Goal: Contribute content: Contribute content

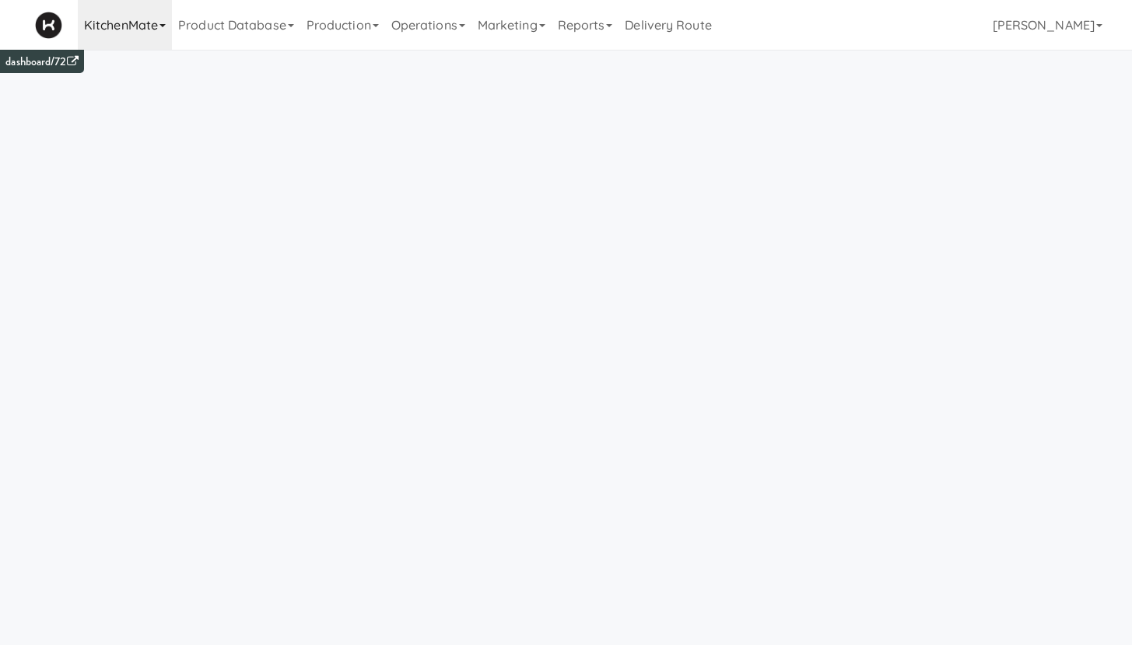
click at [132, 37] on link "KitchenMate" at bounding box center [125, 25] width 94 height 50
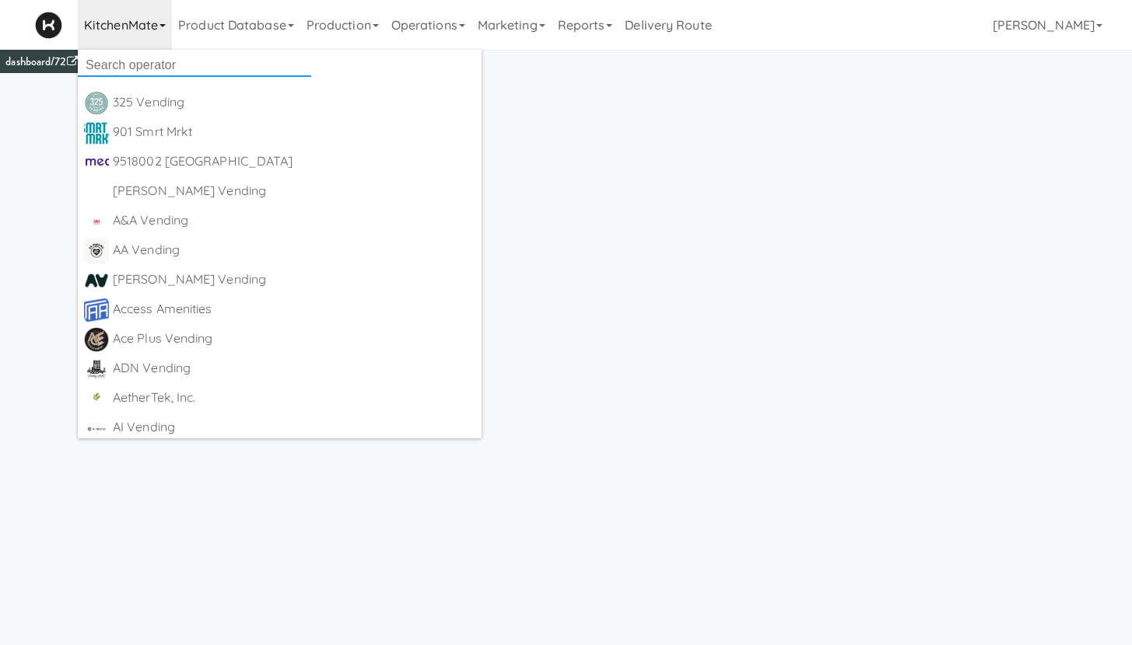
click at [128, 69] on input "text" at bounding box center [194, 65] width 233 height 23
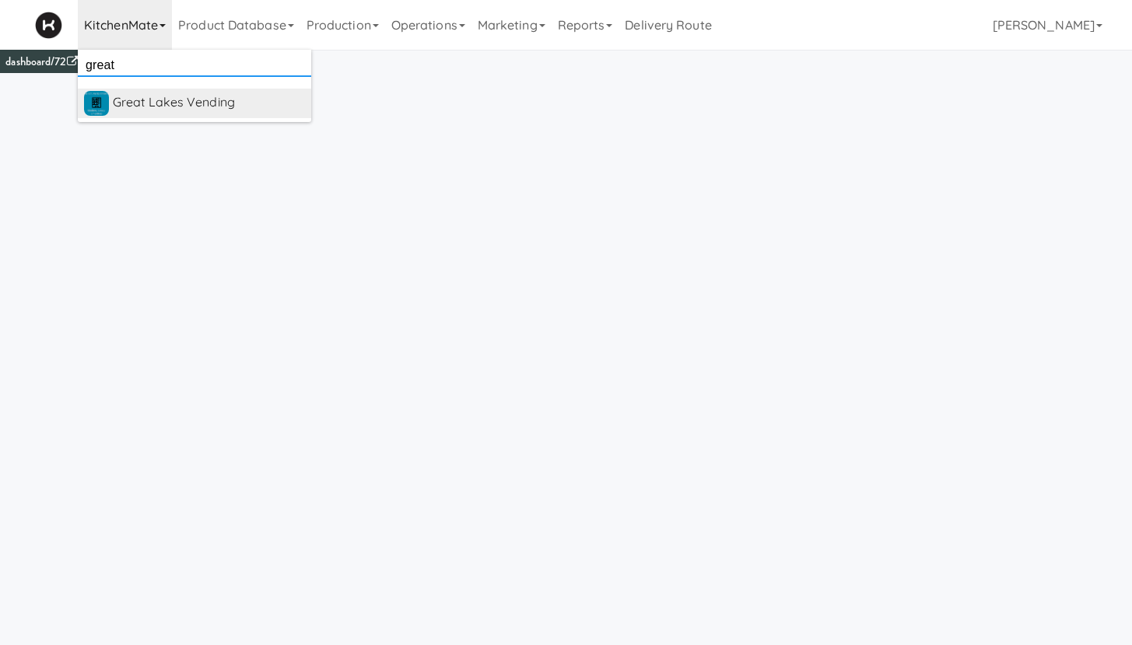
type input "great"
click at [156, 104] on div "Great Lakes Vending" at bounding box center [209, 102] width 192 height 23
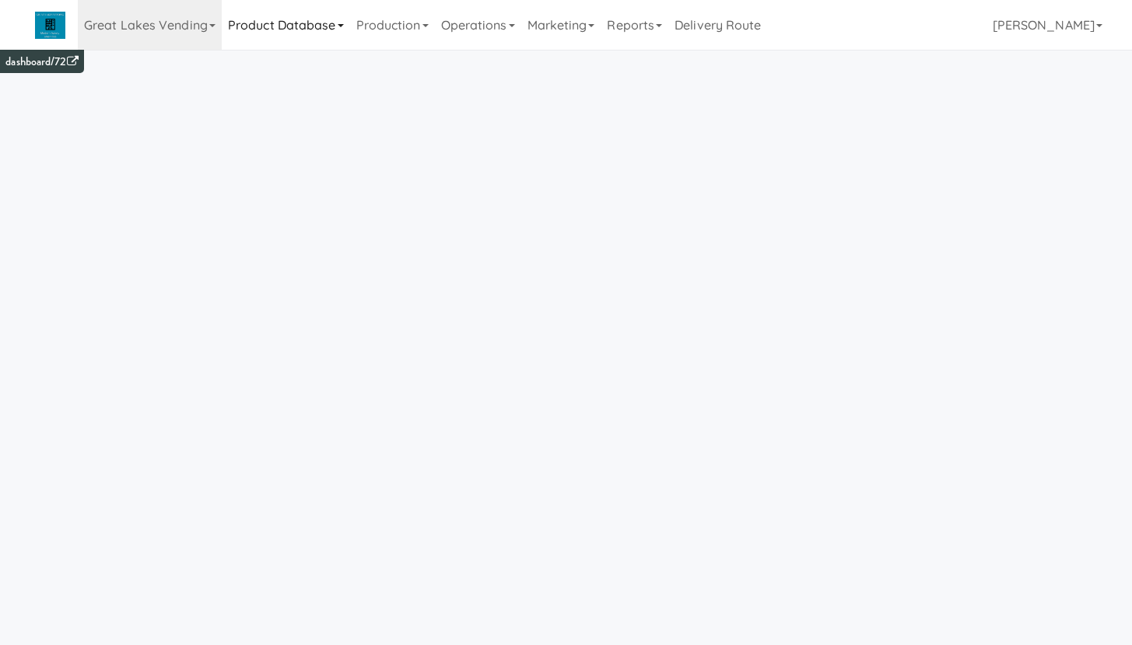
click at [302, 34] on link "Product Database" at bounding box center [286, 25] width 128 height 50
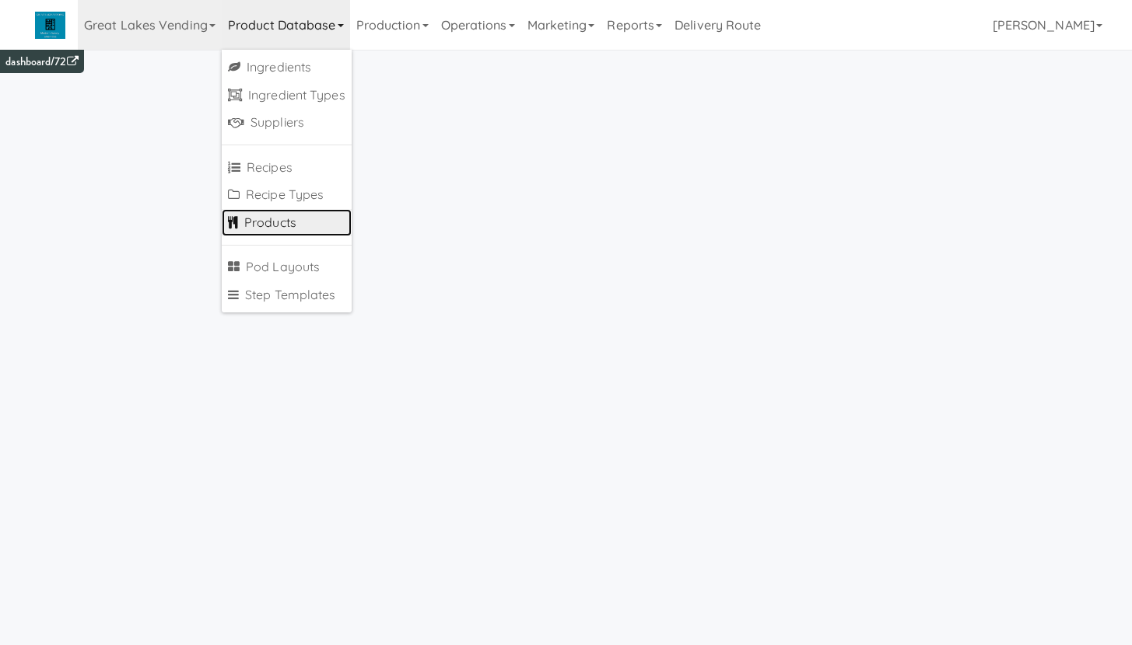
click at [285, 227] on link "Products" at bounding box center [287, 223] width 130 height 28
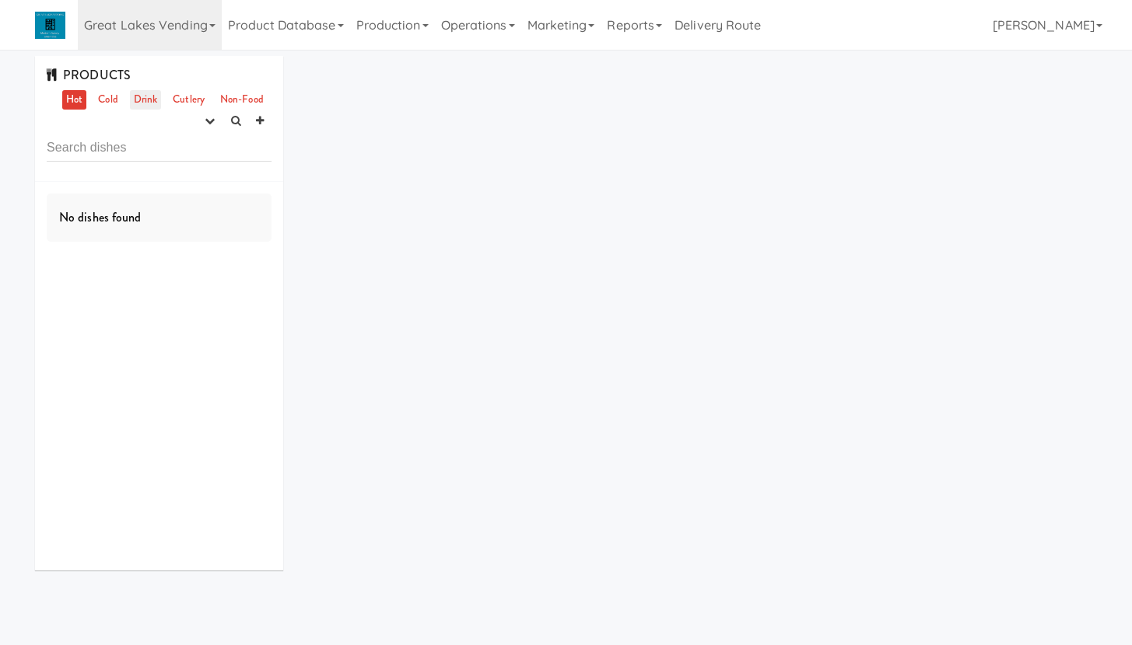
click at [142, 94] on link "Drink" at bounding box center [146, 99] width 32 height 19
click at [206, 123] on icon "button" at bounding box center [210, 121] width 10 height 10
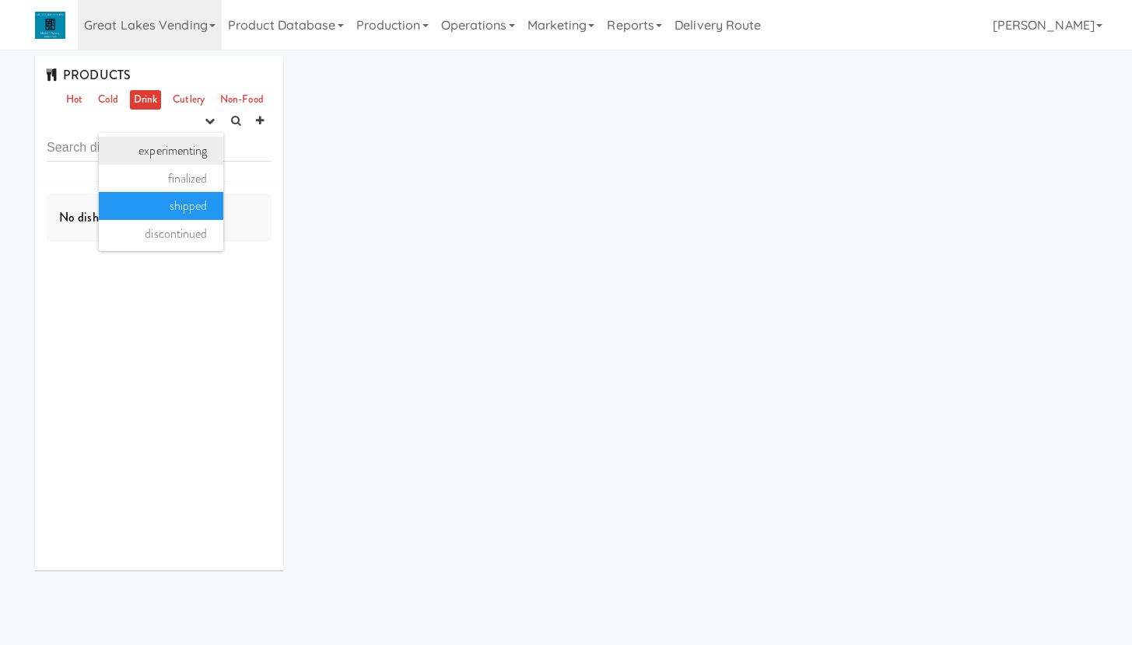
click at [162, 145] on link "experimenting" at bounding box center [161, 151] width 124 height 28
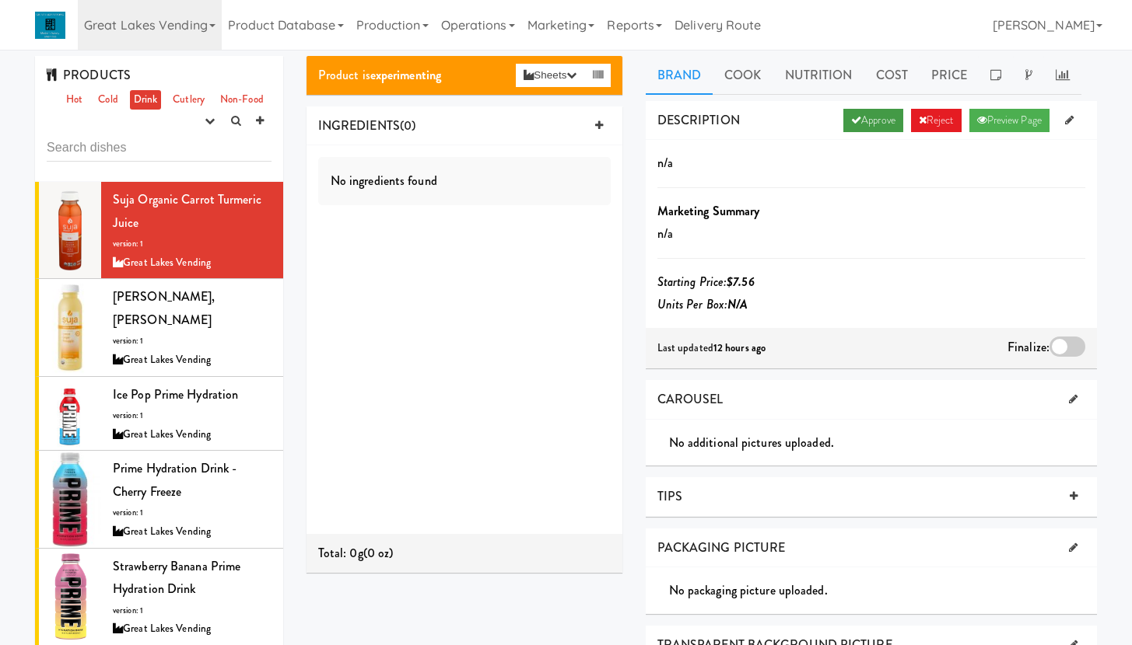
click at [868, 117] on link "Approve" at bounding box center [873, 120] width 60 height 23
click at [226, 314] on div "Ginger Love, Suja version: 1 Great Lakes Vending" at bounding box center [192, 327] width 159 height 84
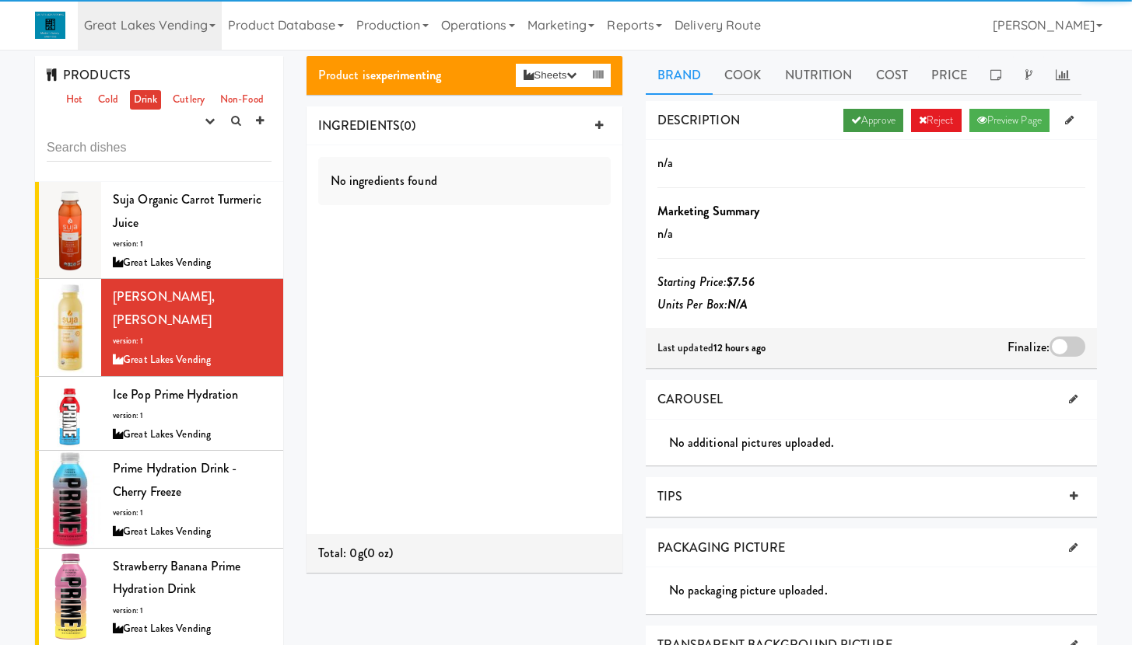
click at [863, 125] on link "Approve" at bounding box center [873, 120] width 60 height 23
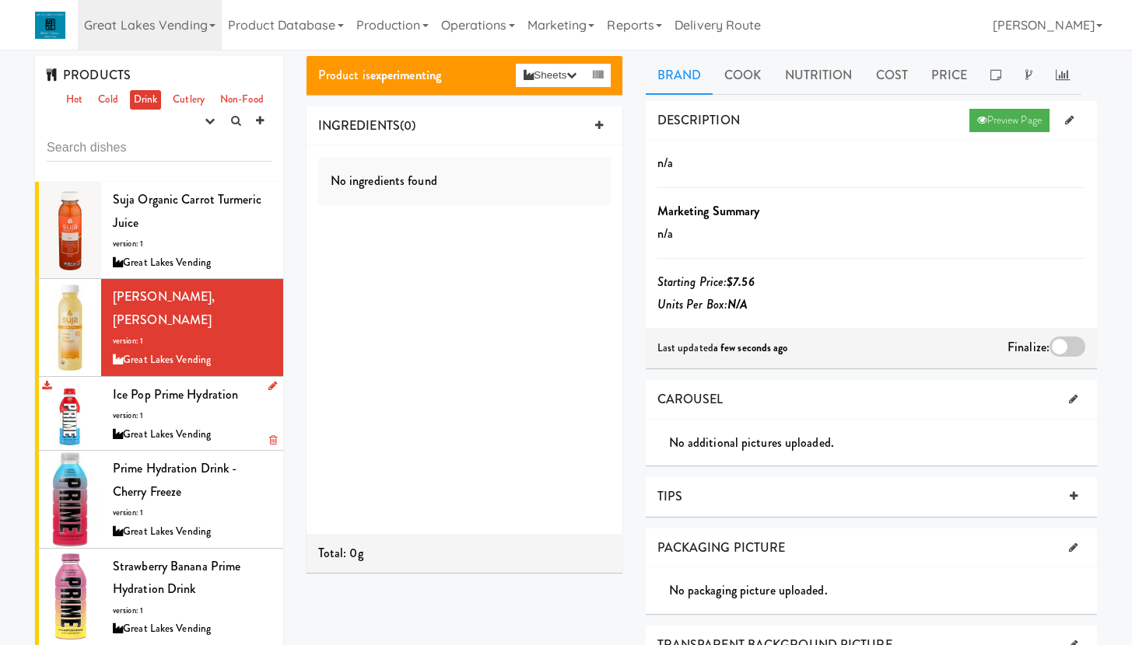
click at [217, 425] on div "Great Lakes Vending" at bounding box center [192, 434] width 159 height 19
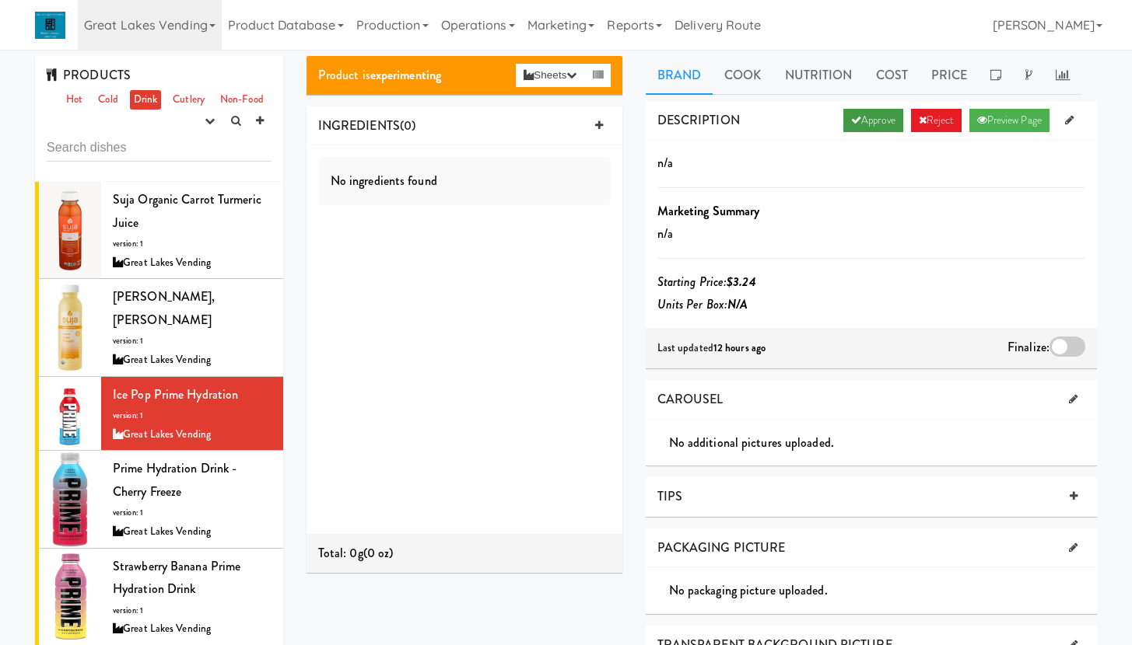
click at [857, 122] on link "Approve" at bounding box center [873, 120] width 60 height 23
click at [242, 485] on div "Prime Hydration Drink - Cherry Freeze version: 1 Great Lakes Vending" at bounding box center [192, 499] width 159 height 84
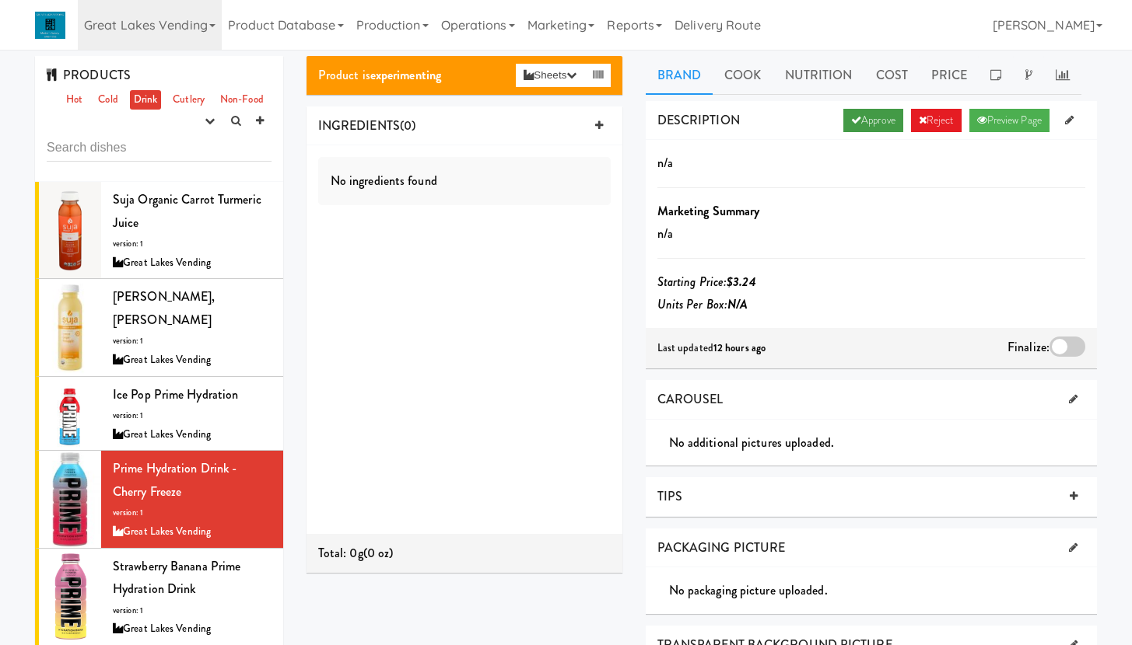
click at [878, 122] on link "Approve" at bounding box center [873, 120] width 60 height 23
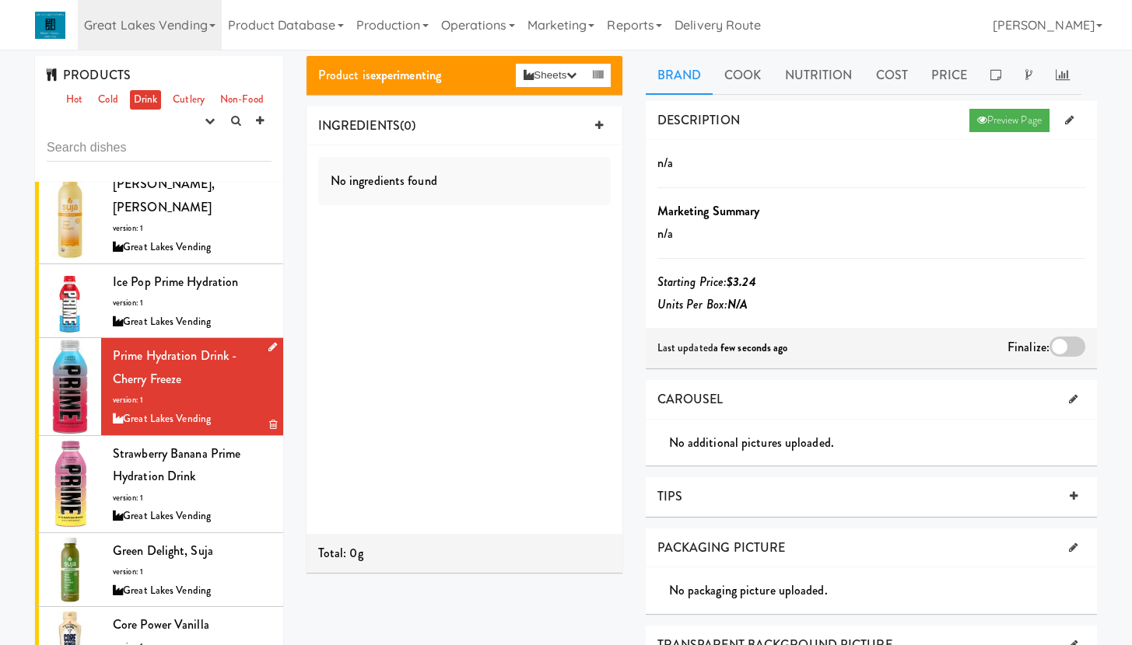
scroll to position [174, 0]
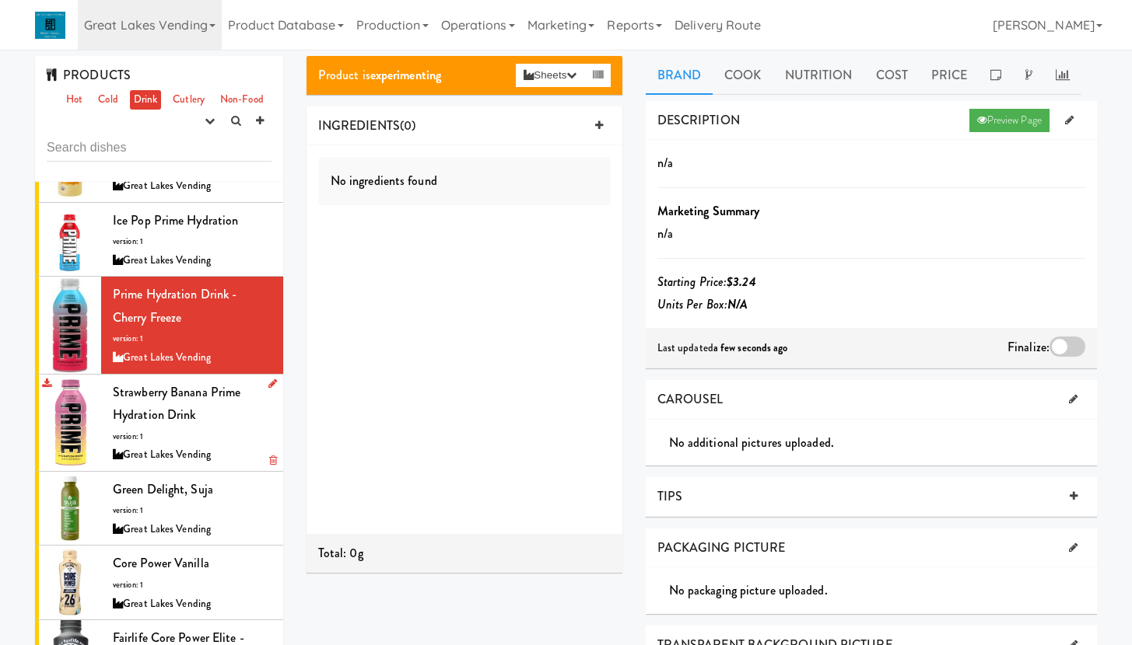
click at [222, 401] on div "Strawberry Banana Prime Hydration Drink version: 1 Great Lakes Vending" at bounding box center [192, 423] width 159 height 84
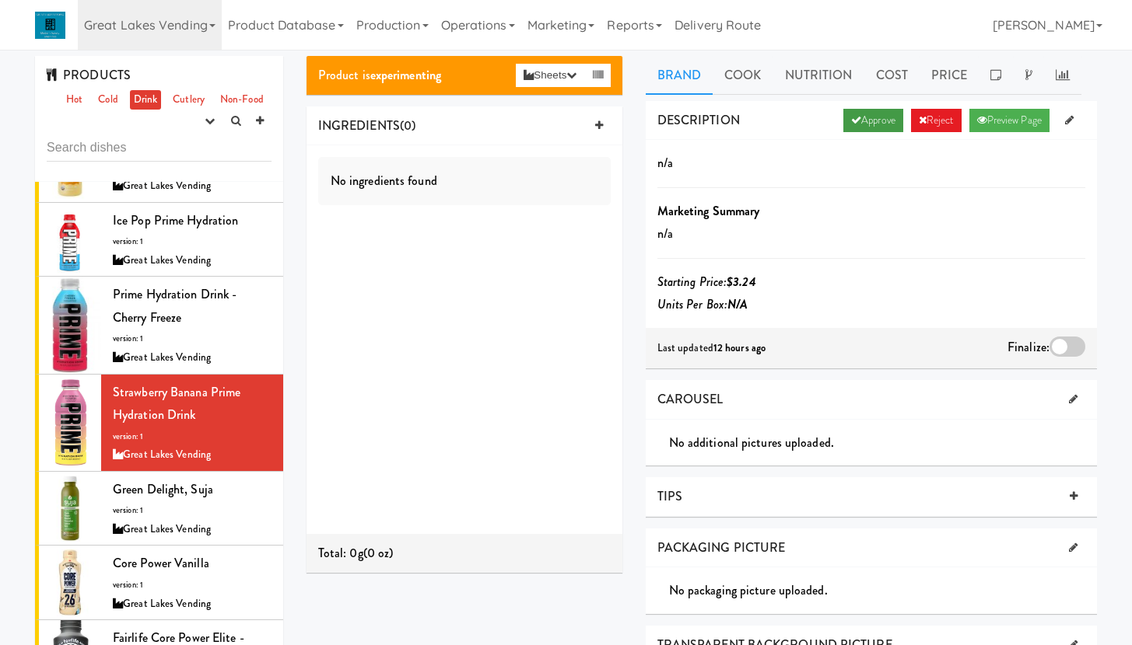
click at [867, 121] on link "Approve" at bounding box center [873, 120] width 60 height 23
click at [227, 490] on div "Green Delight, Suja version: 1 Great Lakes Vending" at bounding box center [192, 508] width 159 height 61
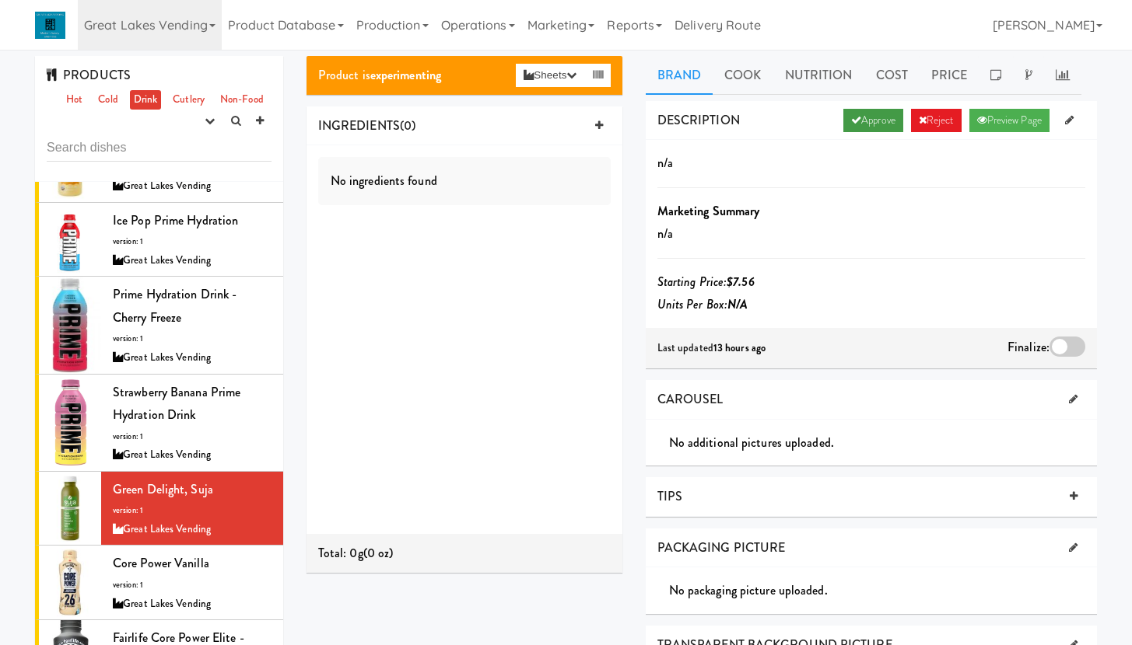
click at [870, 121] on link "Approve" at bounding box center [873, 120] width 60 height 23
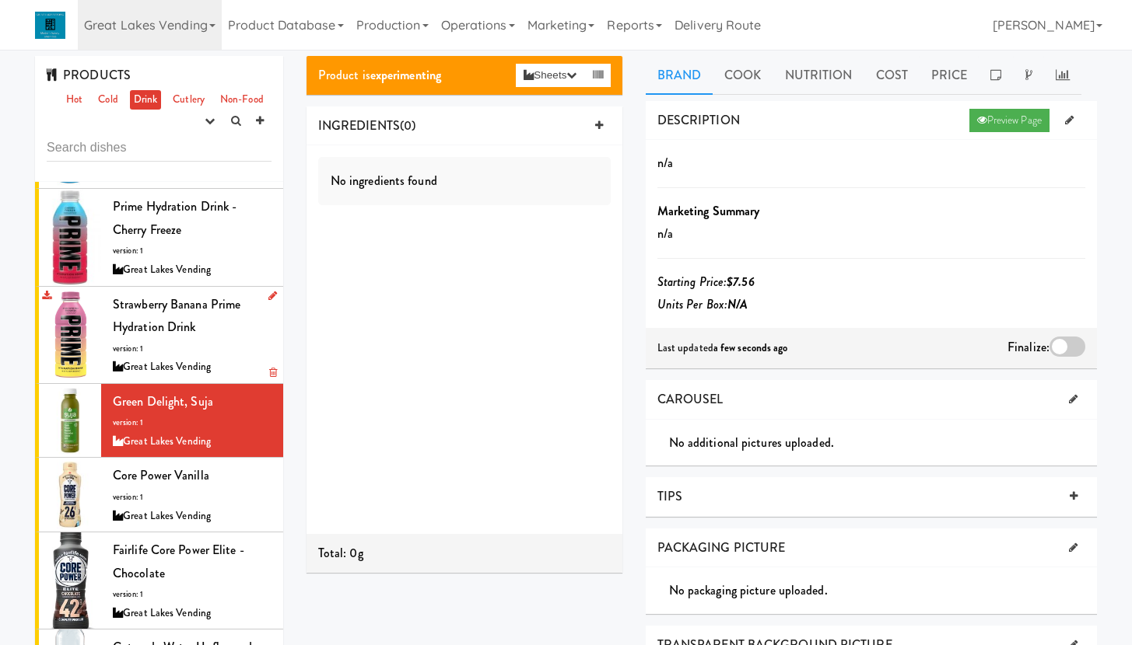
scroll to position [269, 0]
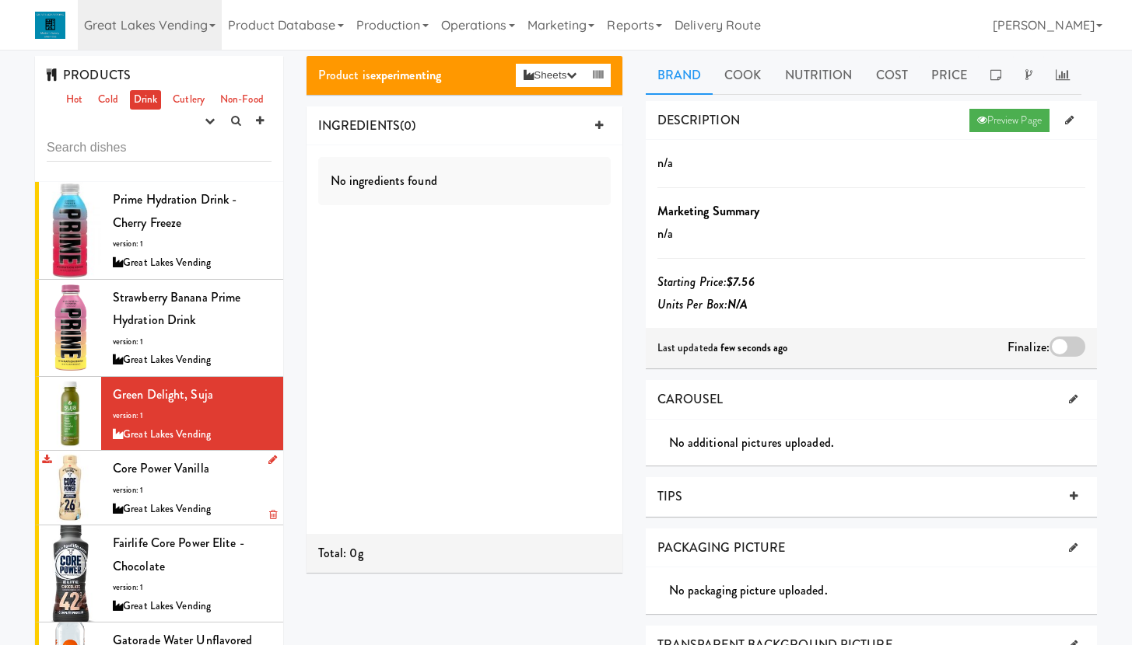
click at [213, 463] on div "Core Power Vanilla version: 1 Great Lakes Vending" at bounding box center [192, 487] width 159 height 61
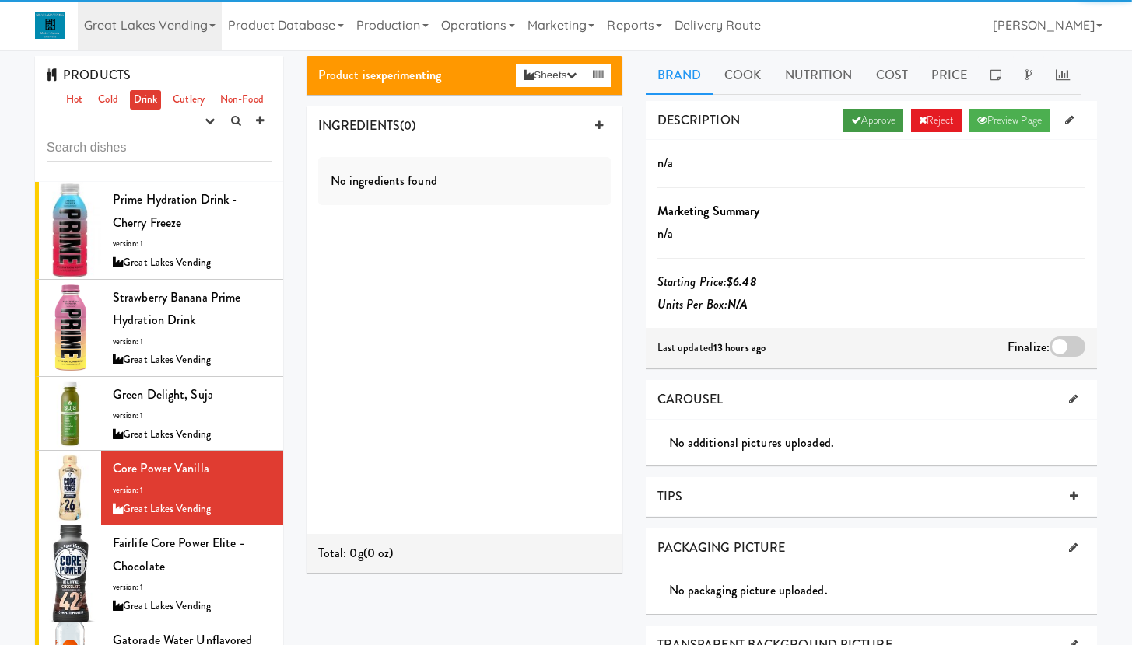
click at [852, 121] on link "Approve" at bounding box center [873, 120] width 60 height 23
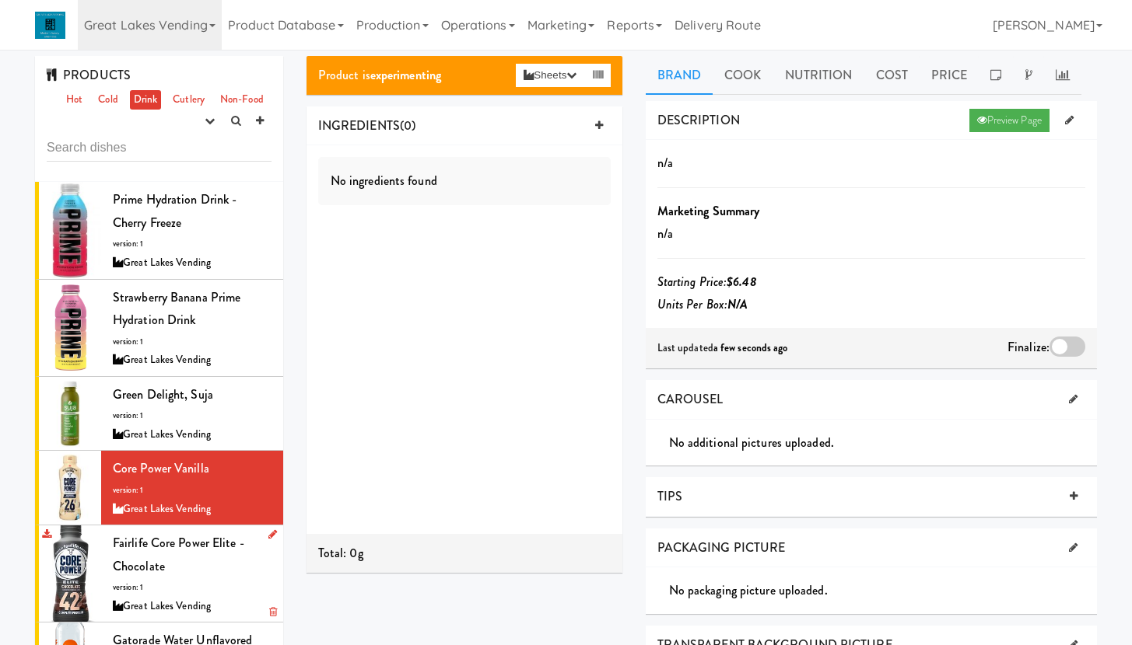
click at [227, 560] on div "Fairlife Core Power Elite - Chocolate version: 1 Great Lakes Vending" at bounding box center [192, 574] width 159 height 84
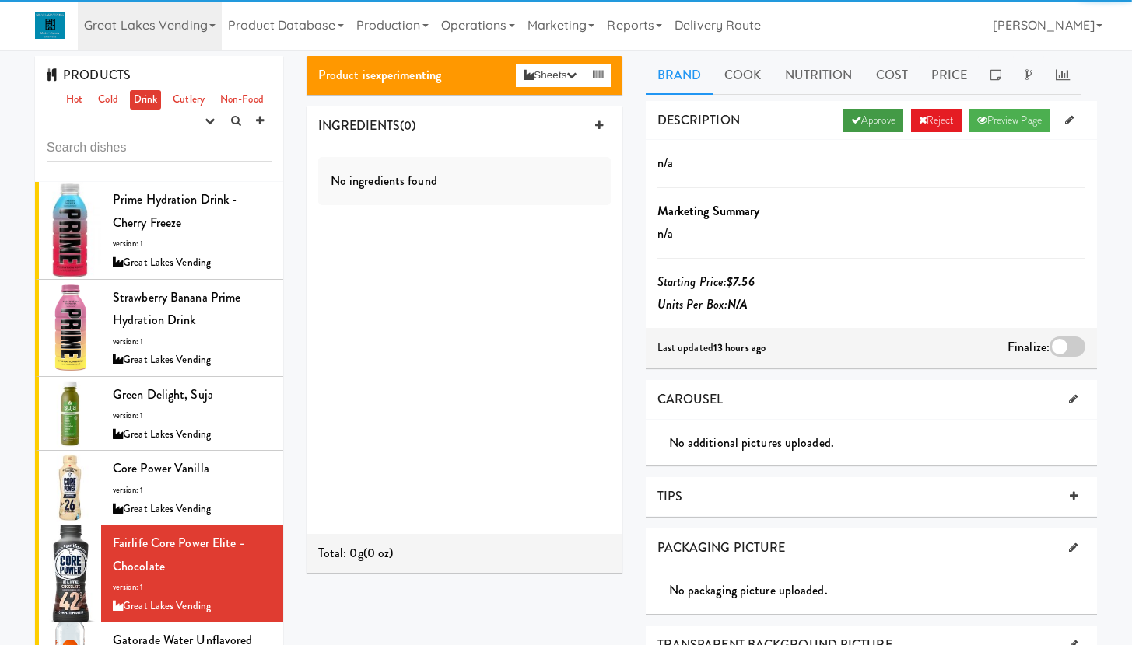
click at [855, 121] on link "Approve" at bounding box center [873, 120] width 60 height 23
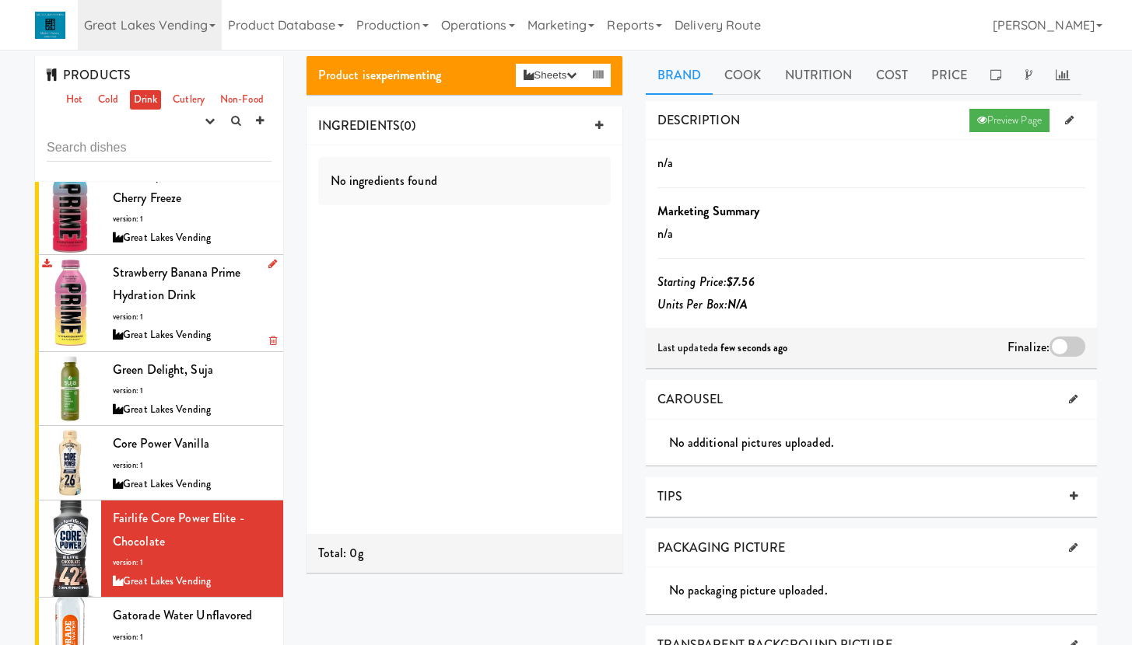
scroll to position [295, 0]
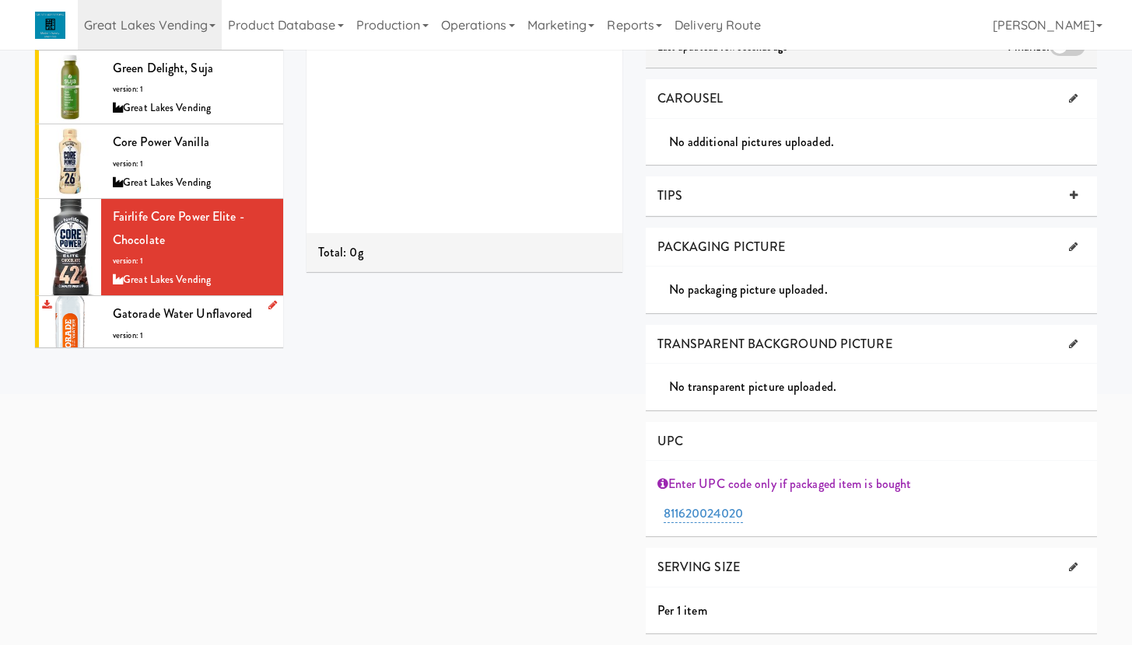
click at [233, 319] on div "Gatorade Water Unflavored version: 1 Great Lakes Vending" at bounding box center [192, 333] width 159 height 61
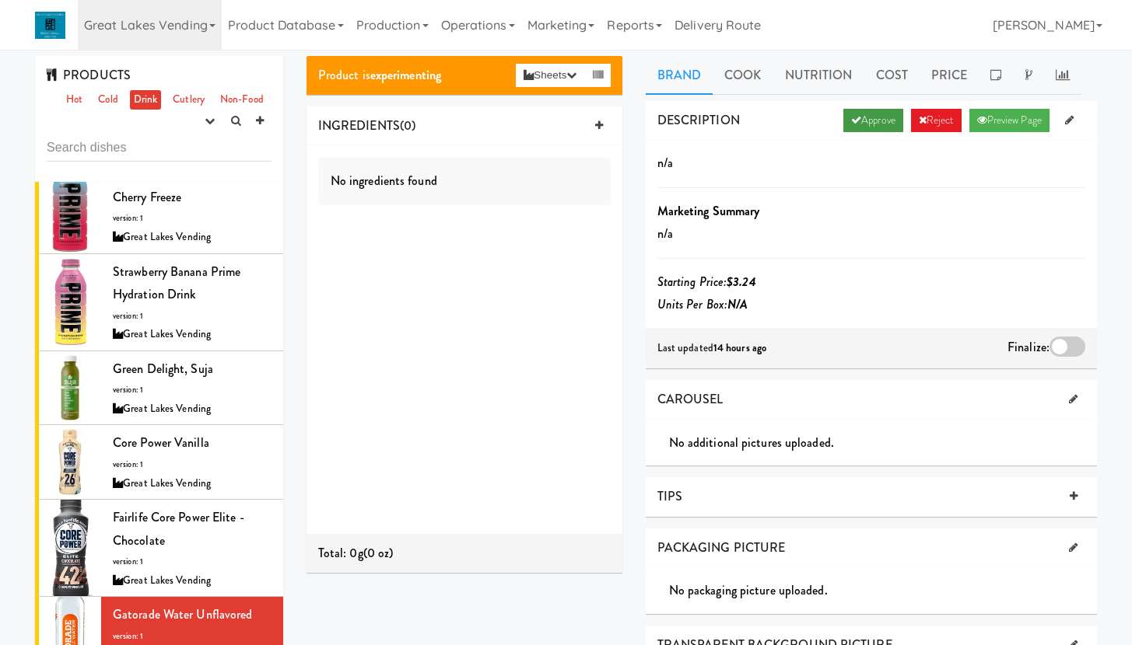
click at [875, 121] on link "Approve" at bounding box center [873, 120] width 60 height 23
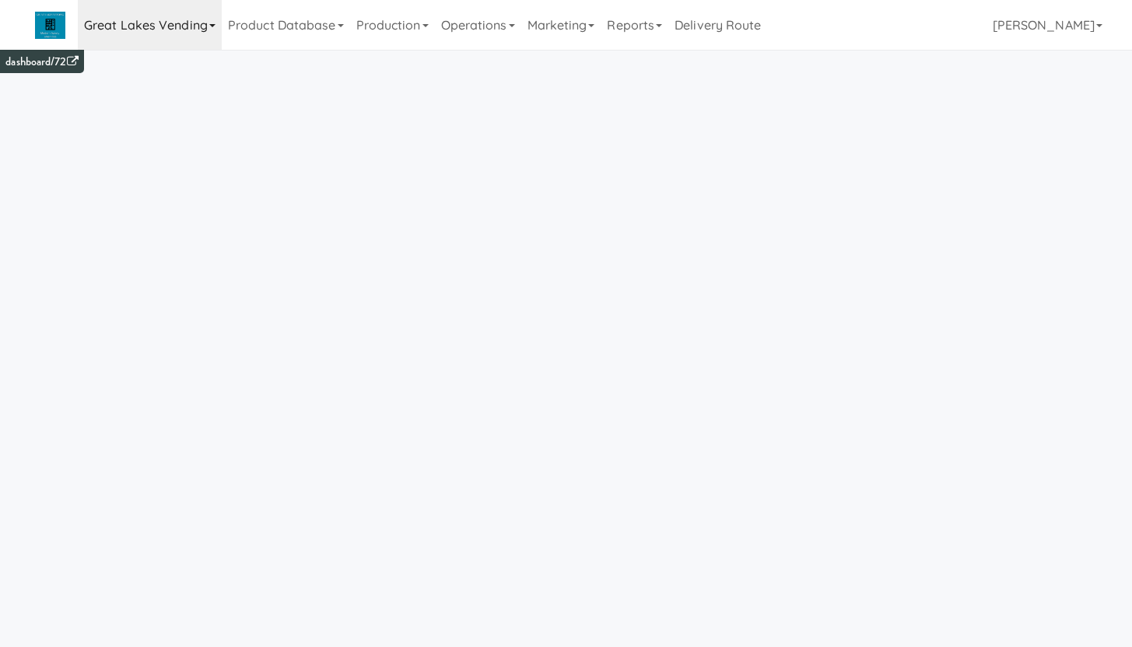
click at [178, 43] on link "Great Lakes Vending" at bounding box center [150, 25] width 144 height 50
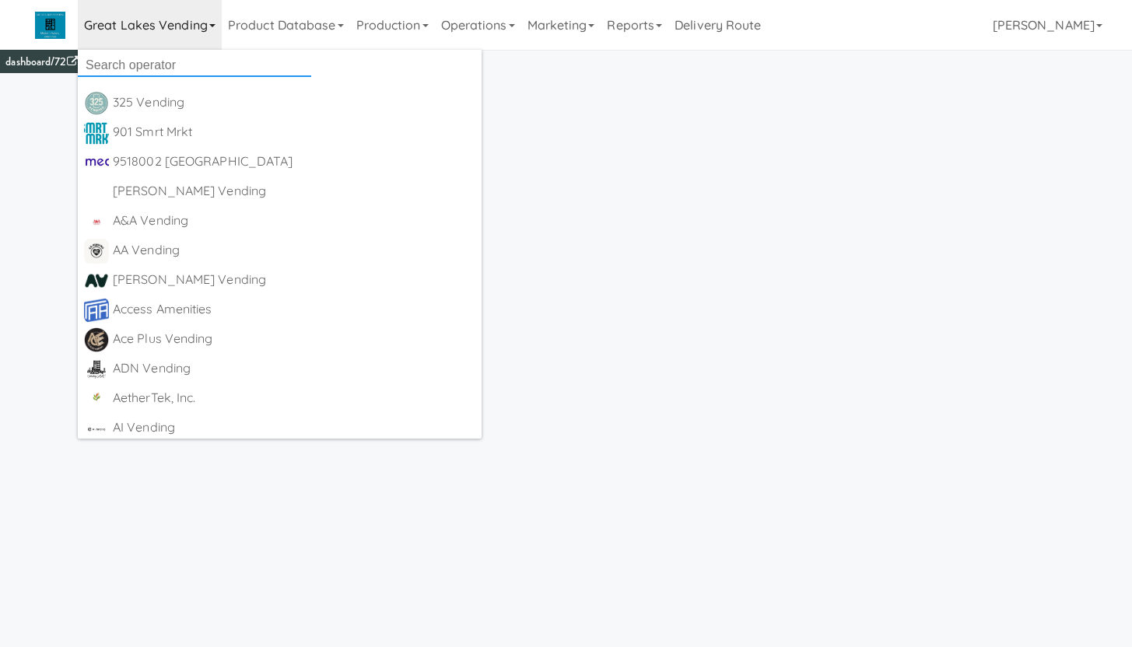
click at [169, 67] on input "text" at bounding box center [194, 65] width 233 height 23
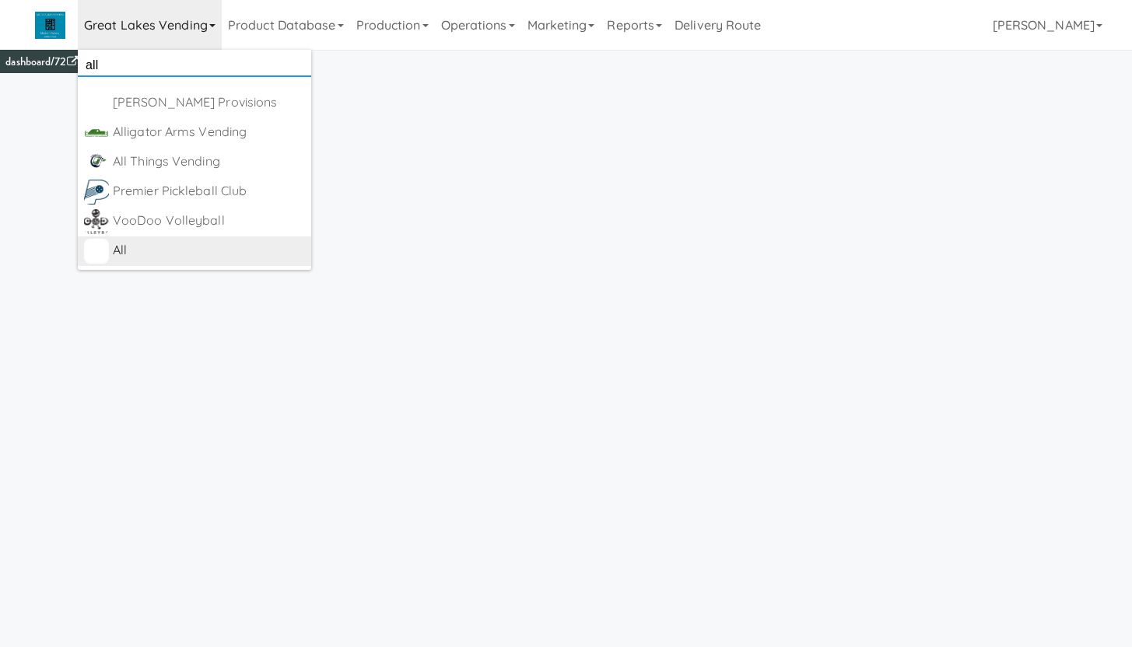
type input "all"
click at [138, 262] on div "All [URL][DOMAIN_NAME]" at bounding box center [209, 251] width 192 height 25
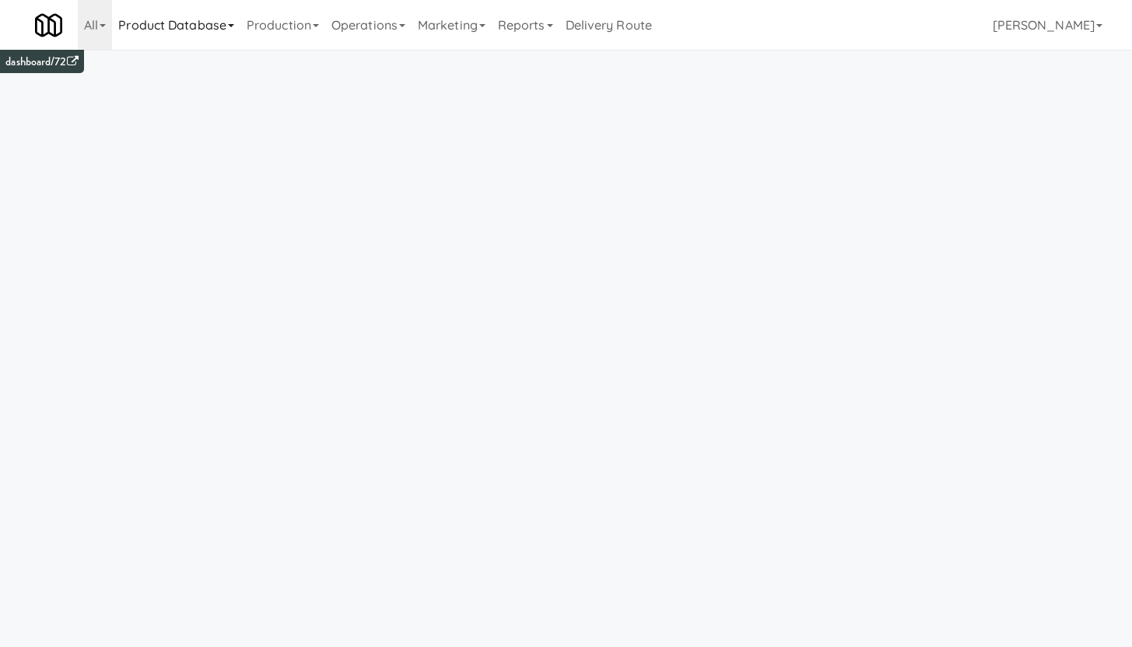
click at [208, 24] on link "Product Database" at bounding box center [176, 25] width 128 height 50
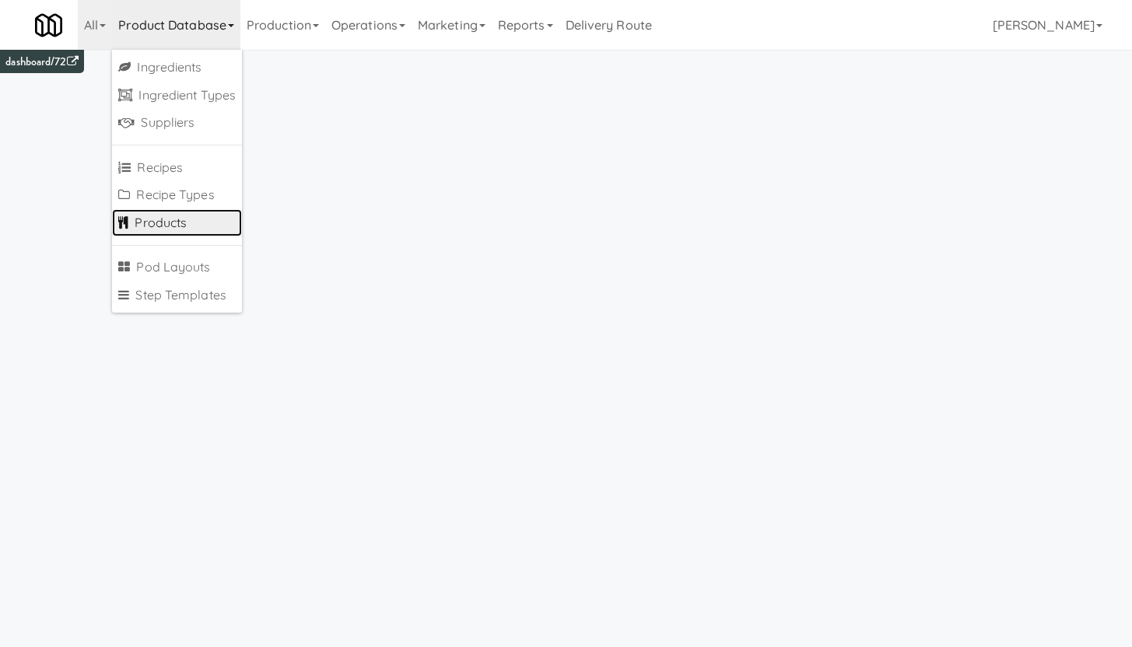
click at [196, 227] on link "Products" at bounding box center [177, 223] width 130 height 28
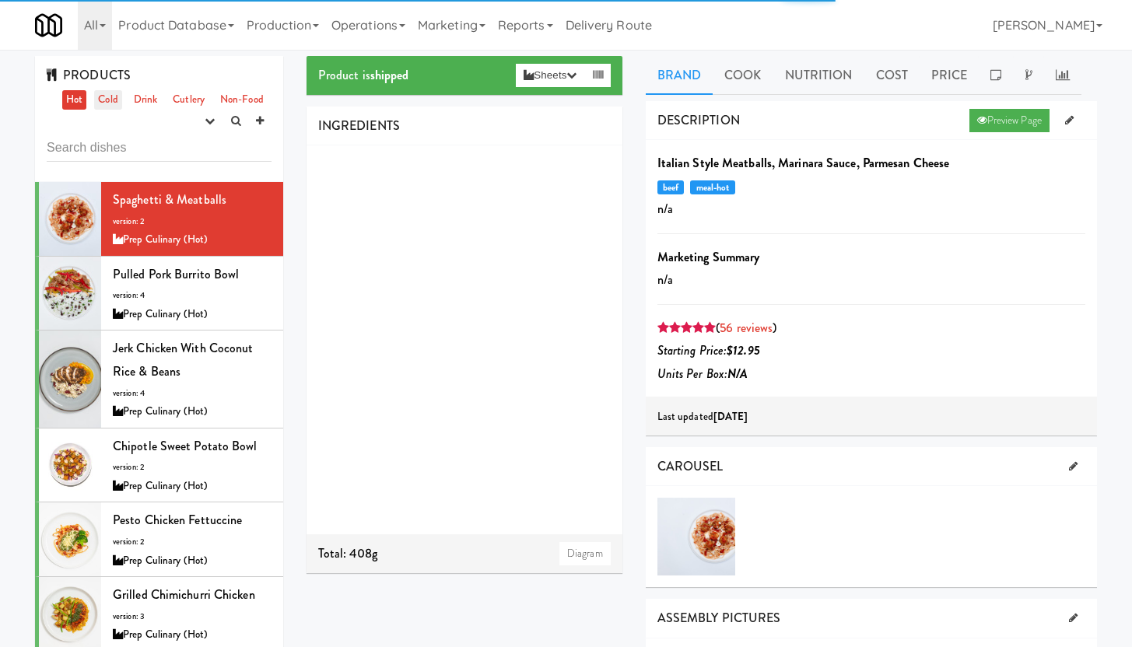
click at [113, 100] on link "Cold" at bounding box center [107, 99] width 27 height 19
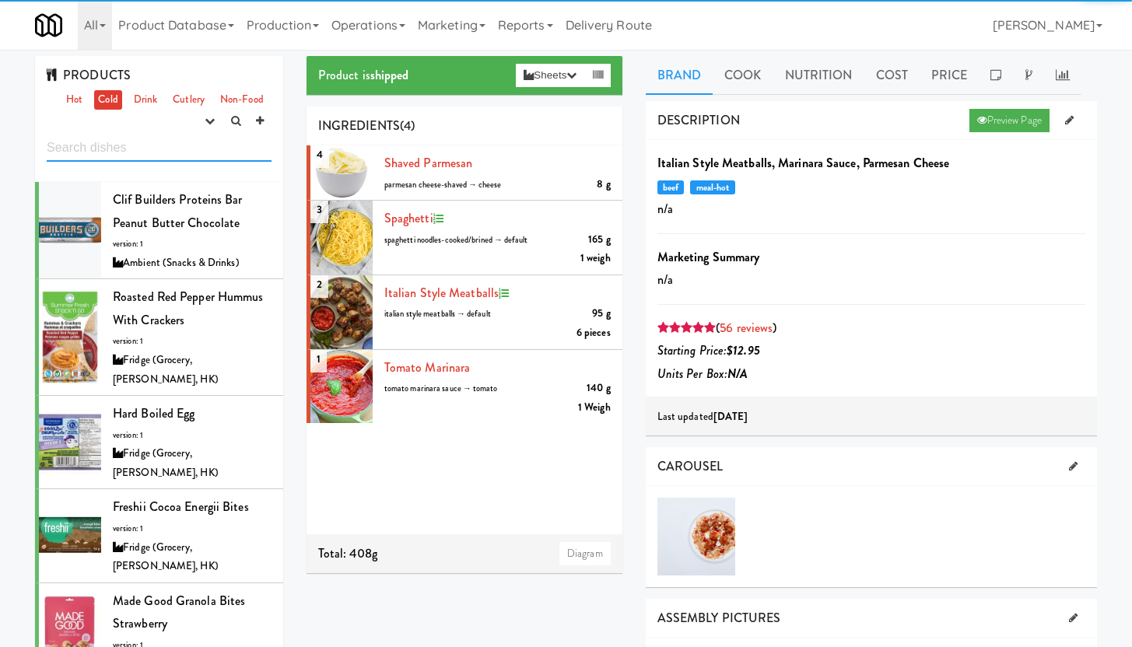
click at [107, 149] on input "text" at bounding box center [159, 147] width 225 height 29
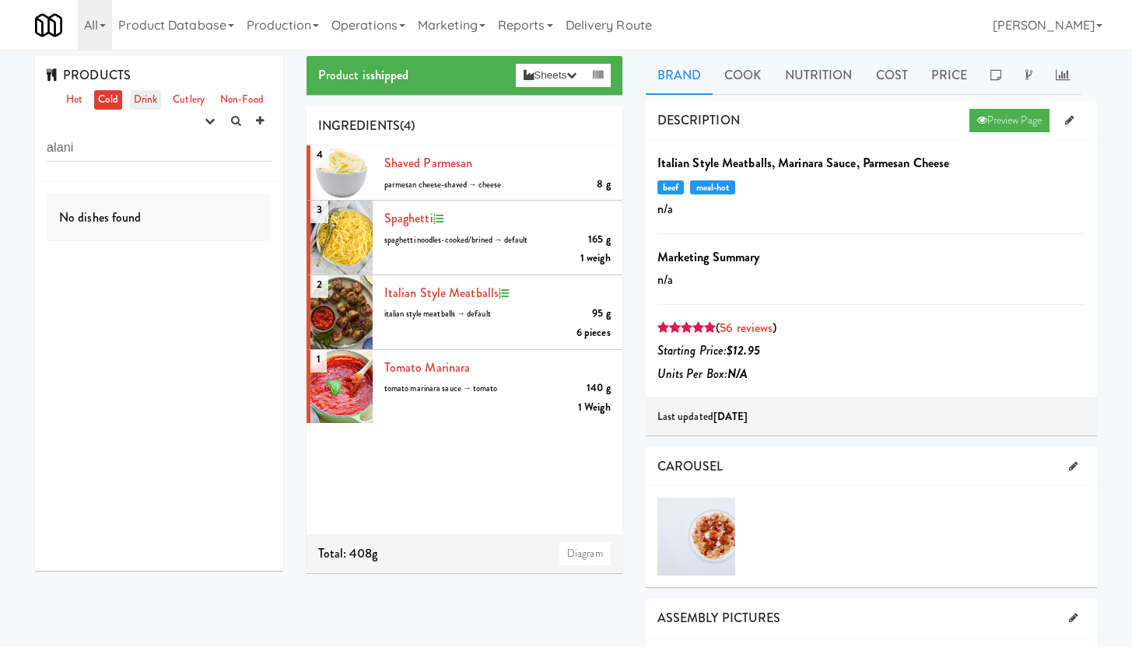
click at [144, 101] on link "Drink" at bounding box center [146, 99] width 32 height 19
click at [112, 148] on input "alani" at bounding box center [159, 147] width 225 height 29
click at [214, 117] on icon "button" at bounding box center [210, 121] width 10 height 10
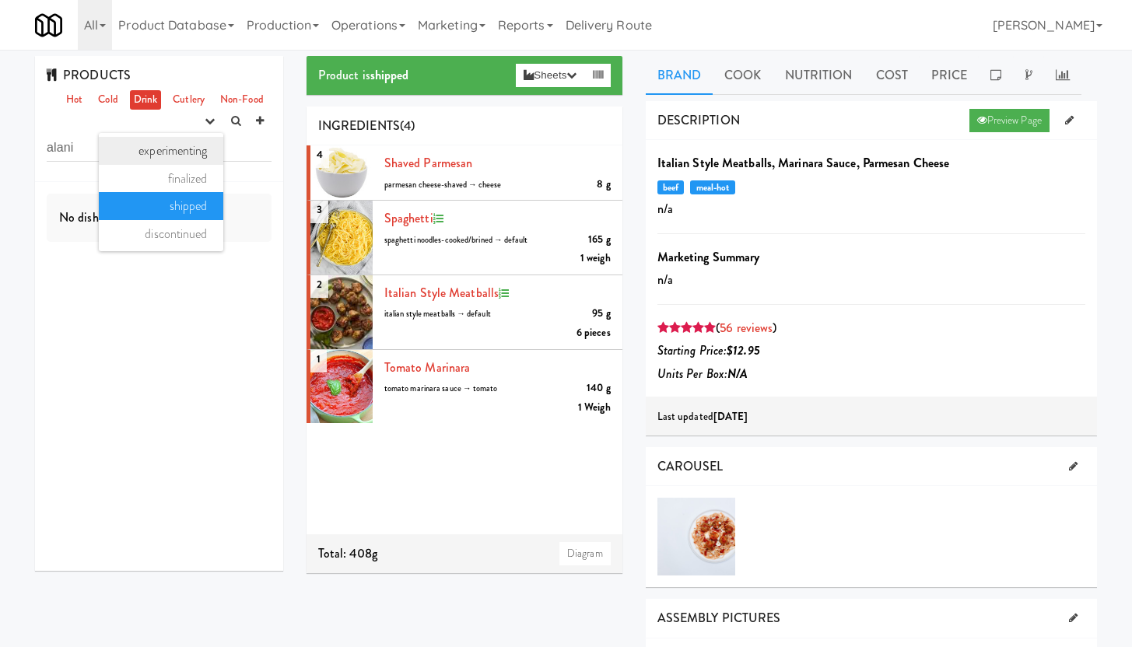
click at [166, 154] on link "experimenting" at bounding box center [161, 151] width 124 height 28
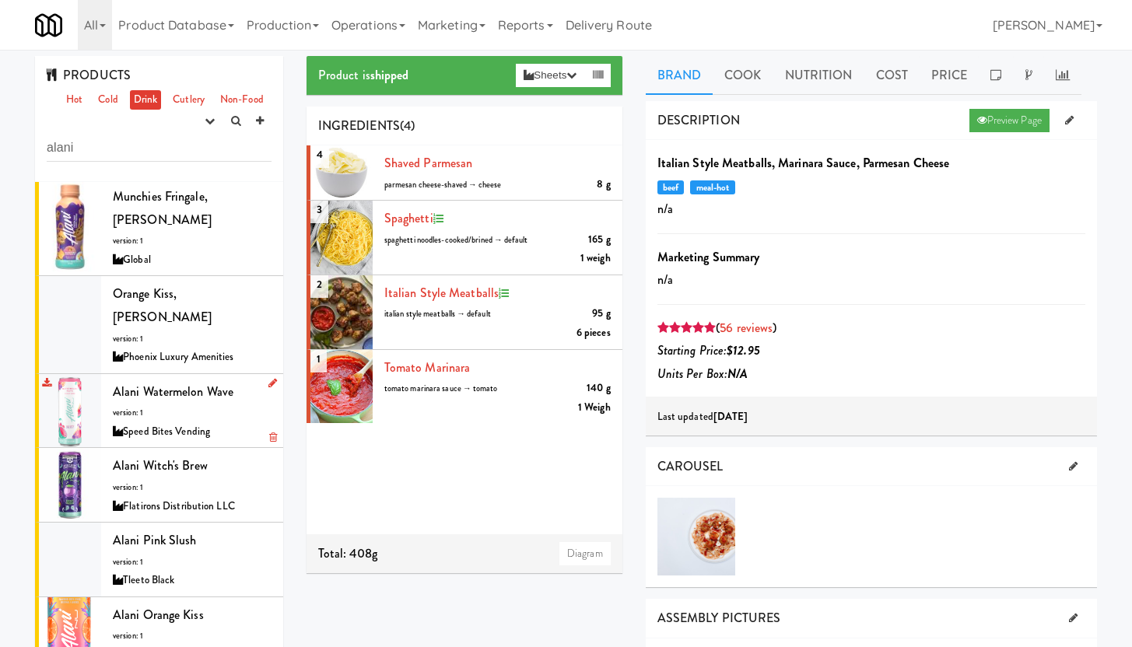
scroll to position [848, 0]
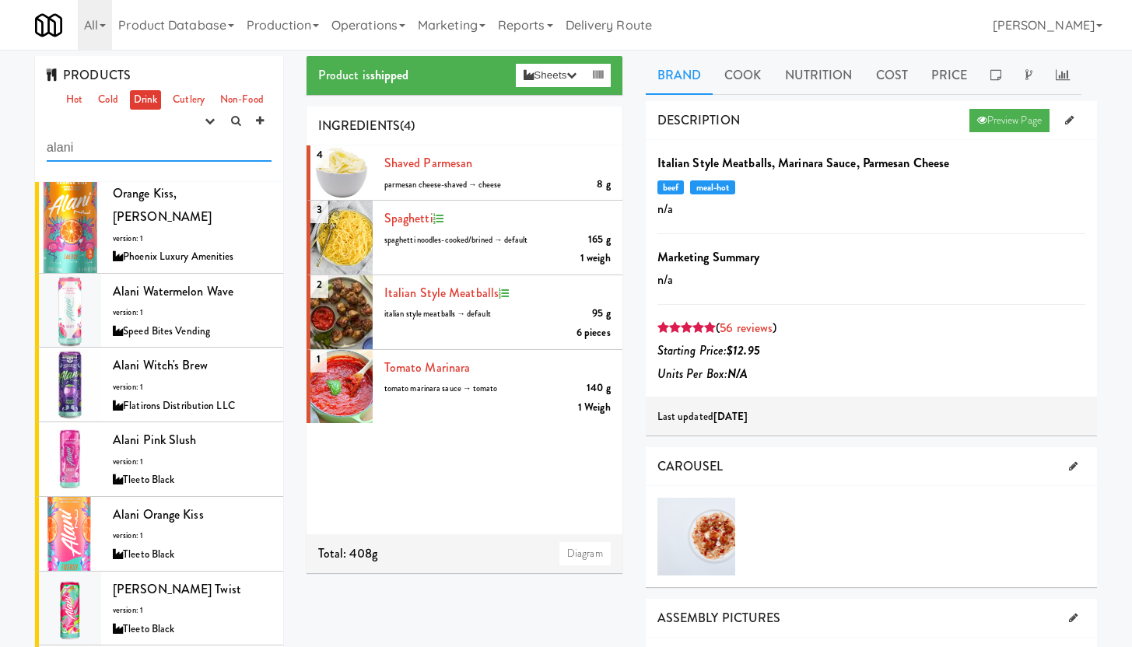
click at [115, 148] on input "alani" at bounding box center [159, 147] width 225 height 29
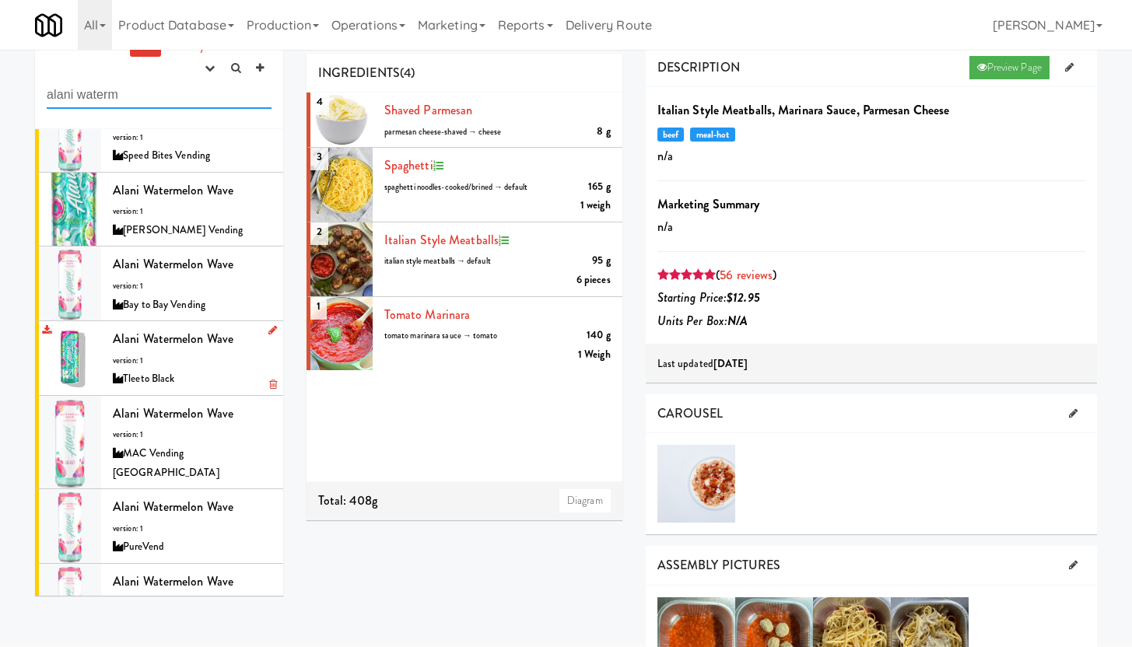
scroll to position [0, 0]
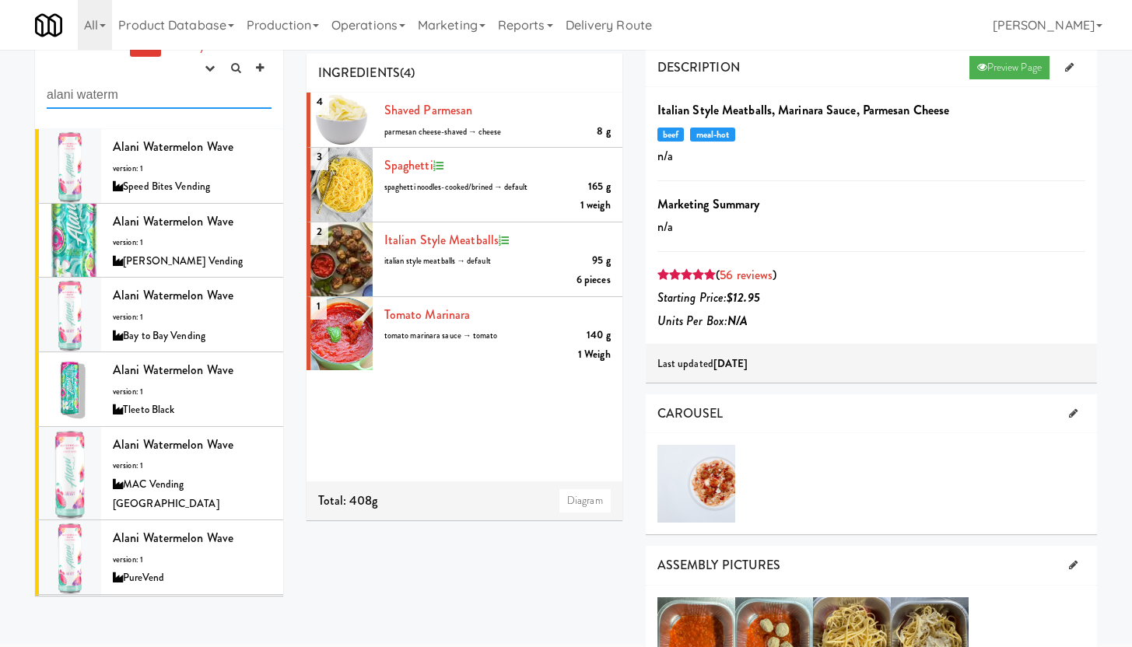
click at [80, 93] on input "alani waterm" at bounding box center [159, 94] width 225 height 29
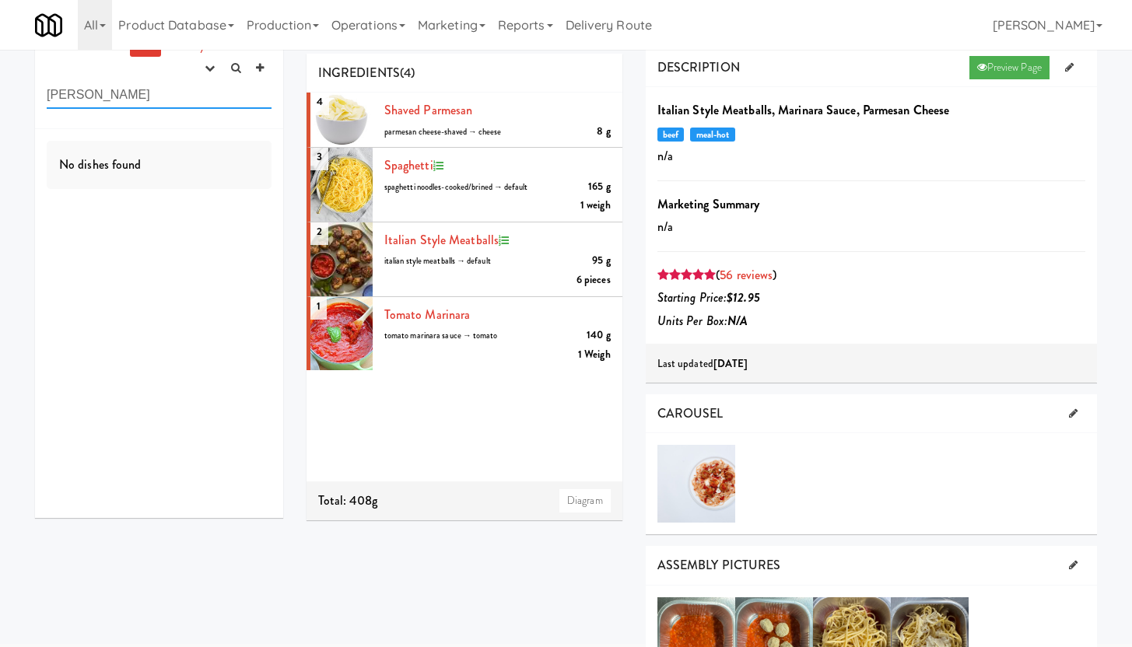
type input "alani waterm"
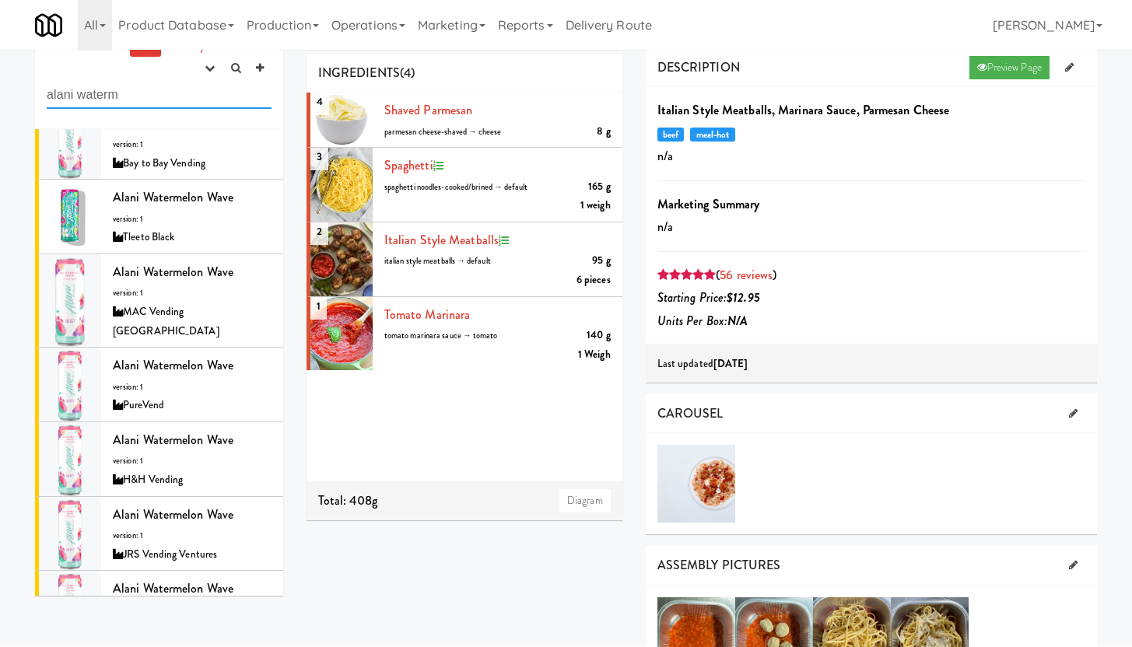
scroll to position [203, 0]
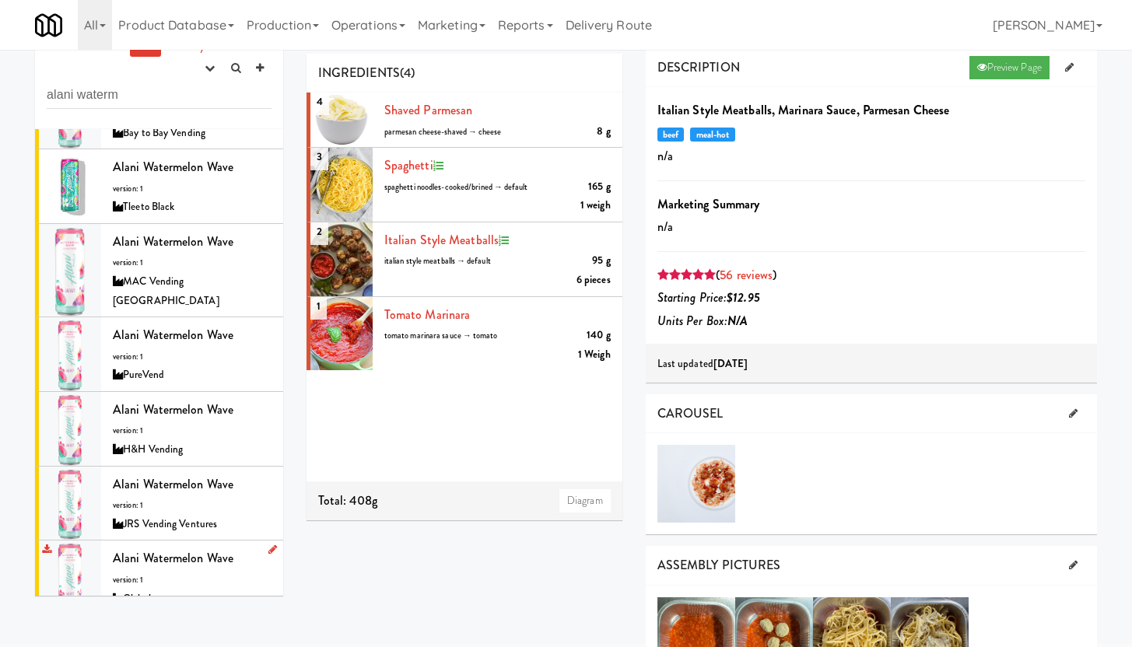
click at [212, 558] on div "Alani Watermelon Wave version: 1 Global" at bounding box center [192, 577] width 159 height 61
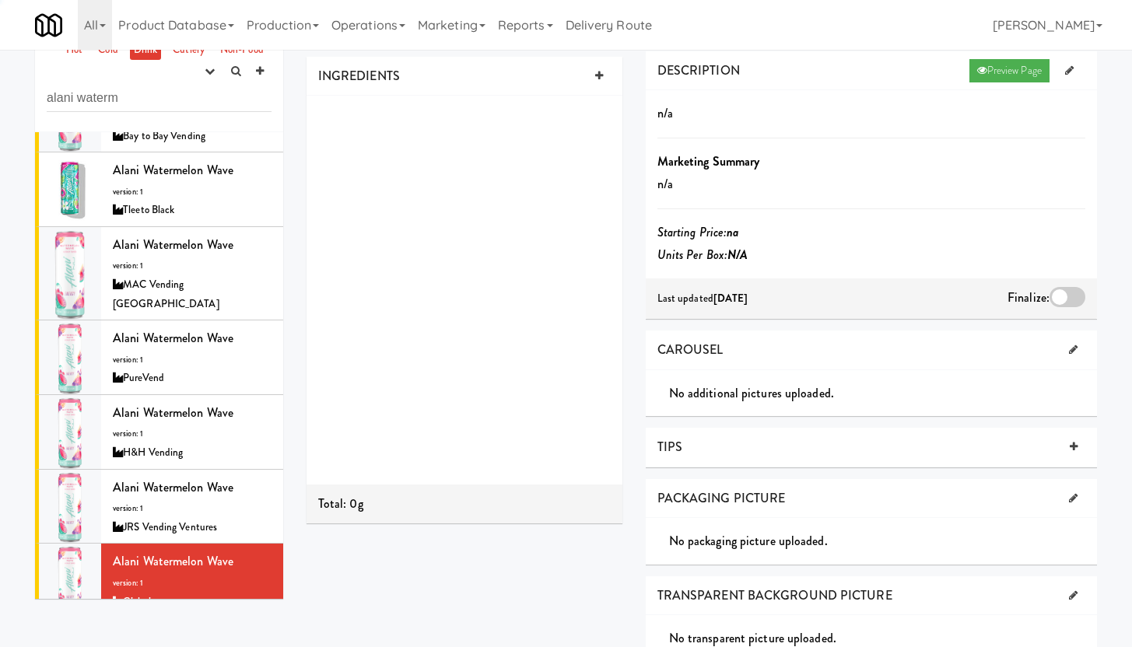
scroll to position [53, 0]
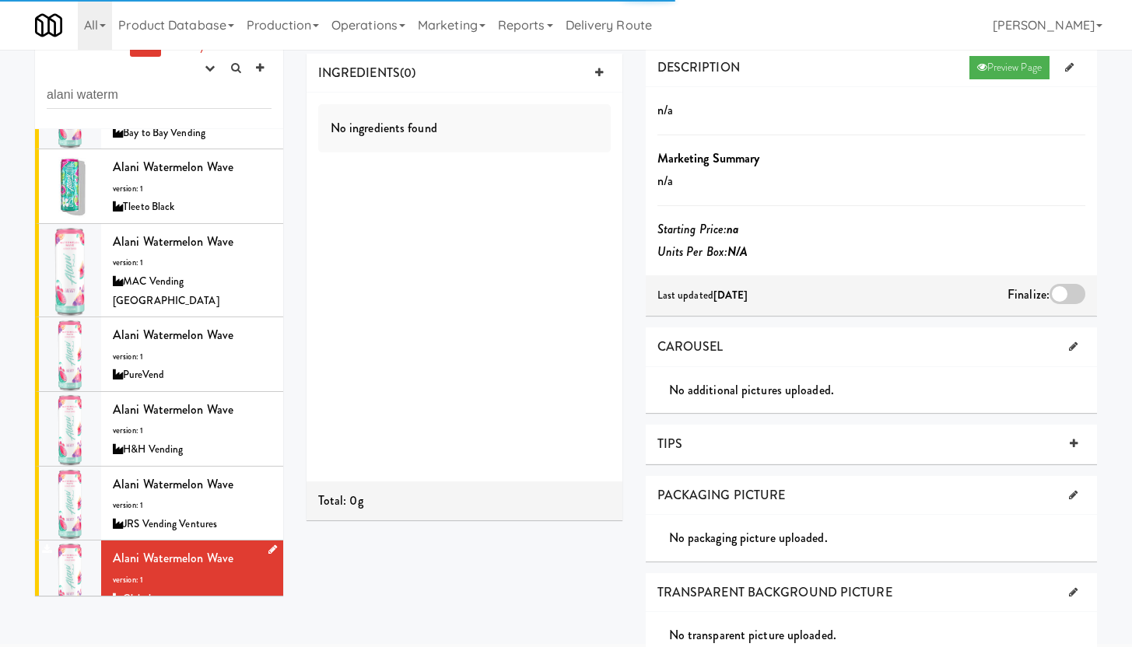
click at [268, 544] on icon at bounding box center [272, 549] width 9 height 10
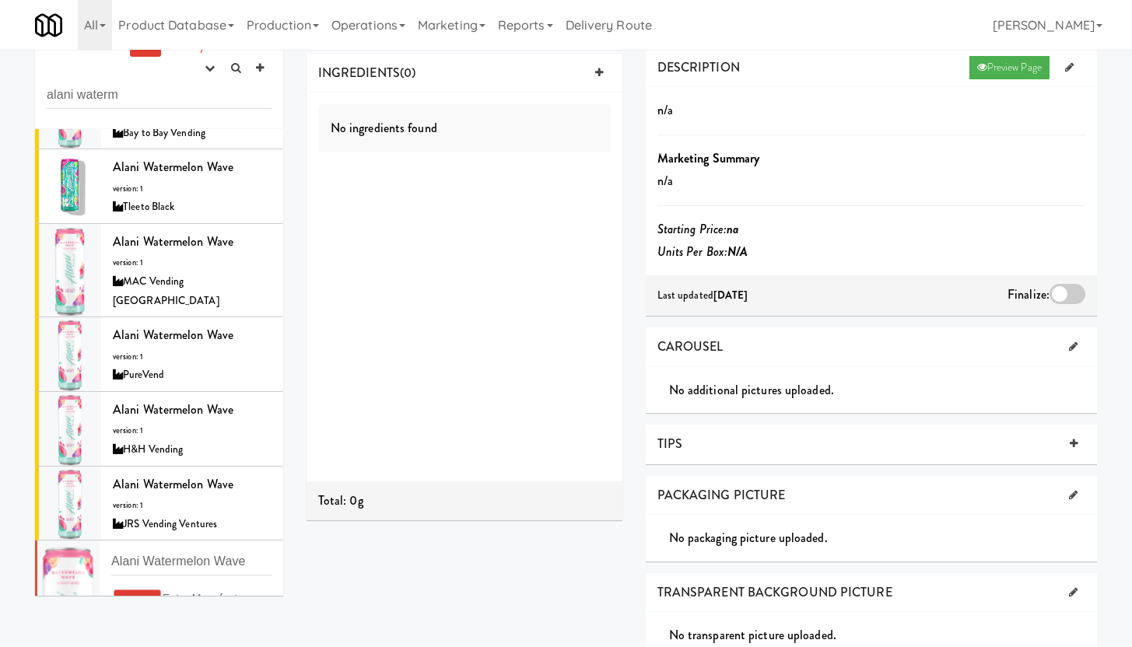
scroll to position [314, 0]
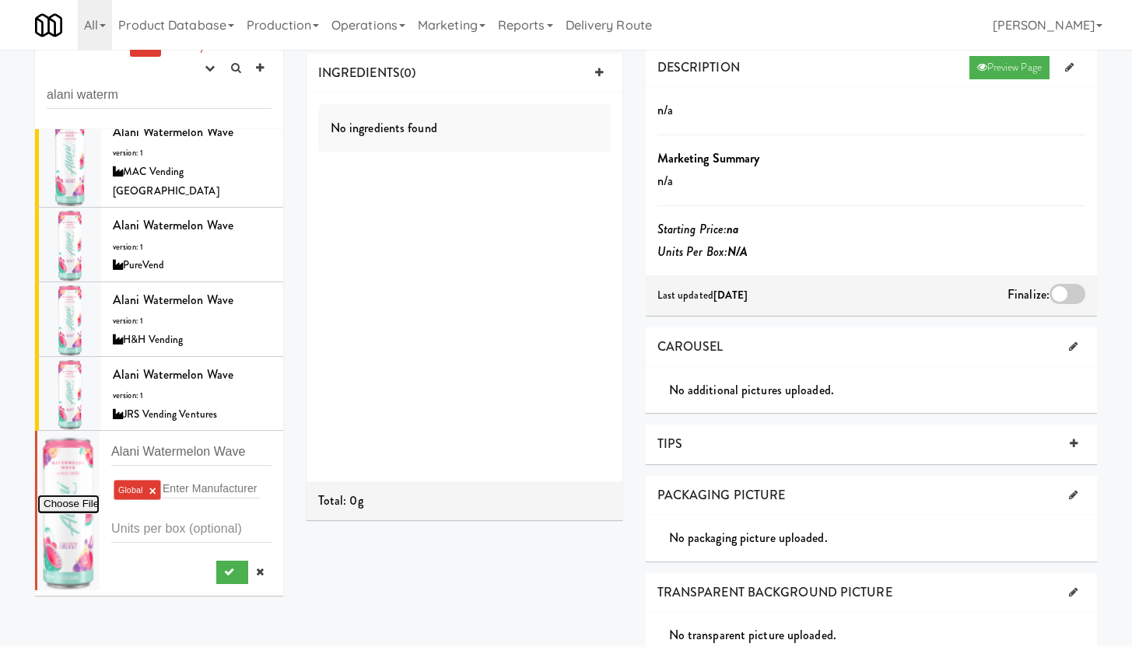
click at [65, 496] on input "file" at bounding box center [68, 504] width 62 height 19
type input "C:\fakepath\Alani_watermelon.jpeg"
click at [224, 573] on icon "submit" at bounding box center [229, 572] width 10 height 10
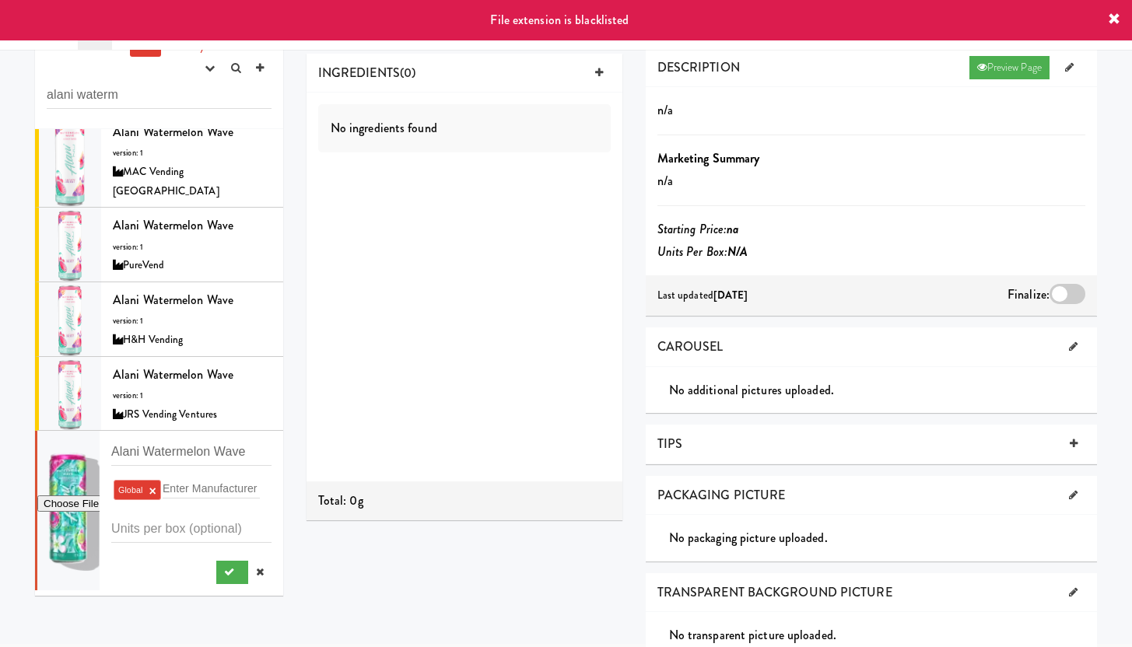
click at [1111, 17] on icon at bounding box center [1113, 19] width 12 height 12
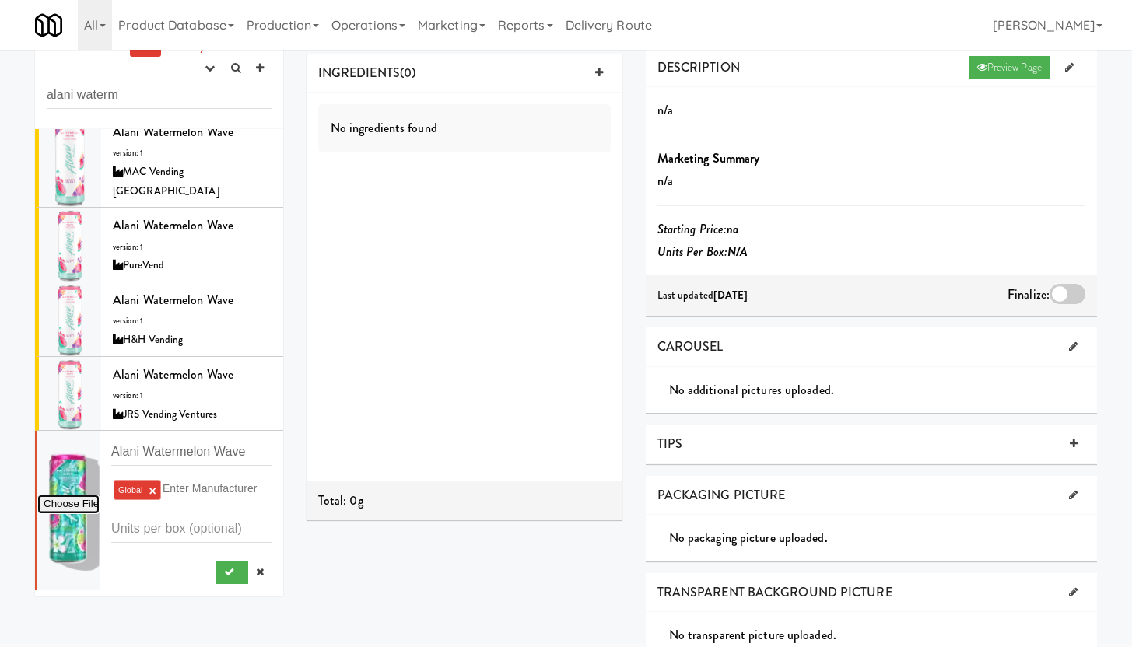
click at [58, 495] on input "file" at bounding box center [68, 504] width 62 height 19
type input "C:\fakepath\Alani- Watermelon.png"
click at [224, 576] on icon "submit" at bounding box center [229, 572] width 10 height 10
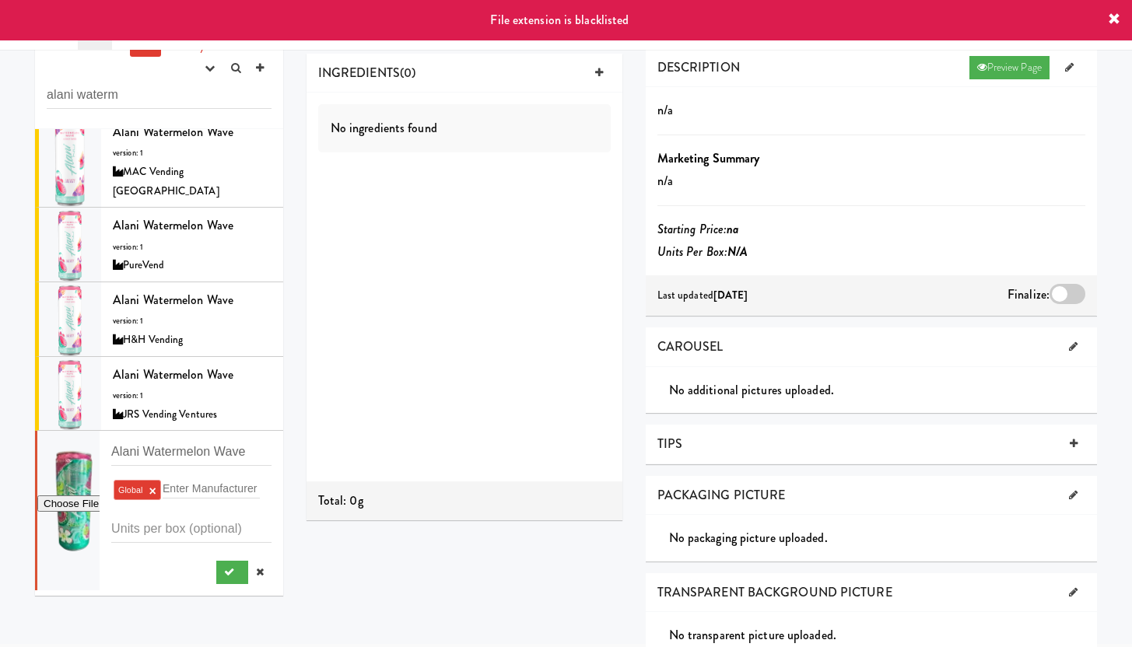
click at [1114, 15] on icon at bounding box center [1113, 19] width 12 height 12
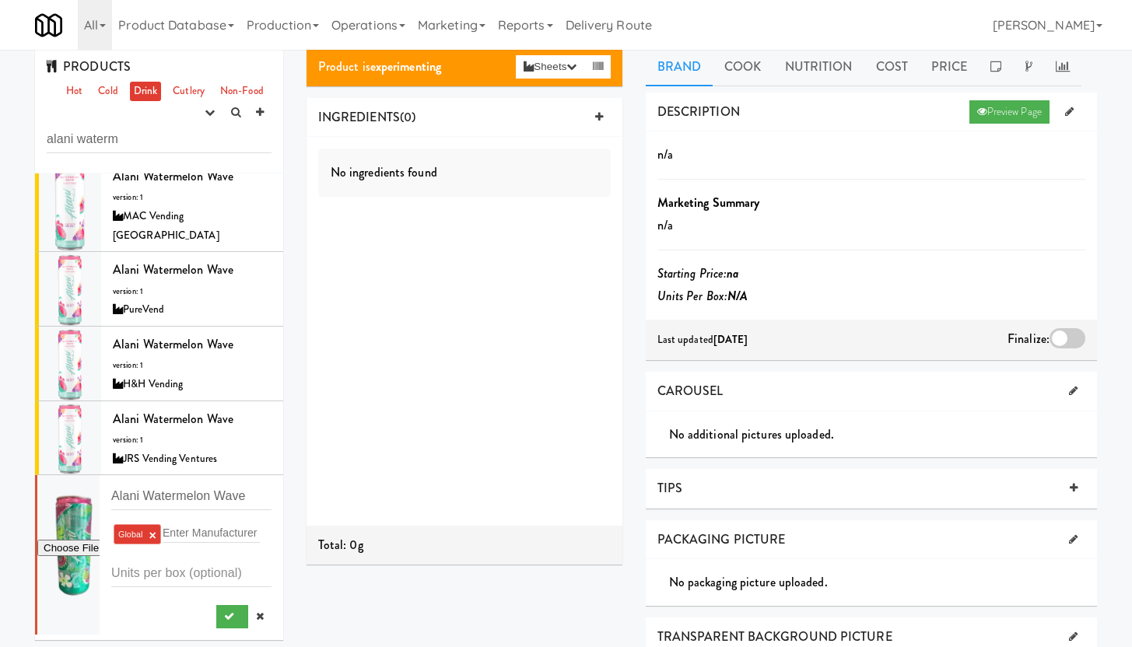
scroll to position [0, 0]
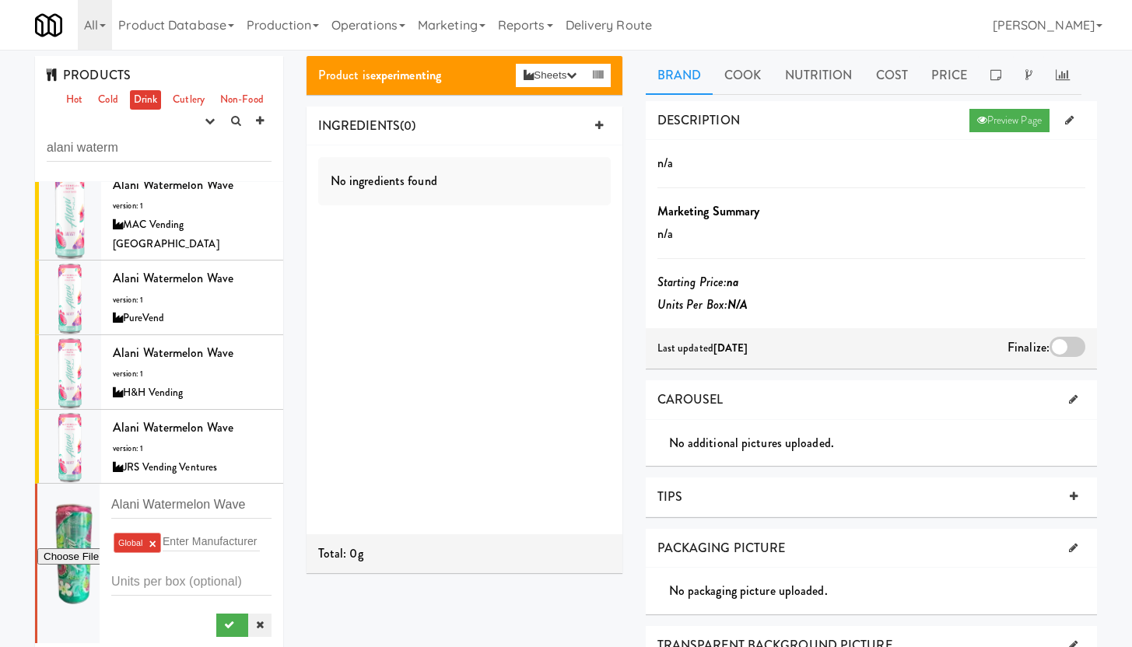
click at [256, 624] on icon at bounding box center [260, 625] width 8 height 10
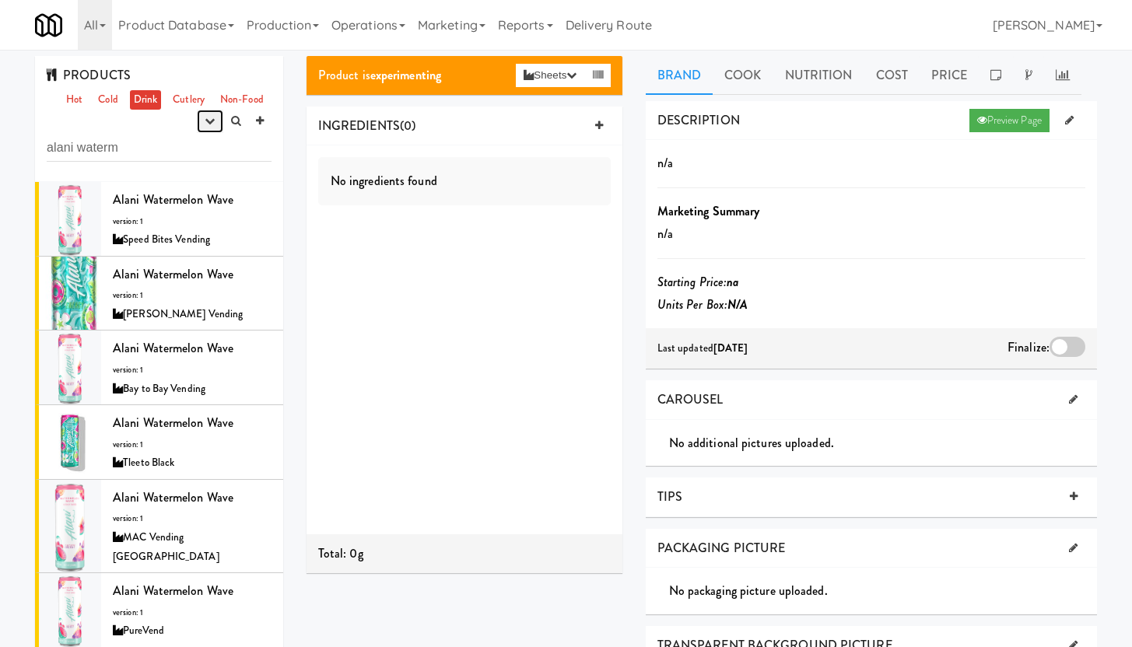
click at [208, 123] on icon "button" at bounding box center [210, 121] width 10 height 10
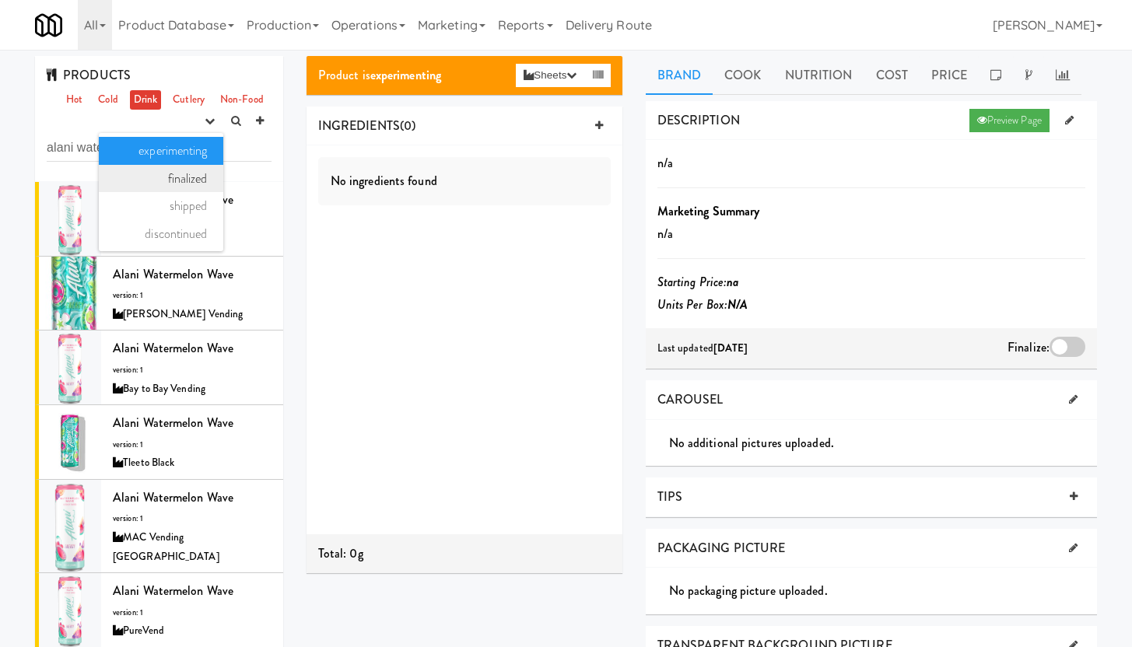
click at [159, 179] on link "finalized" at bounding box center [161, 179] width 124 height 28
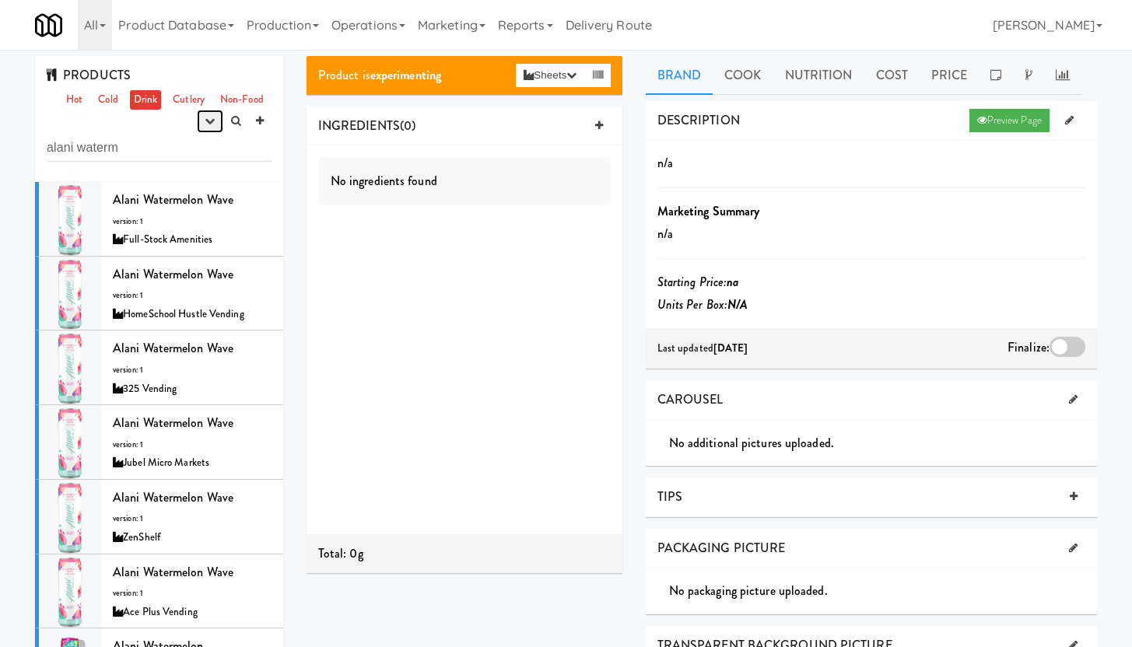
click at [211, 121] on icon "button" at bounding box center [210, 121] width 10 height 10
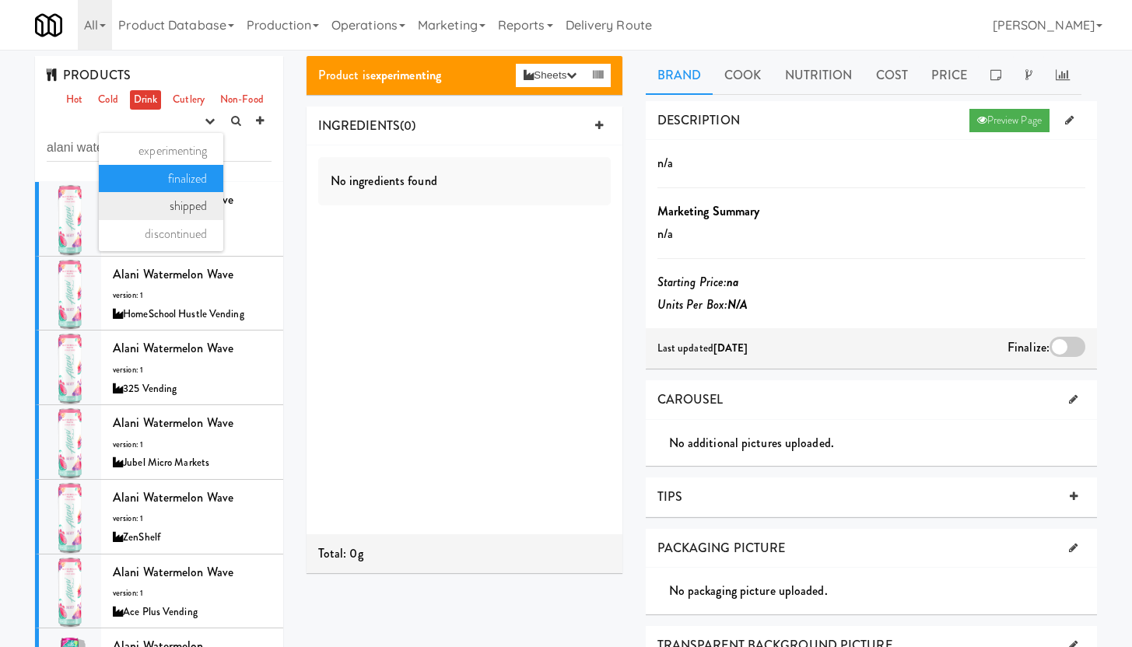
click at [176, 211] on link "shipped" at bounding box center [161, 206] width 124 height 28
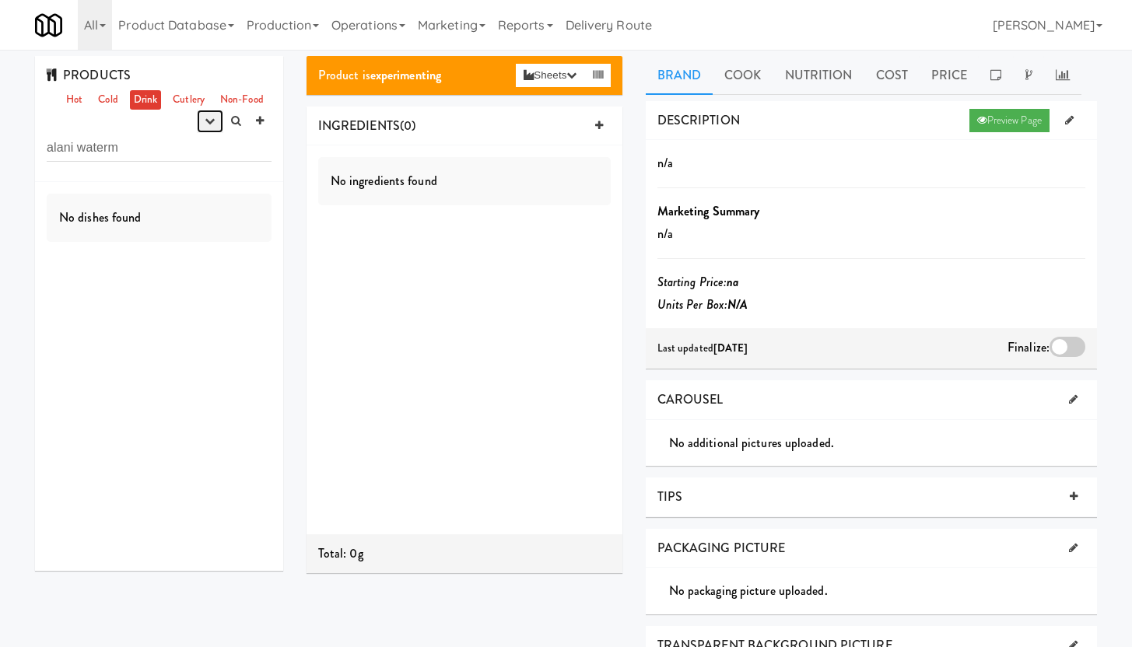
click at [215, 122] on button "button" at bounding box center [210, 121] width 26 height 23
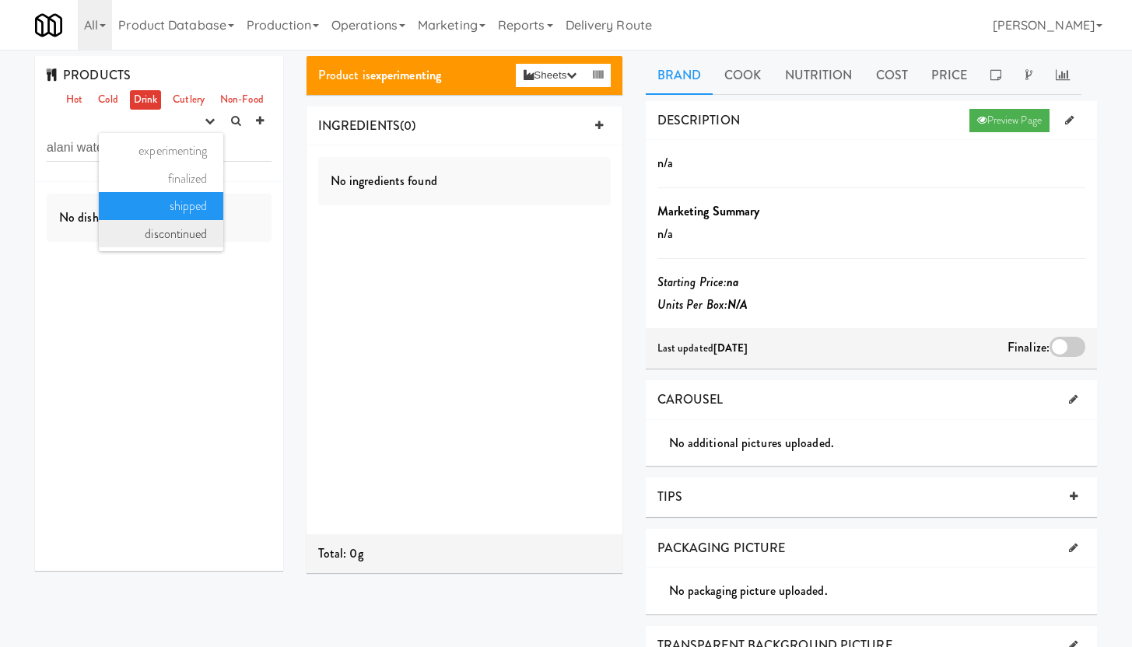
click at [170, 239] on link "discontinued" at bounding box center [161, 234] width 124 height 28
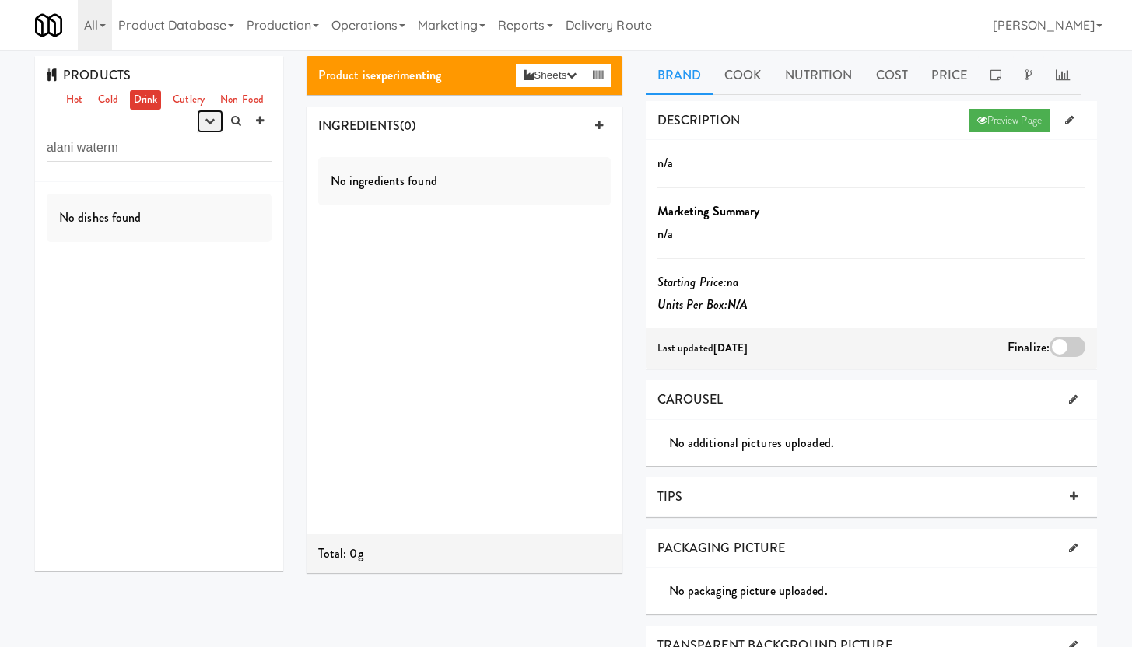
click at [206, 126] on icon "button" at bounding box center [210, 121] width 10 height 10
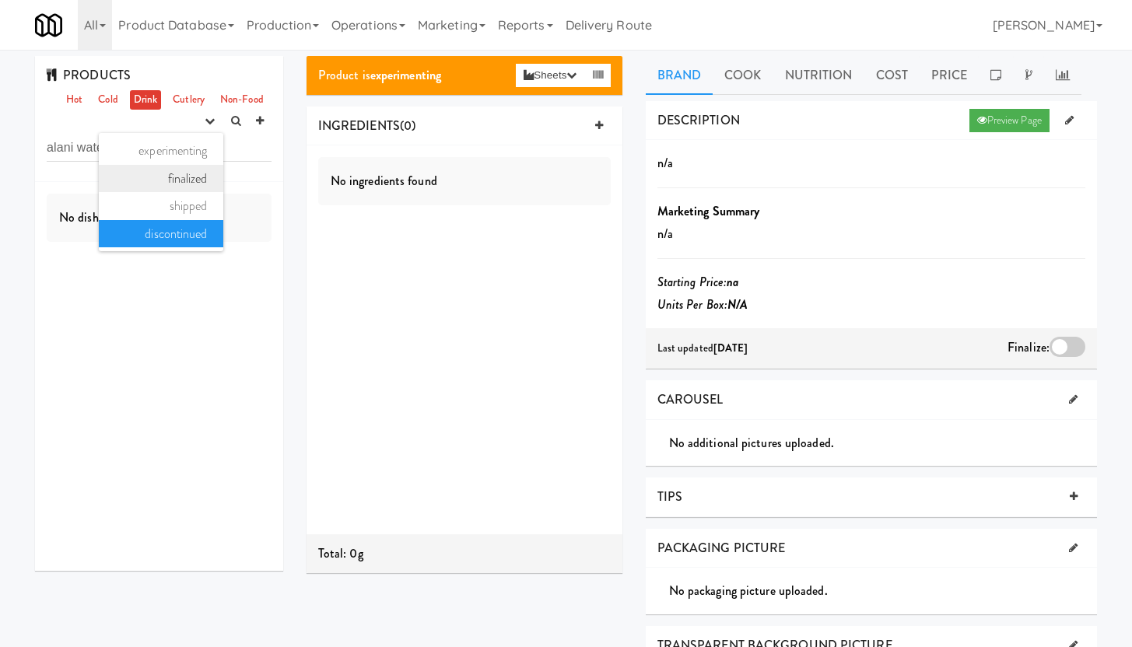
click at [181, 178] on link "finalized" at bounding box center [161, 179] width 124 height 28
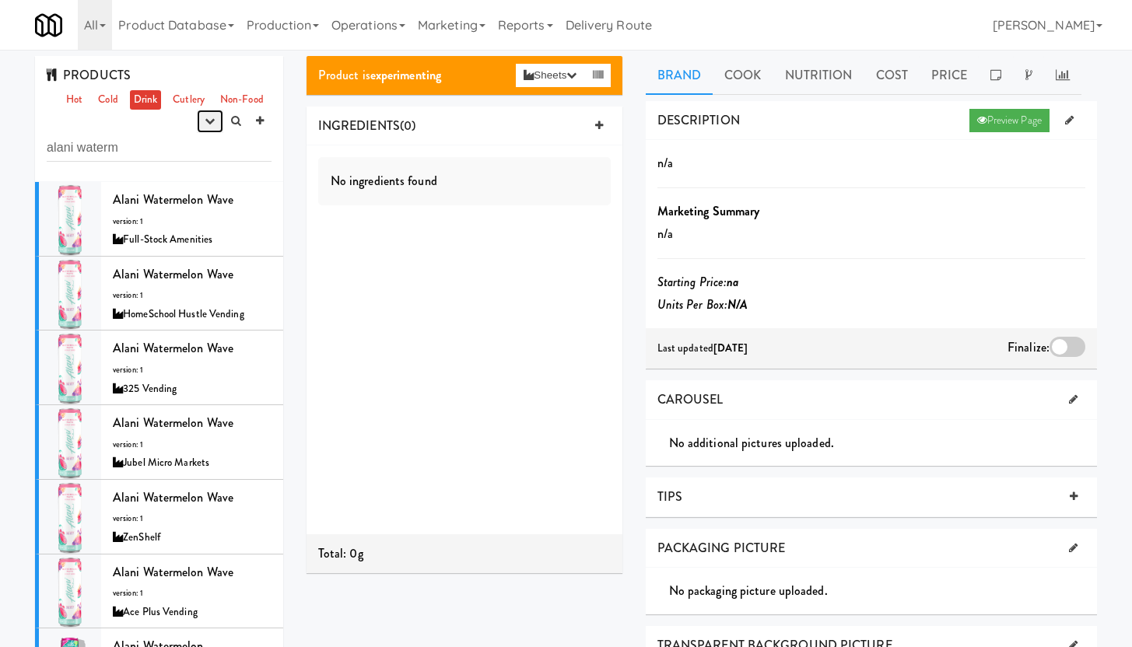
click at [211, 121] on icon "button" at bounding box center [210, 121] width 10 height 10
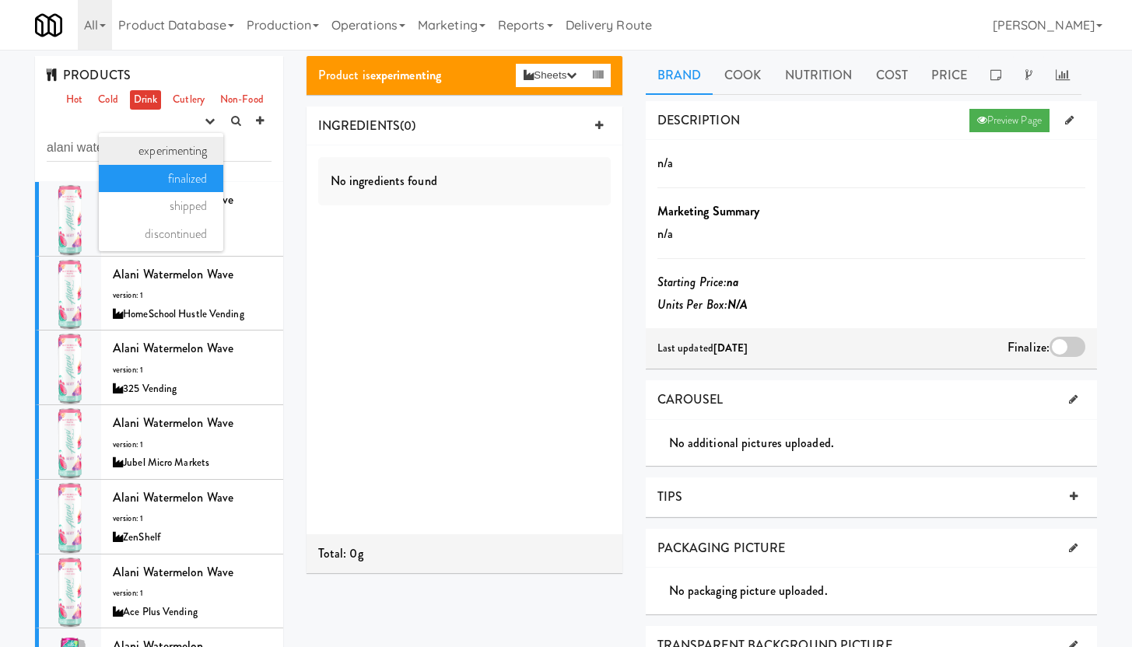
click at [187, 152] on link "experimenting" at bounding box center [161, 151] width 124 height 28
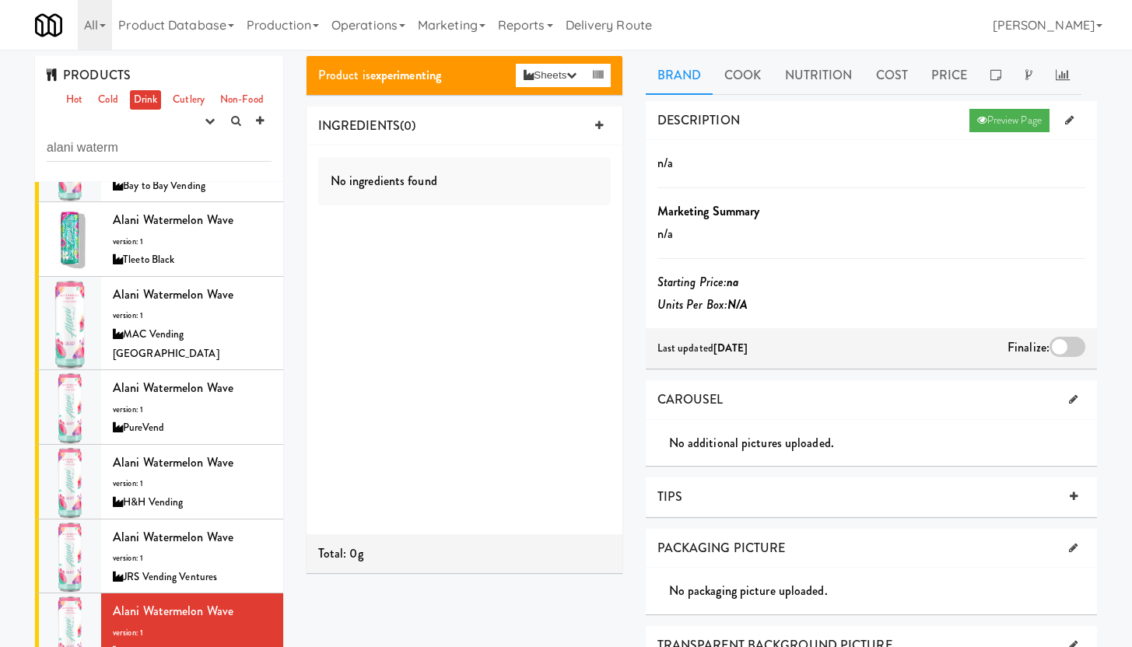
scroll to position [299, 0]
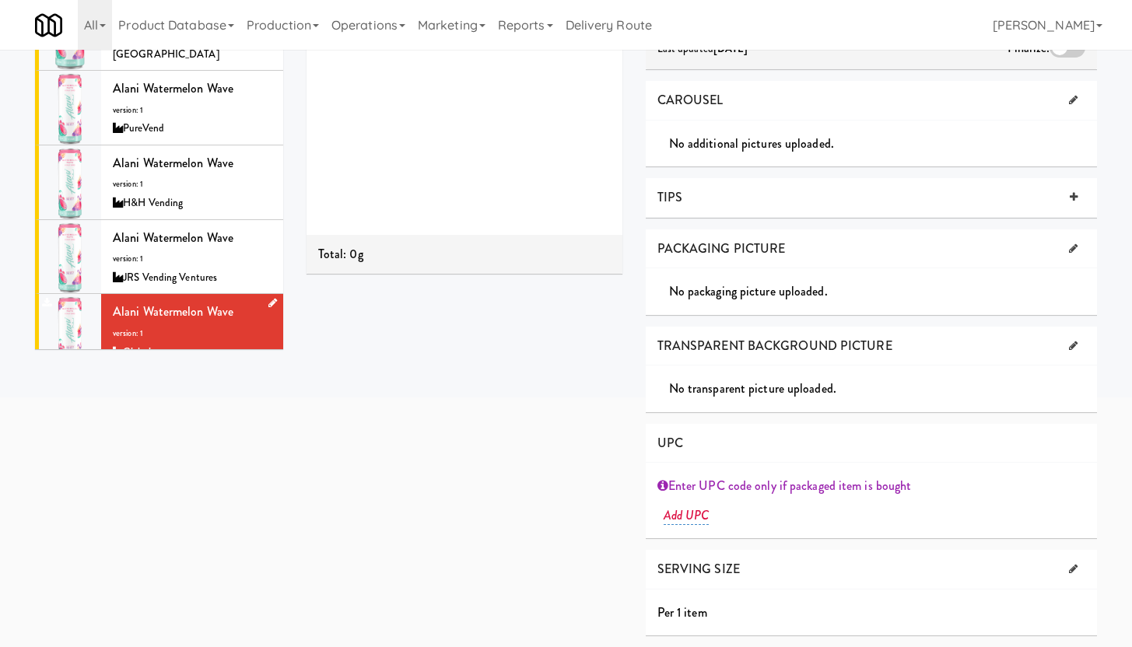
click at [71, 327] on div at bounding box center [70, 331] width 62 height 74
click at [268, 298] on icon at bounding box center [272, 303] width 9 height 10
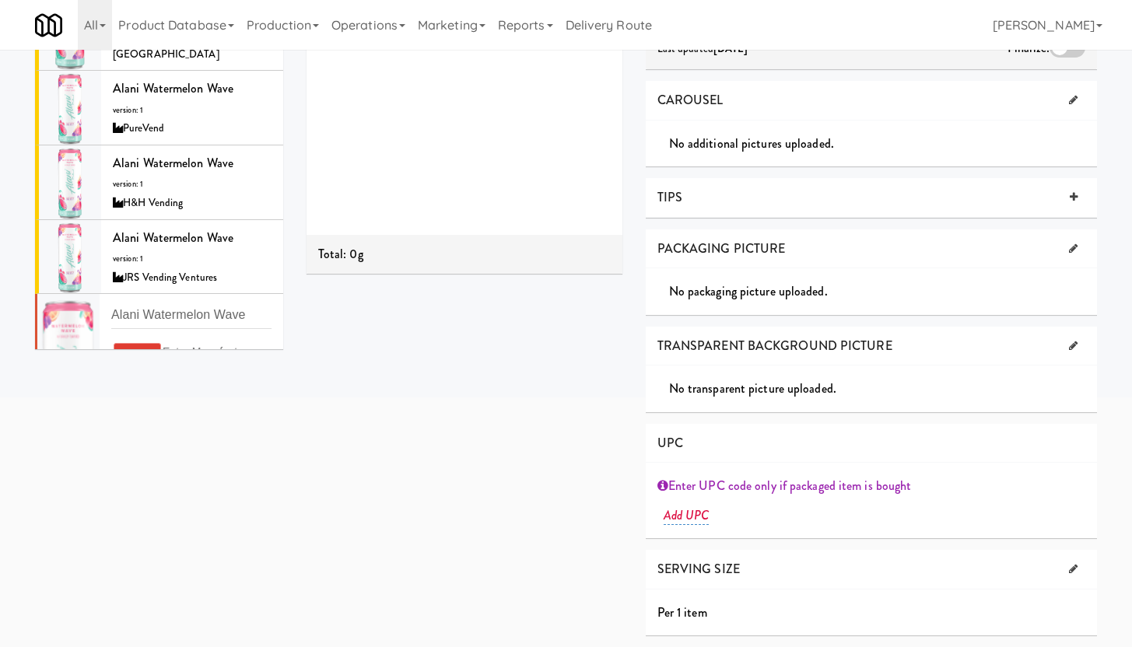
click at [65, 318] on div at bounding box center [68, 373] width 62 height 159
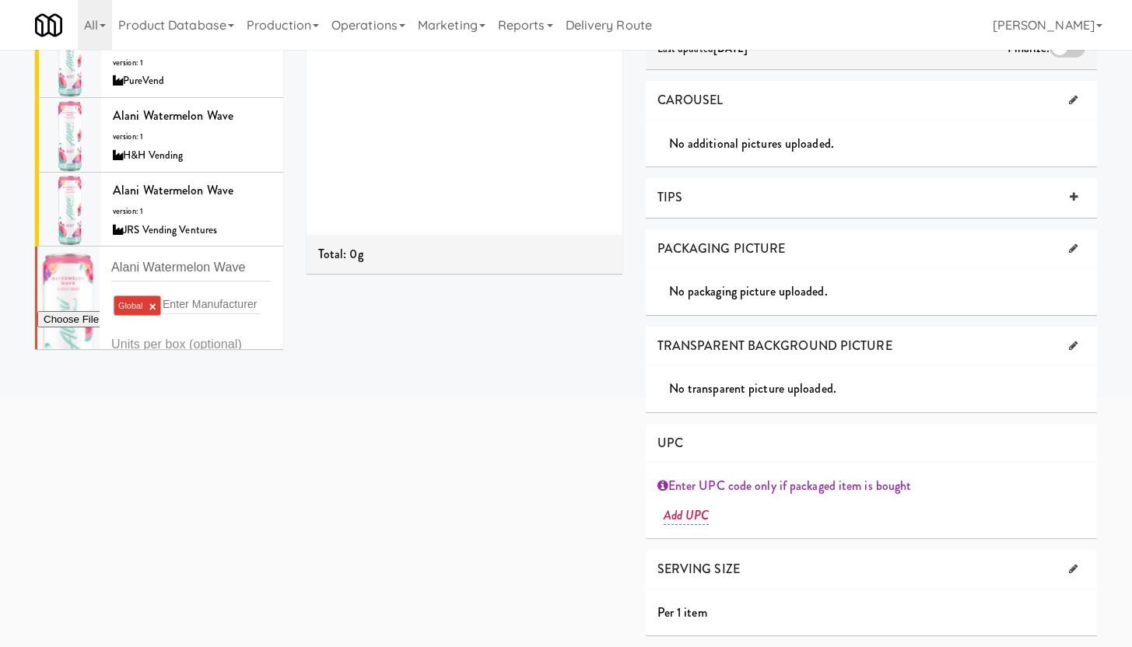
scroll to position [314, 0]
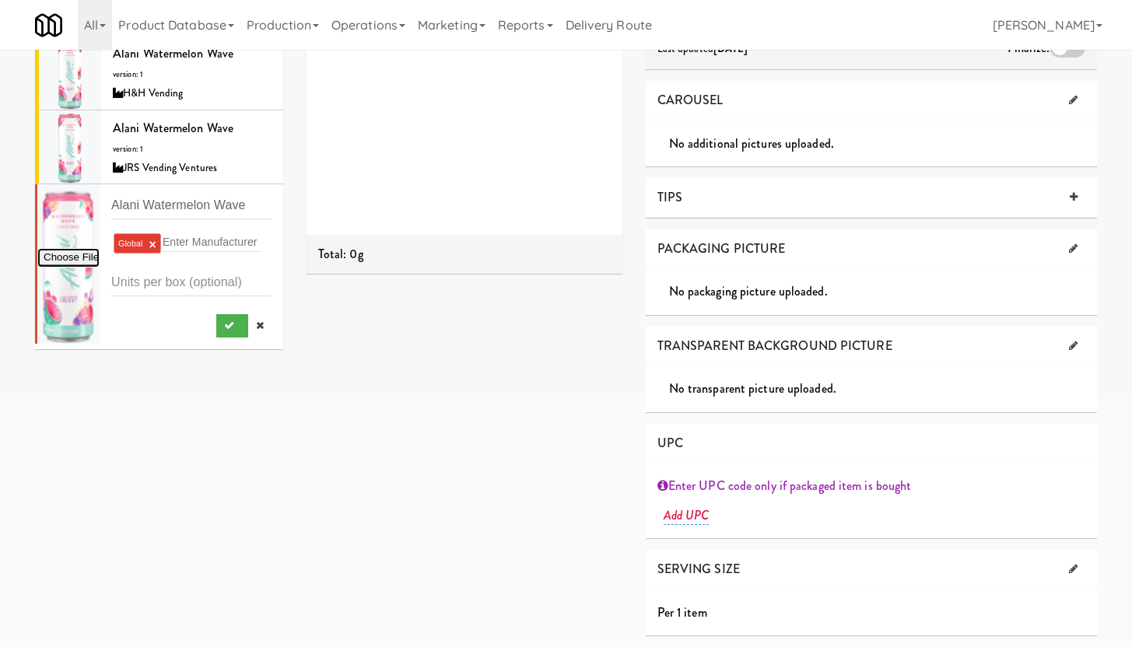
click at [64, 248] on input "file" at bounding box center [68, 257] width 62 height 19
type input "C:\fakepath\Alani_watermelon.jpeg"
click at [97, 188] on icon at bounding box center [96, 193] width 8 height 10
click at [65, 248] on input "file" at bounding box center [68, 257] width 62 height 19
type input "C:\fakepath\Alani- Watermelon.png"
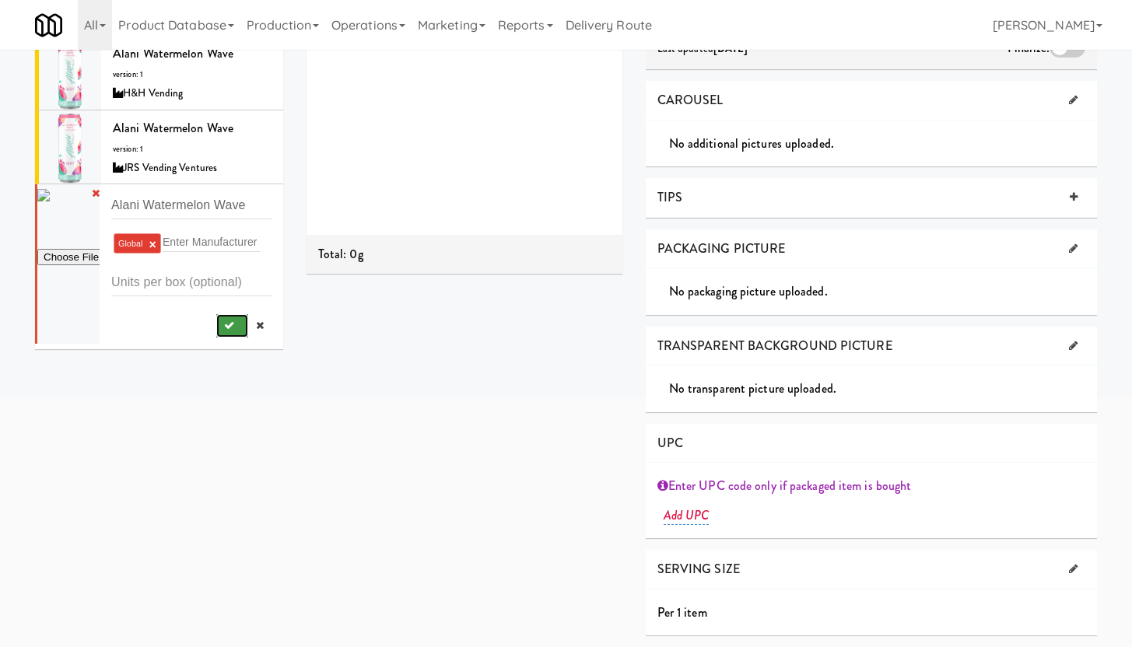
click at [224, 324] on icon "submit" at bounding box center [229, 325] width 10 height 10
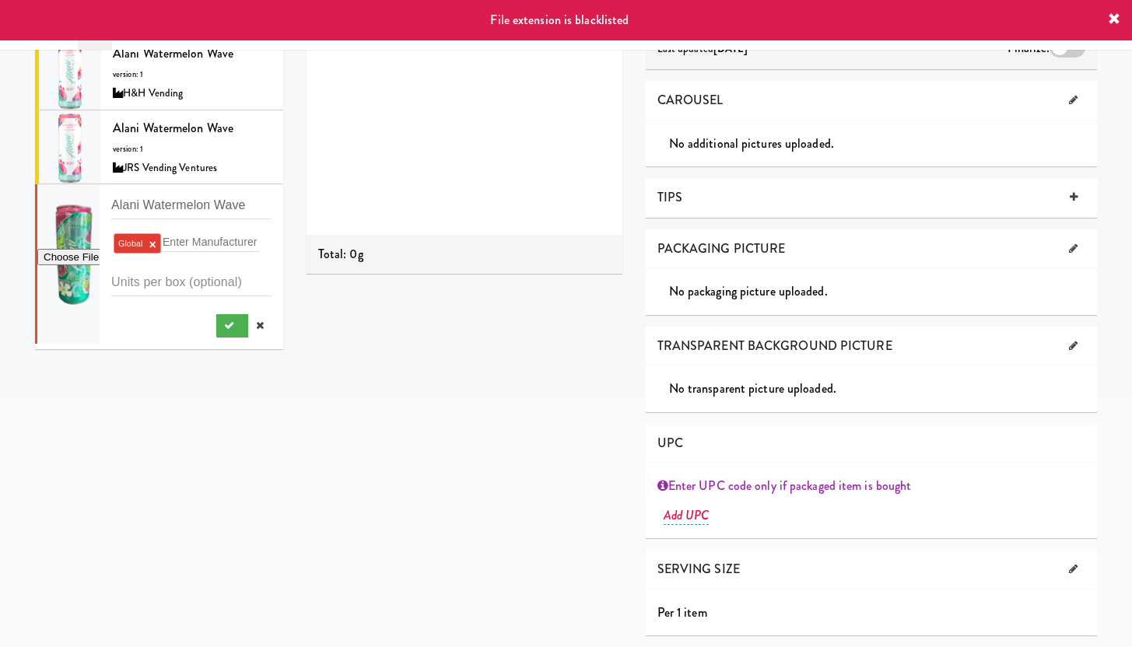
click at [1114, 20] on icon at bounding box center [1113, 19] width 12 height 12
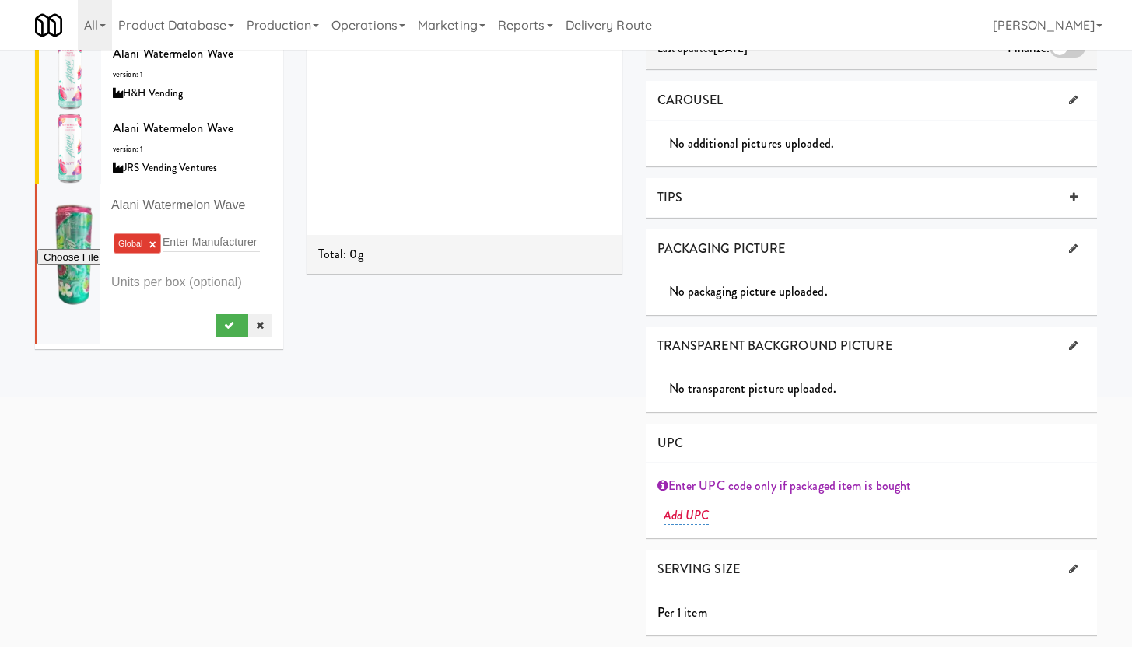
click at [253, 323] on link at bounding box center [259, 325] width 23 height 23
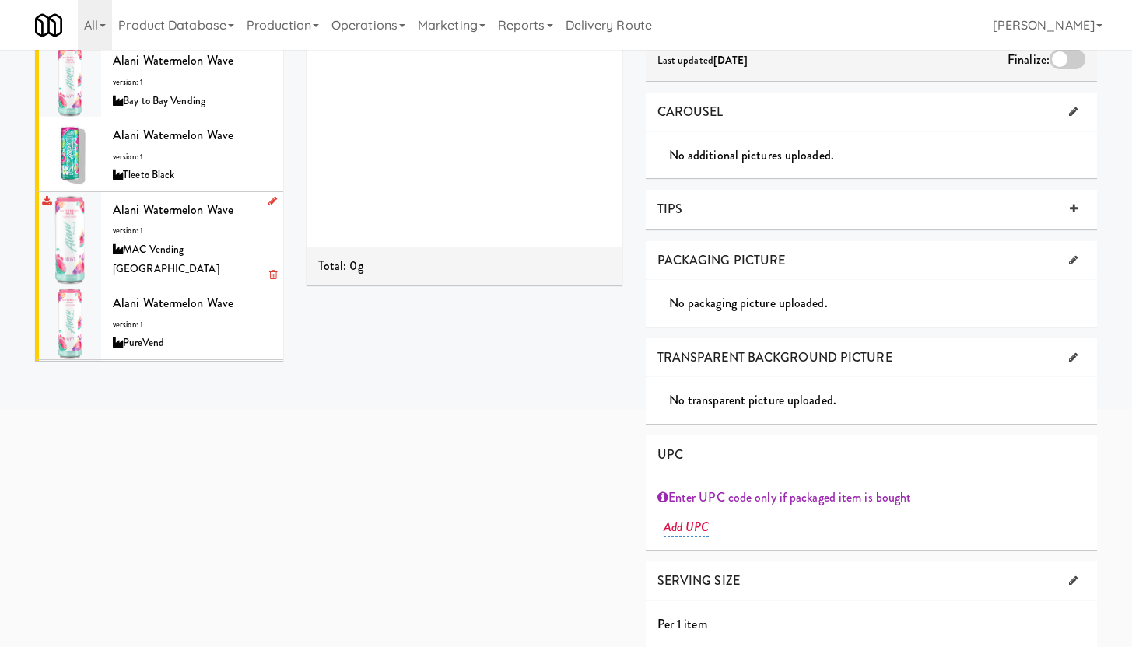
scroll to position [271, 0]
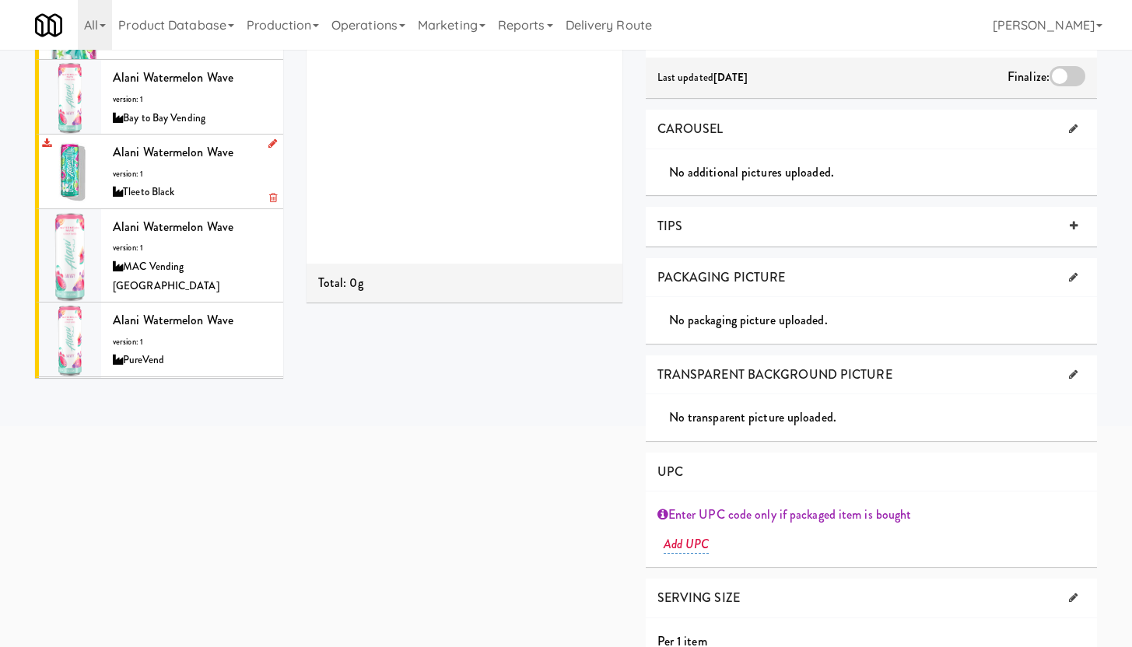
click at [72, 172] on div at bounding box center [70, 172] width 62 height 74
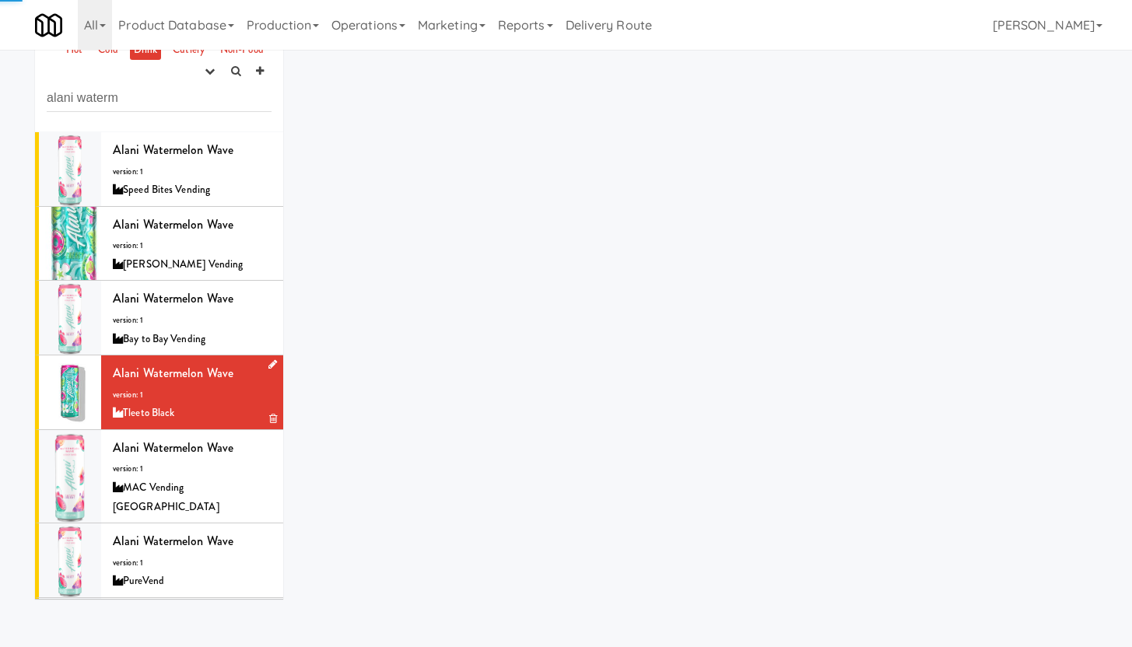
scroll to position [271, 0]
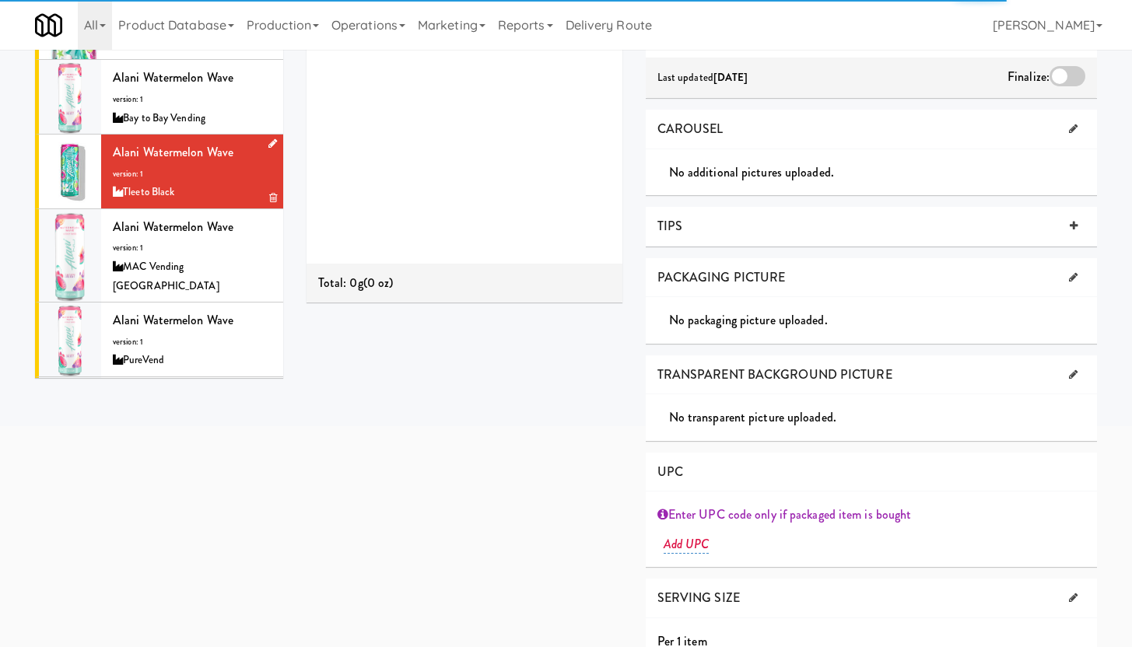
click at [71, 172] on div at bounding box center [70, 172] width 62 height 74
click at [268, 140] on icon at bounding box center [272, 143] width 9 height 10
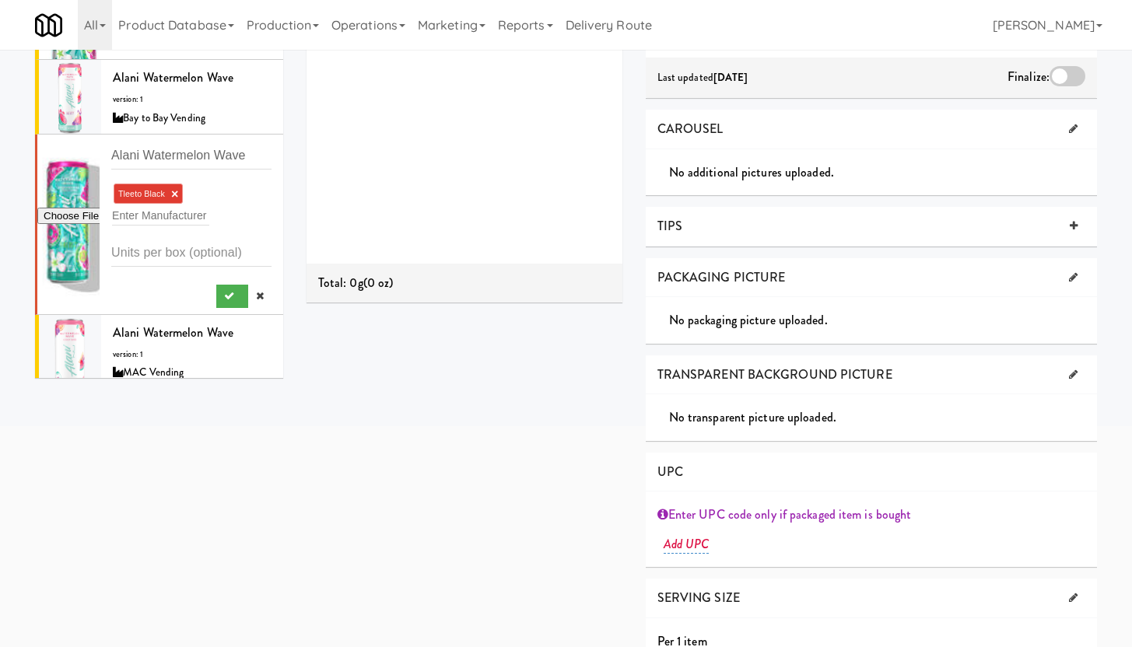
click at [77, 184] on div at bounding box center [68, 225] width 62 height 180
click at [256, 295] on icon at bounding box center [260, 296] width 8 height 10
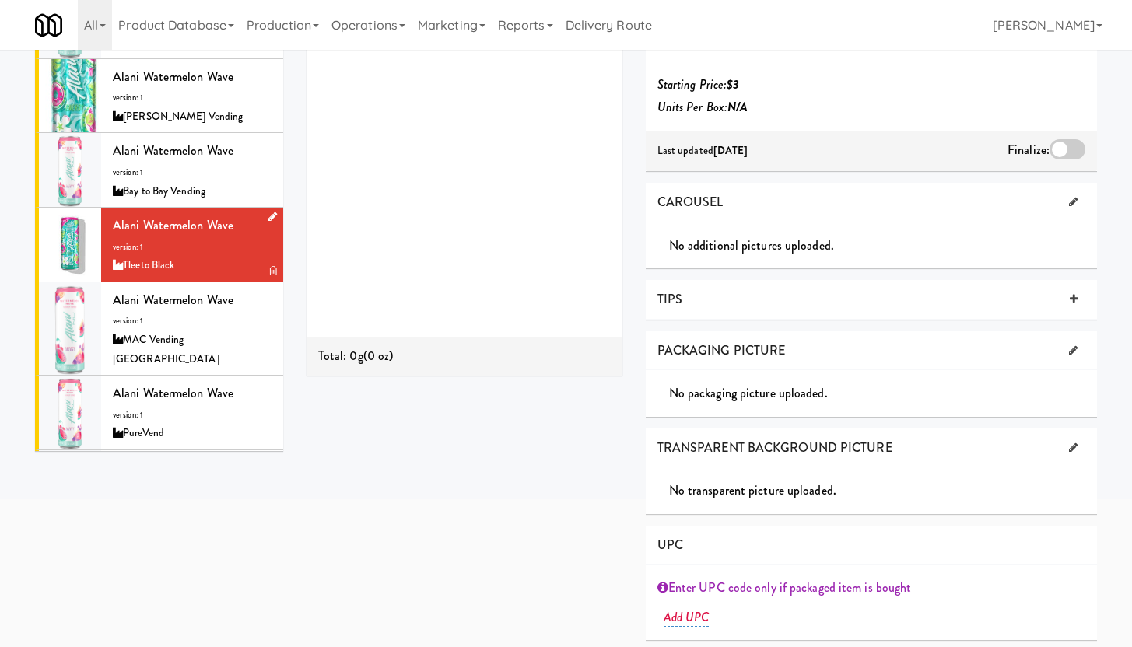
scroll to position [10, 0]
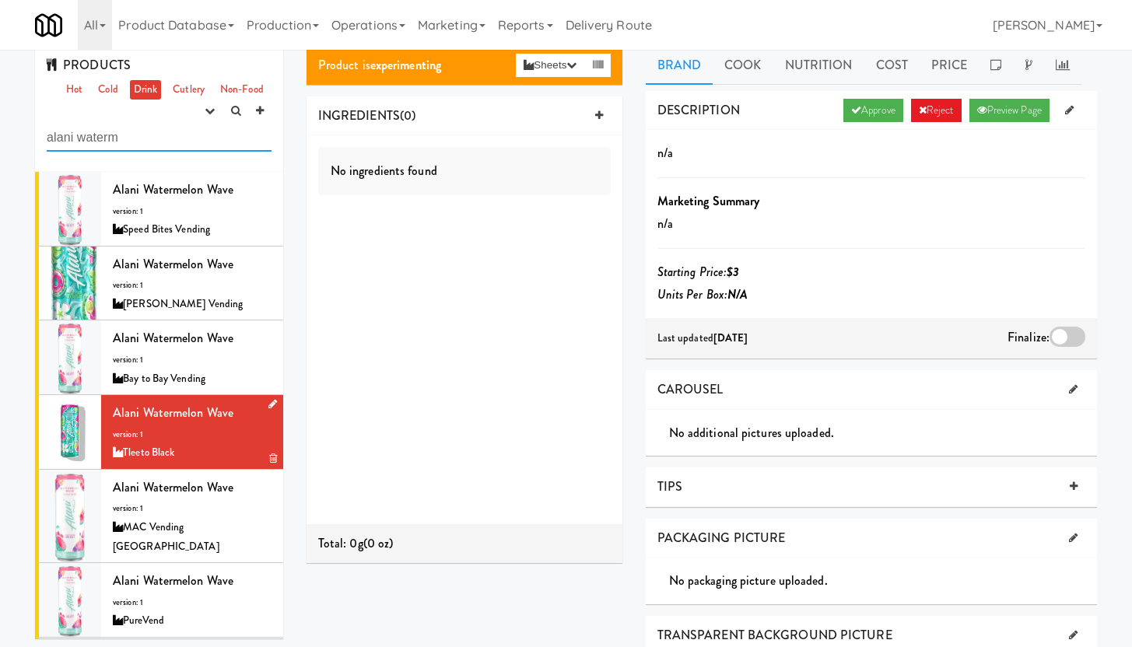
click at [140, 131] on input "alani waterm" at bounding box center [159, 137] width 225 height 29
drag, startPoint x: 148, startPoint y: 135, endPoint x: 44, endPoint y: 128, distance: 104.5
click at [44, 128] on div "PRODUCTS Hot Cold Drink Cutlery Non-Food experimenting finalized shipped discon…" at bounding box center [159, 109] width 248 height 126
click at [100, 33] on link "All" at bounding box center [95, 25] width 34 height 50
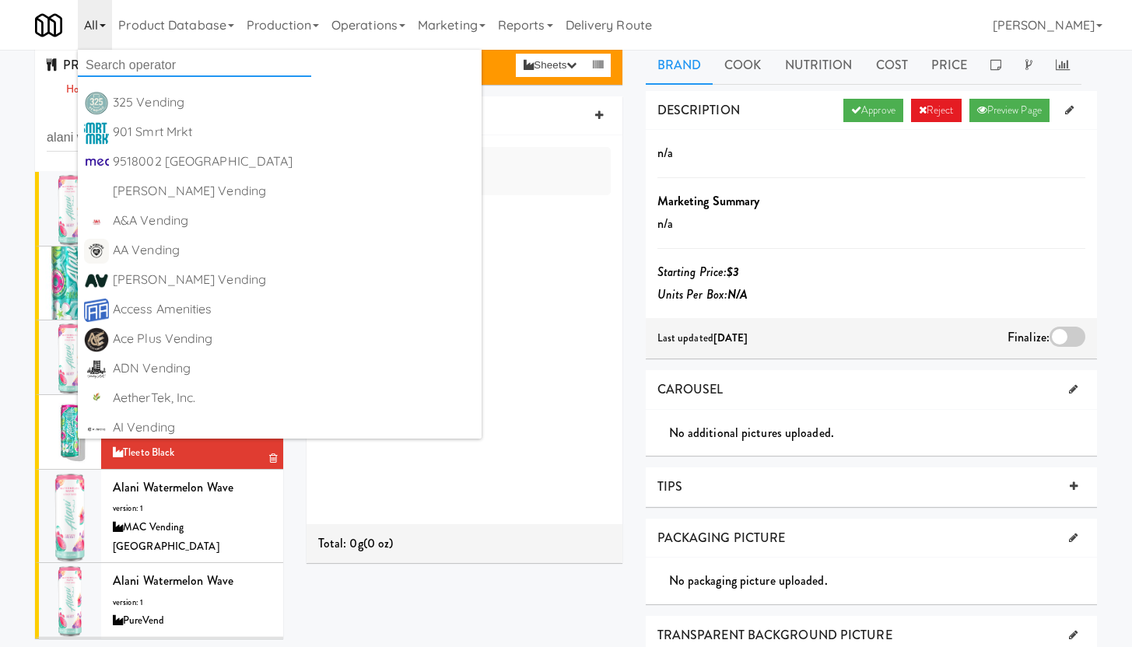
click at [103, 56] on input "text" at bounding box center [194, 65] width 233 height 23
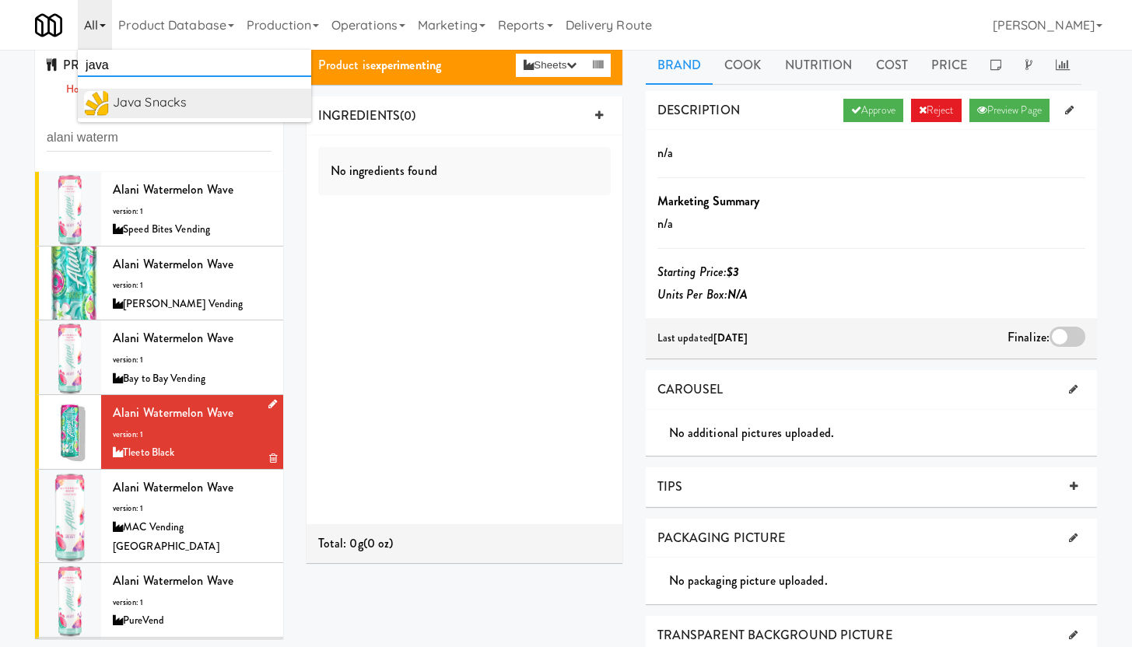
type input "java"
click at [160, 101] on div "Java Snacks" at bounding box center [209, 102] width 192 height 23
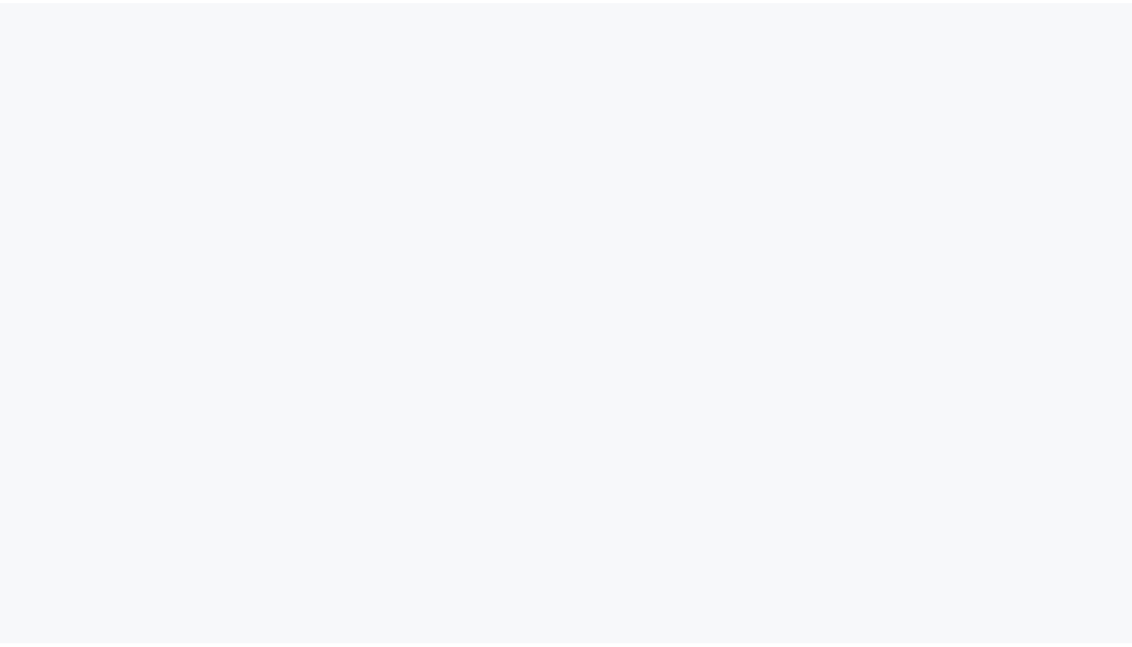
scroll to position [10, 0]
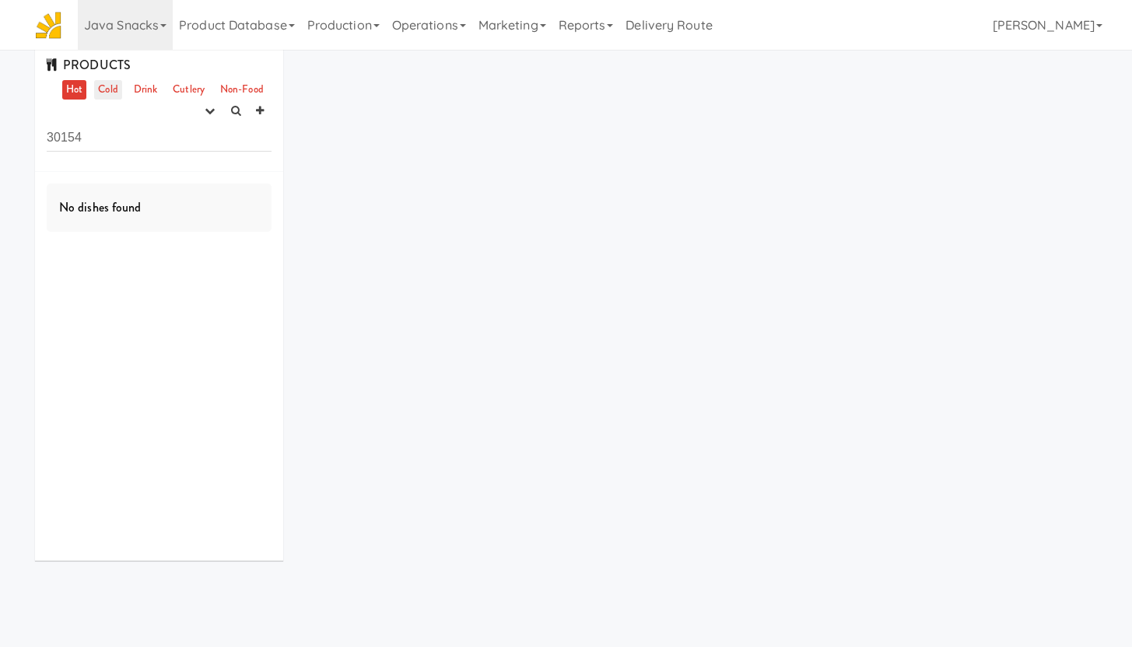
click at [101, 93] on link "Cold" at bounding box center [107, 89] width 27 height 19
drag, startPoint x: 52, startPoint y: 135, endPoint x: 6, endPoint y: 128, distance: 46.4
click at [6, 128] on div "PRODUCTS Hot Cold Drink Cutlery Non-Food experimenting finalized shipped discon…" at bounding box center [566, 309] width 1132 height 527
type input "alani"
click at [138, 88] on link "Drink" at bounding box center [146, 89] width 32 height 19
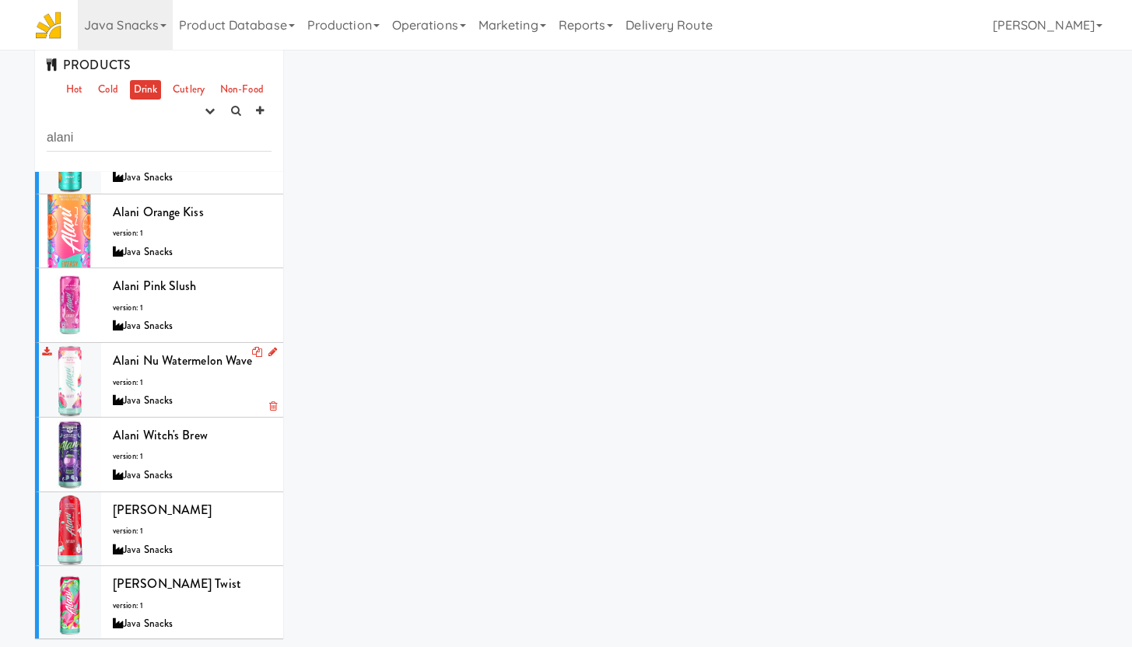
scroll to position [351, 0]
click at [66, 380] on div at bounding box center [70, 379] width 62 height 74
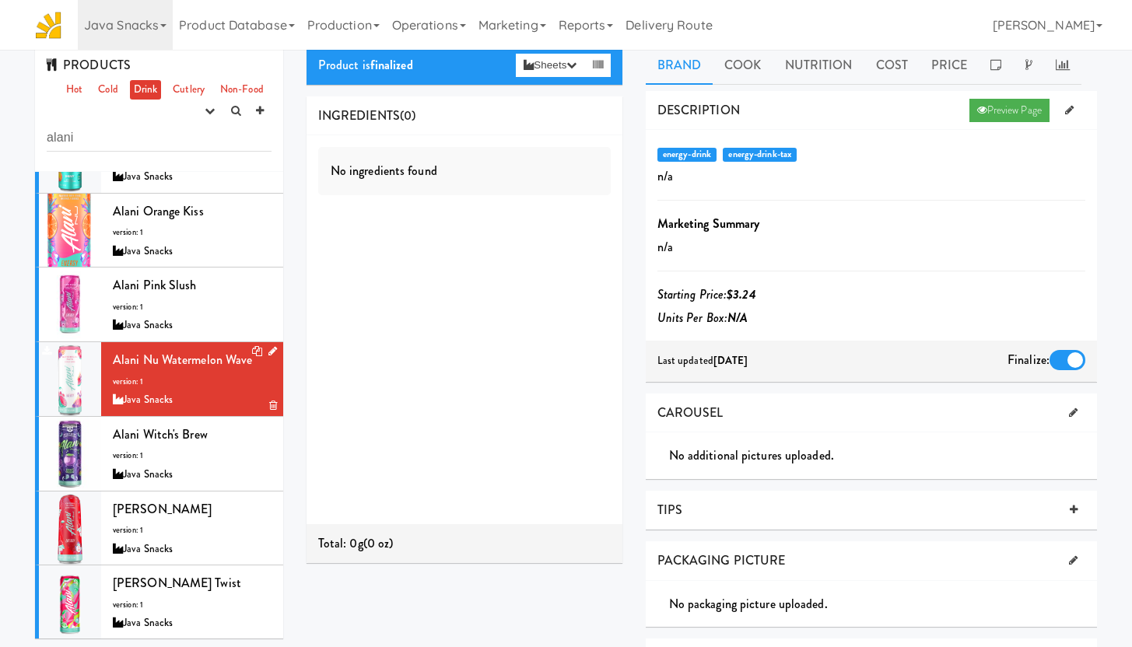
click at [268, 349] on icon at bounding box center [272, 351] width 9 height 10
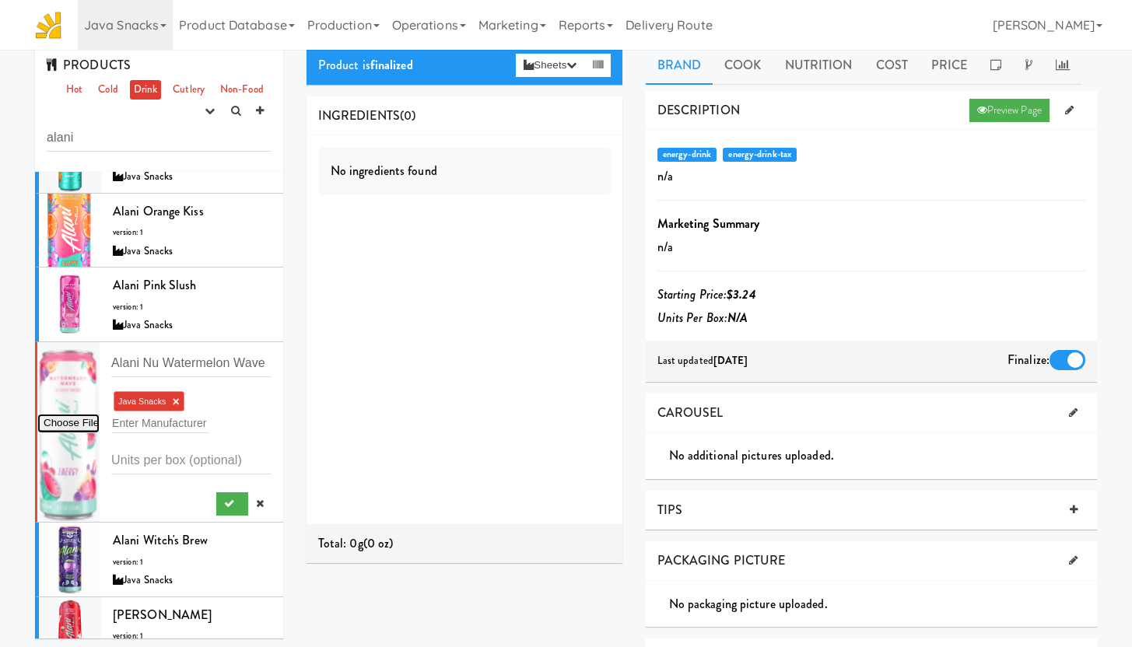
click at [64, 421] on input "file" at bounding box center [68, 423] width 62 height 19
type input "C:\fakepath\Alani- Watermelon.png"
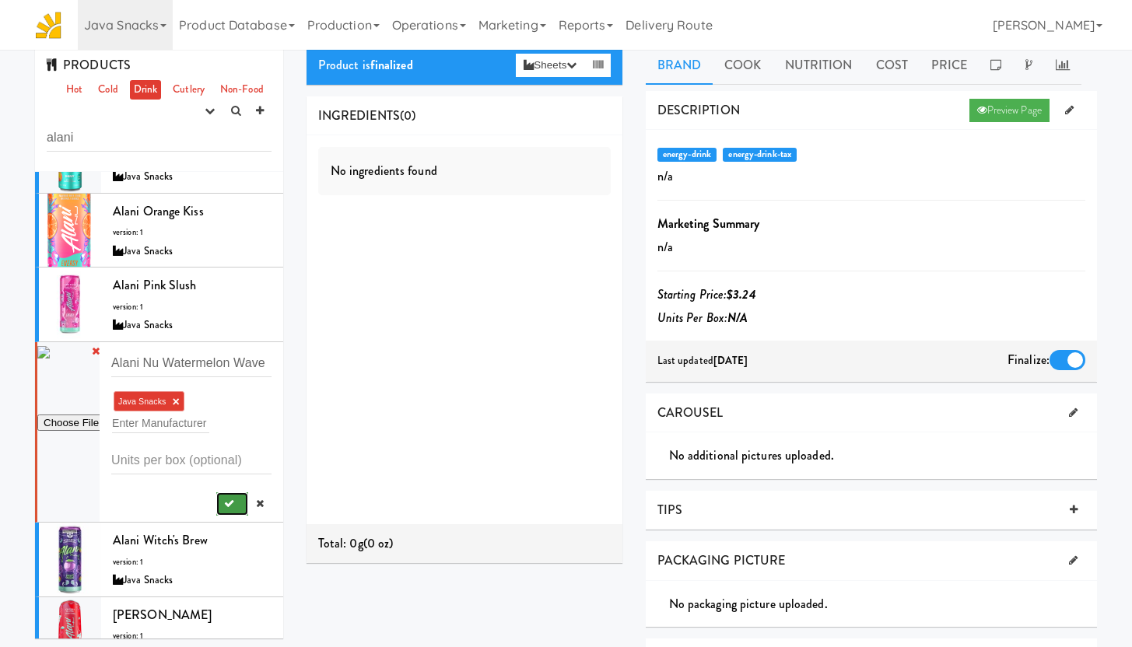
click at [224, 504] on icon "submit" at bounding box center [229, 504] width 10 height 10
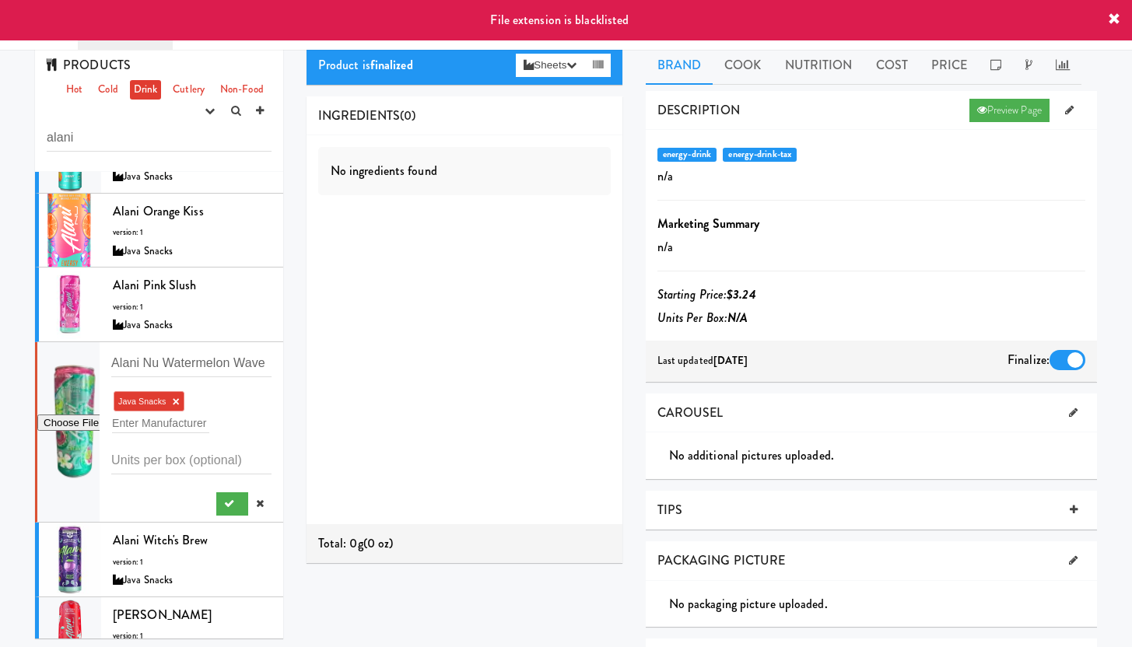
click at [1120, 18] on div "File extension is blacklisted" at bounding box center [566, 20] width 1132 height 40
click at [1116, 18] on icon at bounding box center [1113, 19] width 12 height 12
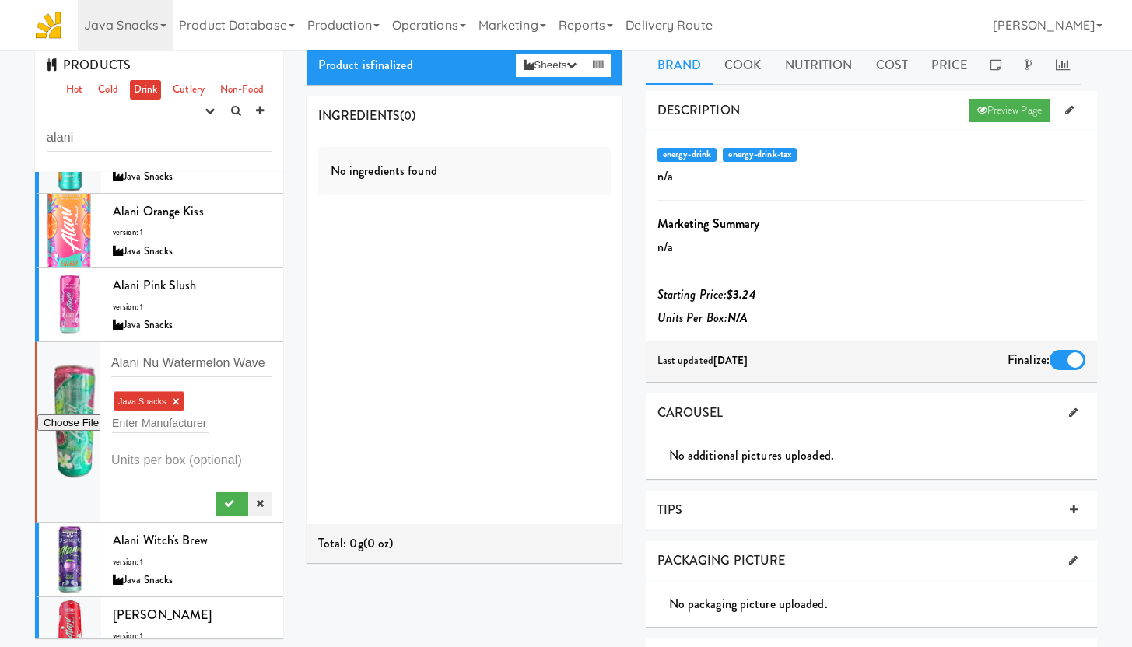
click at [256, 506] on icon at bounding box center [260, 504] width 8 height 10
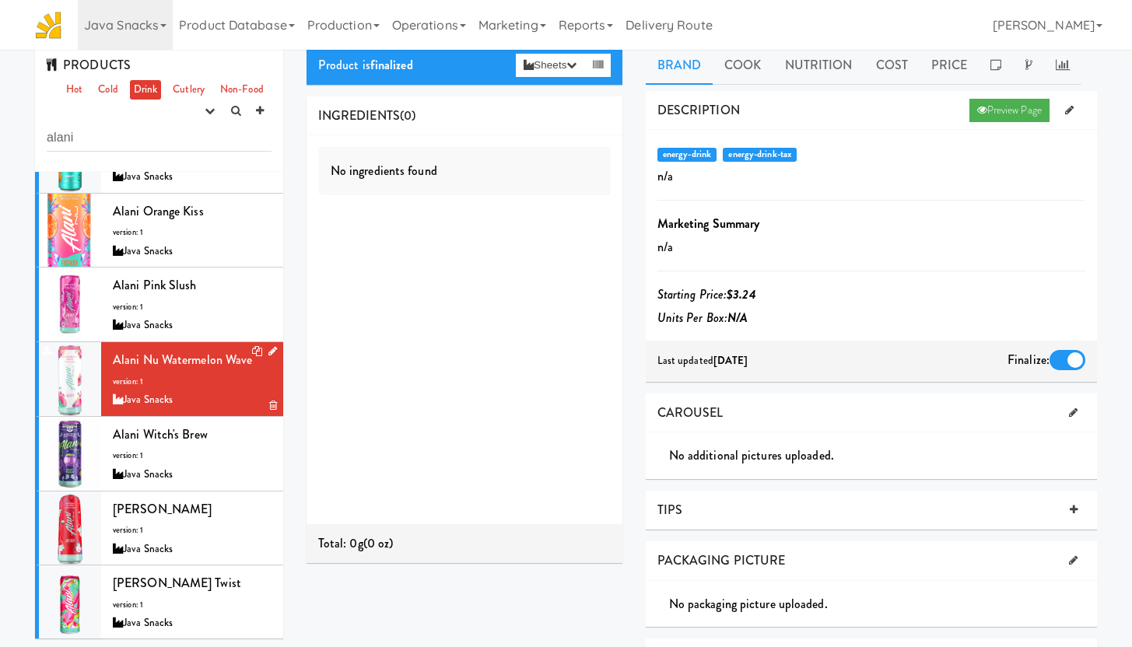
click at [82, 378] on div at bounding box center [70, 379] width 62 height 74
click at [268, 350] on icon at bounding box center [272, 351] width 9 height 10
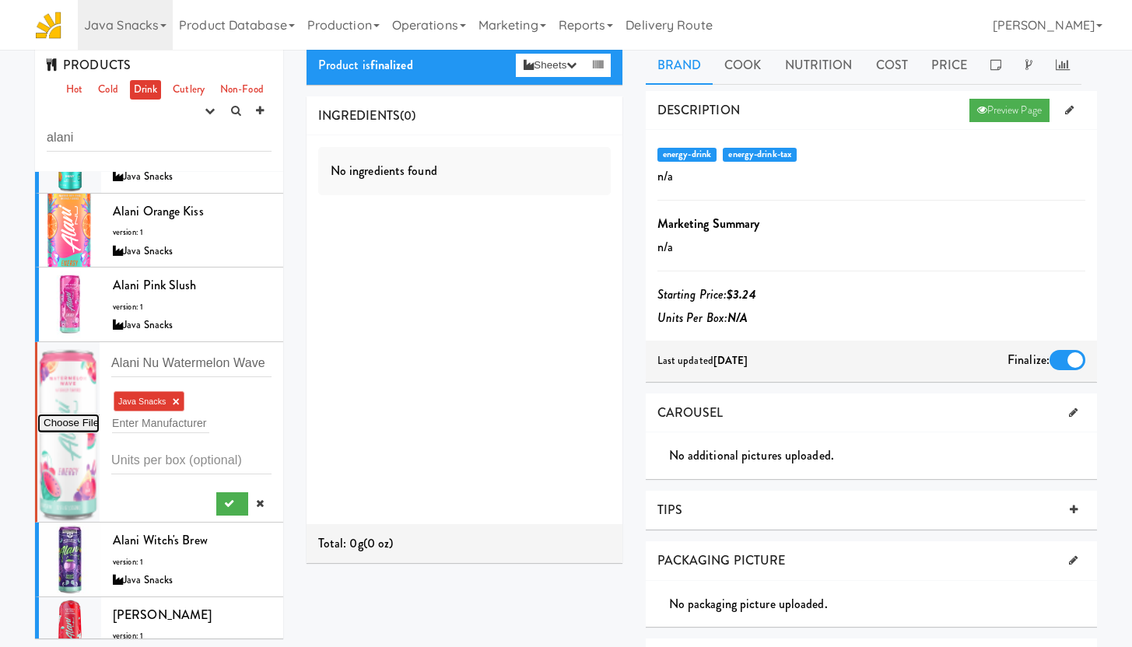
click at [68, 422] on input "file" at bounding box center [68, 423] width 62 height 19
type input "C:\fakepath\Alani_watermelon.jpg"
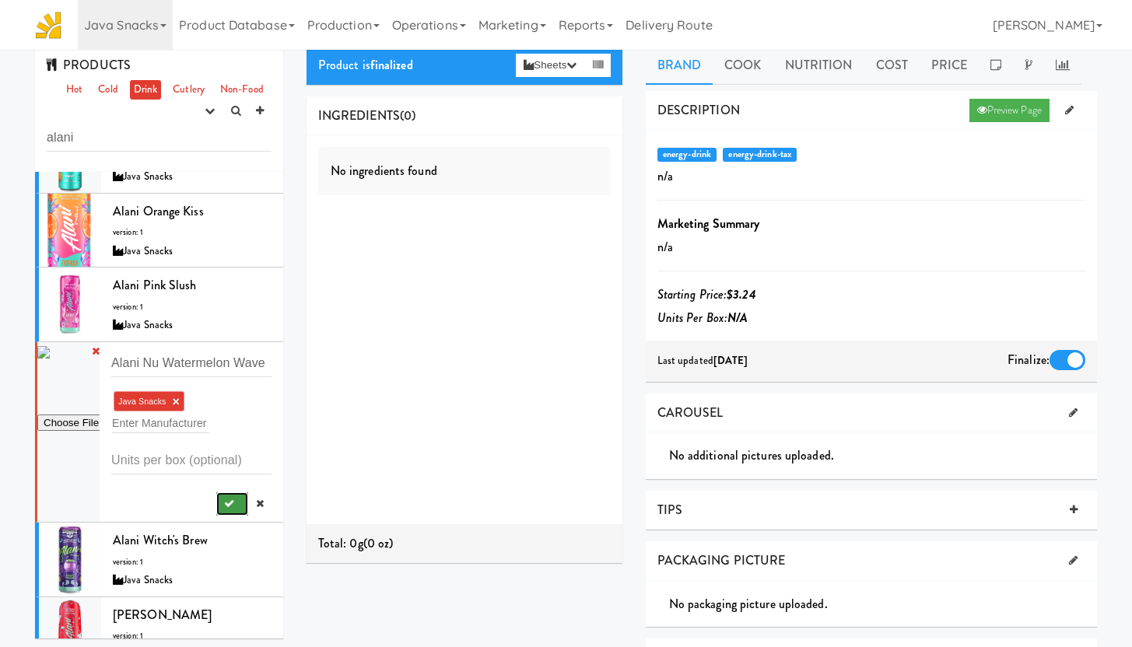
click at [224, 499] on icon "submit" at bounding box center [229, 504] width 10 height 10
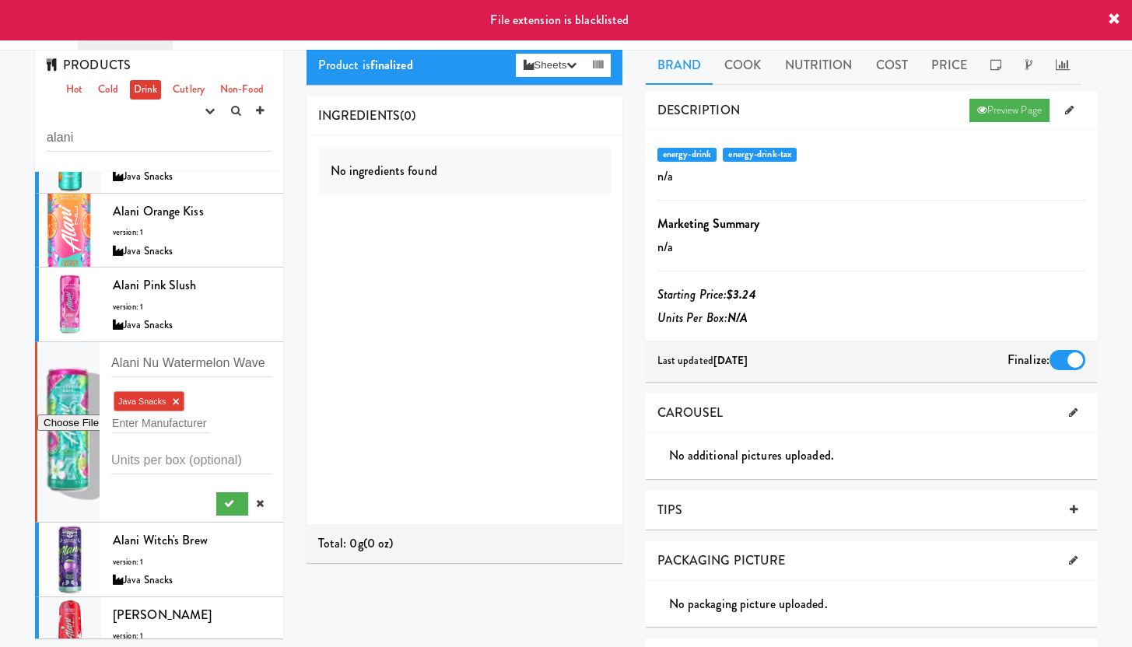
click at [1108, 17] on icon at bounding box center [1113, 19] width 12 height 12
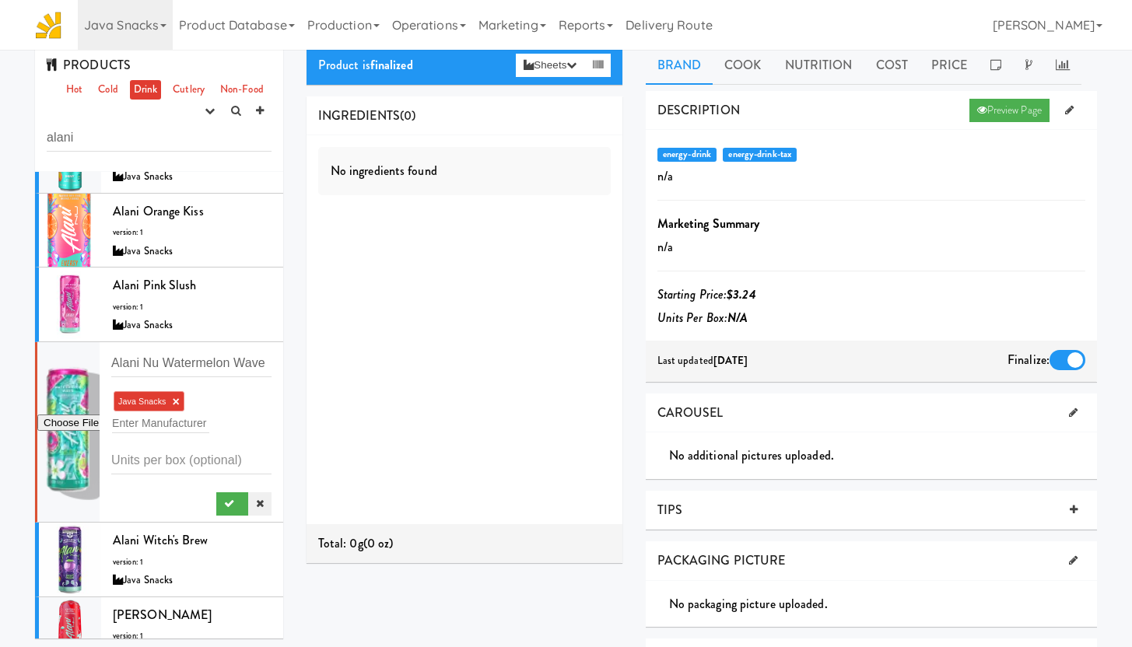
click at [248, 509] on link at bounding box center [259, 503] width 23 height 23
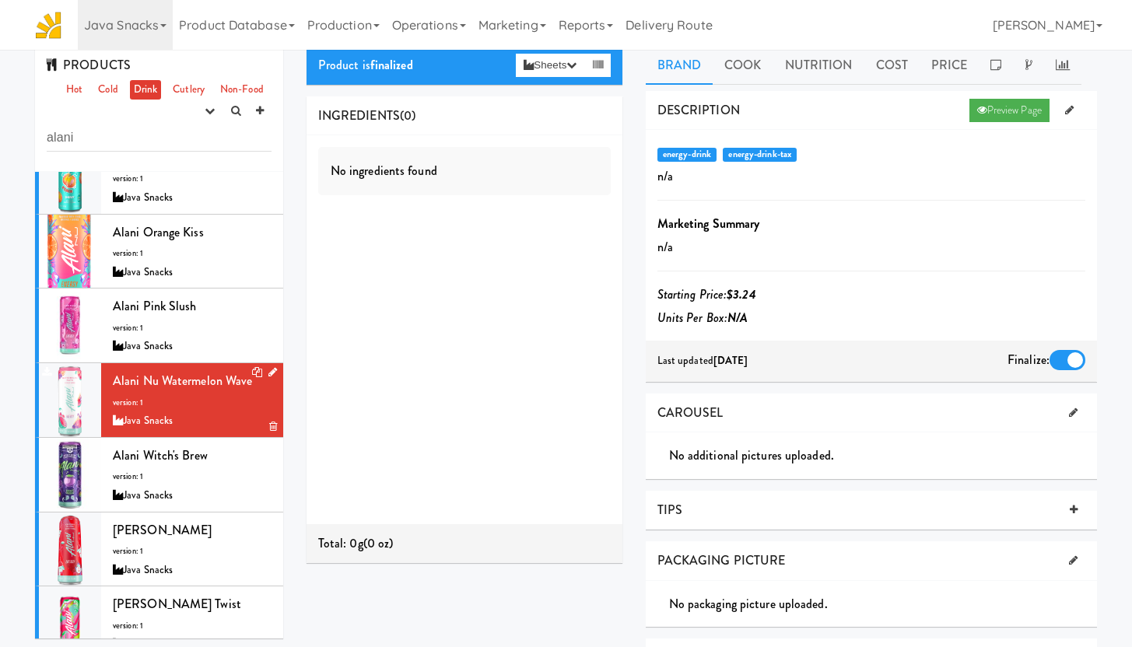
scroll to position [328, 0]
click at [78, 397] on div at bounding box center [70, 402] width 62 height 74
click at [268, 373] on icon at bounding box center [272, 374] width 9 height 10
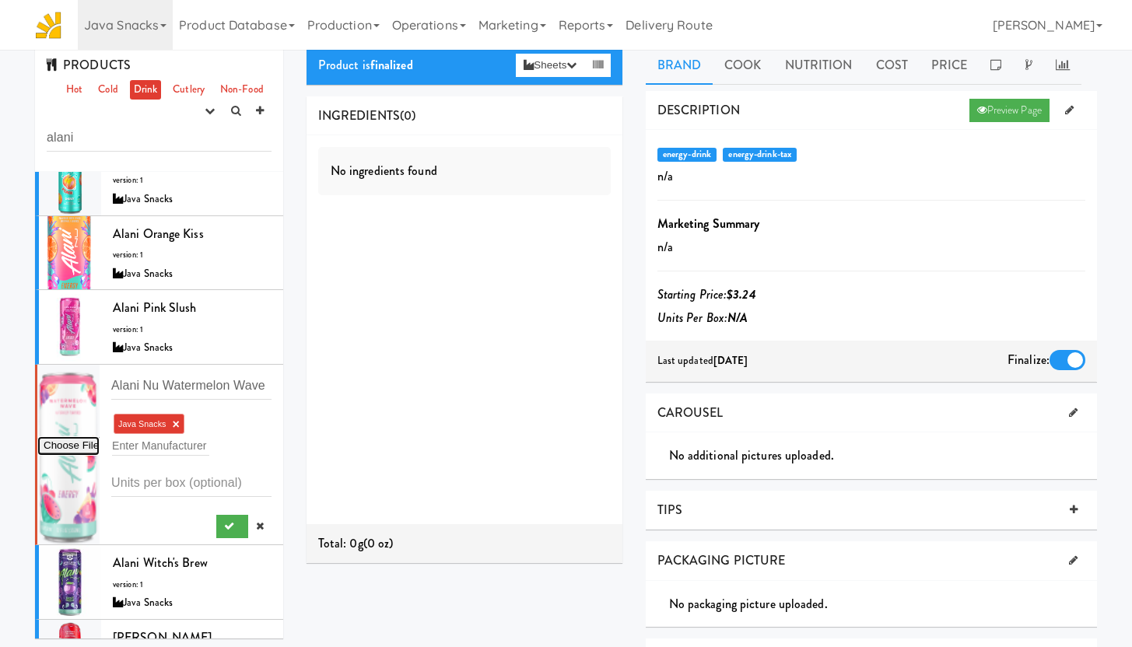
click at [80, 446] on input "file" at bounding box center [68, 445] width 62 height 19
type input "C:\fakepath\Alani_watermelon.jpg"
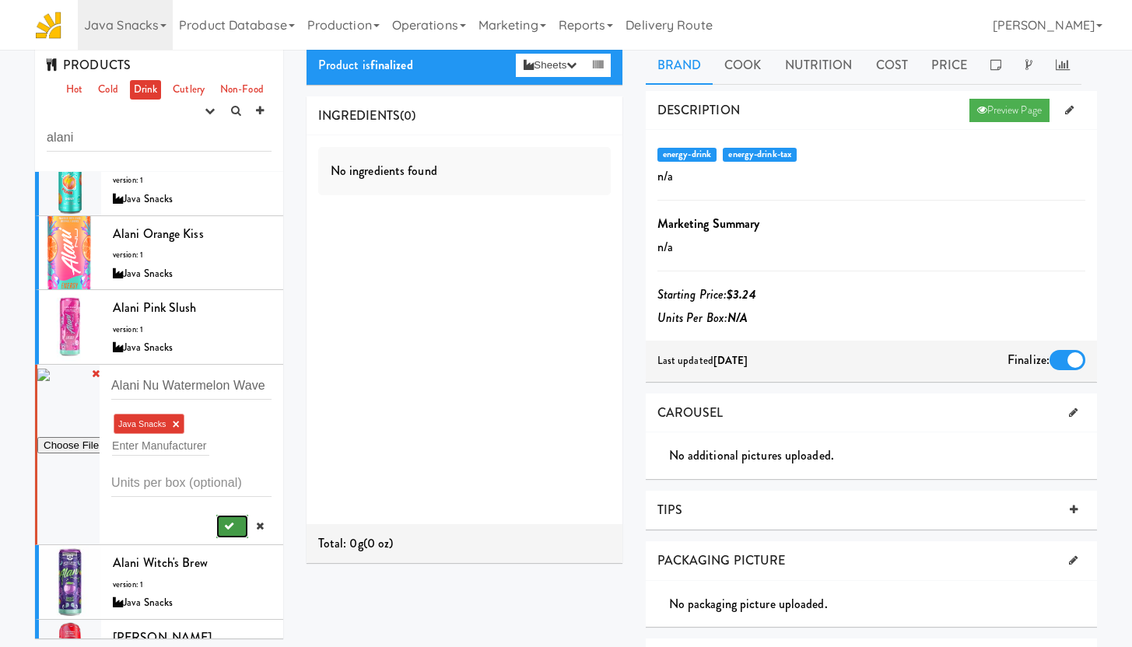
click at [224, 527] on icon "submit" at bounding box center [229, 526] width 10 height 10
click at [224, 526] on icon "submit" at bounding box center [229, 526] width 10 height 10
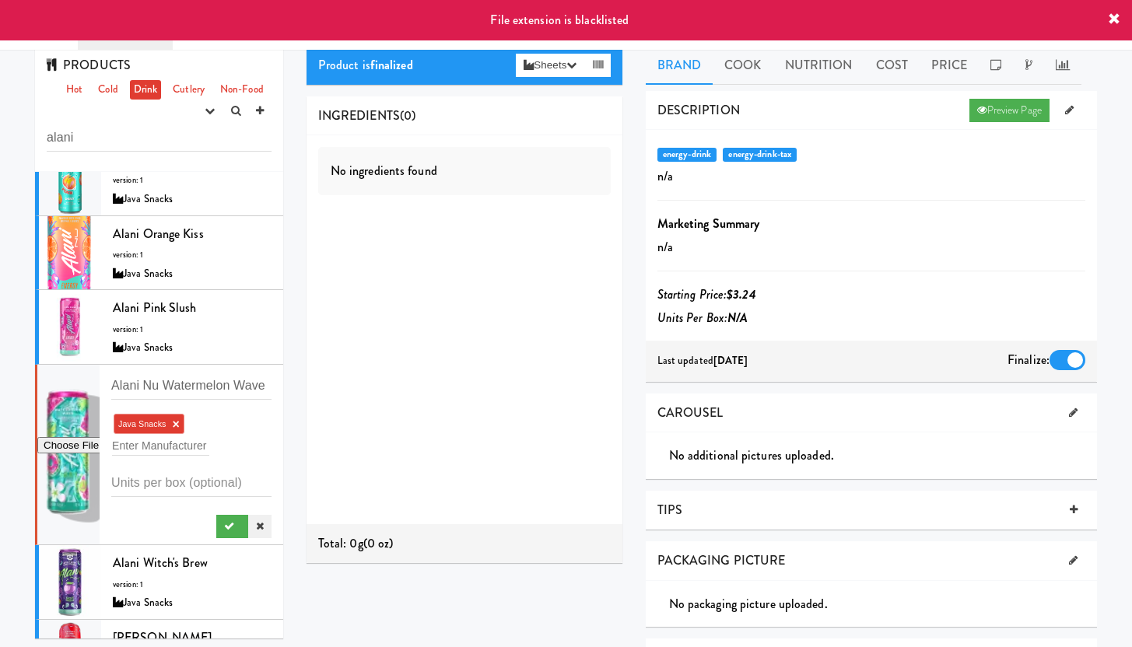
click at [256, 523] on icon at bounding box center [260, 526] width 8 height 10
